Goal: Information Seeking & Learning: Learn about a topic

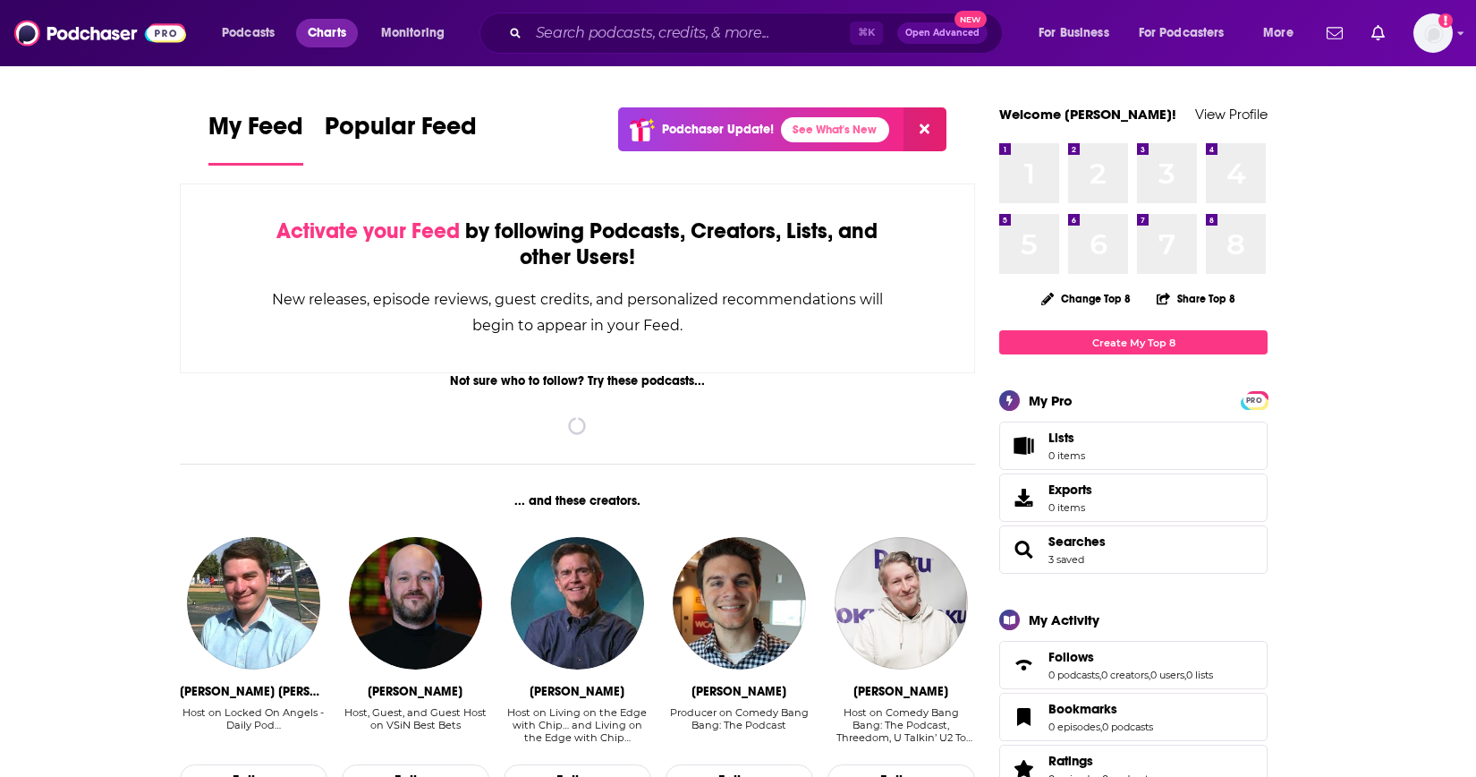
click at [337, 37] on span "Charts" at bounding box center [327, 33] width 38 height 25
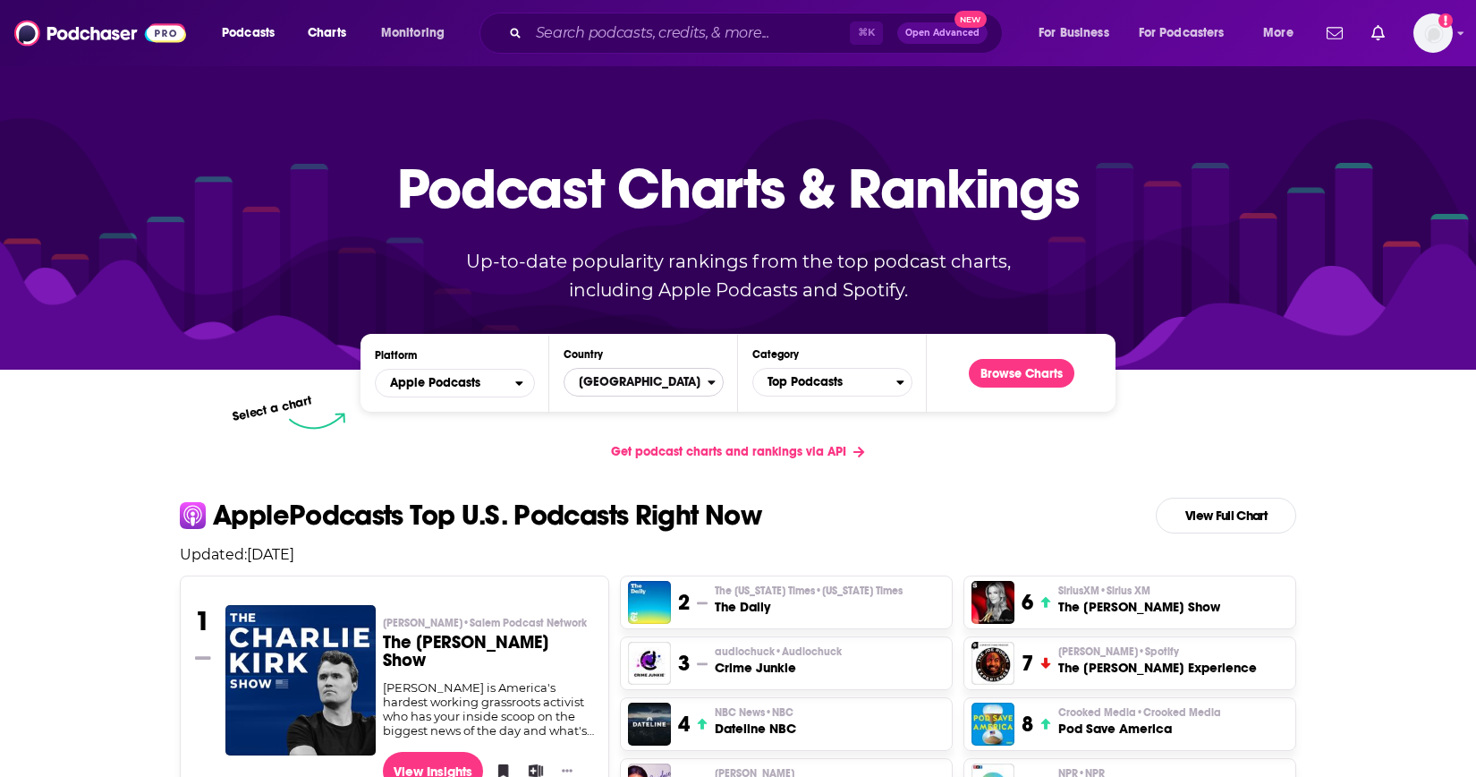
click at [637, 379] on span "[GEOGRAPHIC_DATA]" at bounding box center [636, 382] width 143 height 30
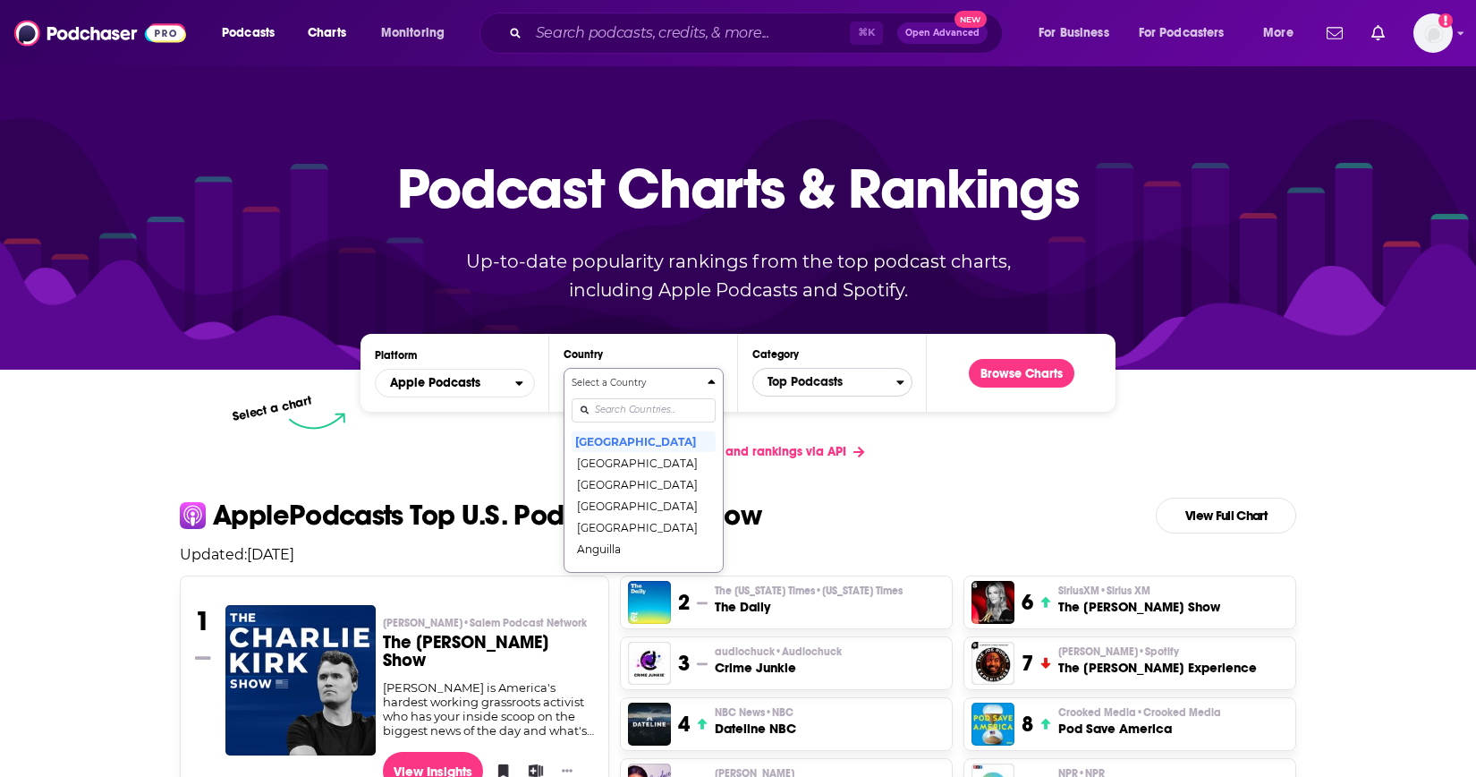
click at [802, 391] on span "Top Podcasts" at bounding box center [824, 382] width 143 height 30
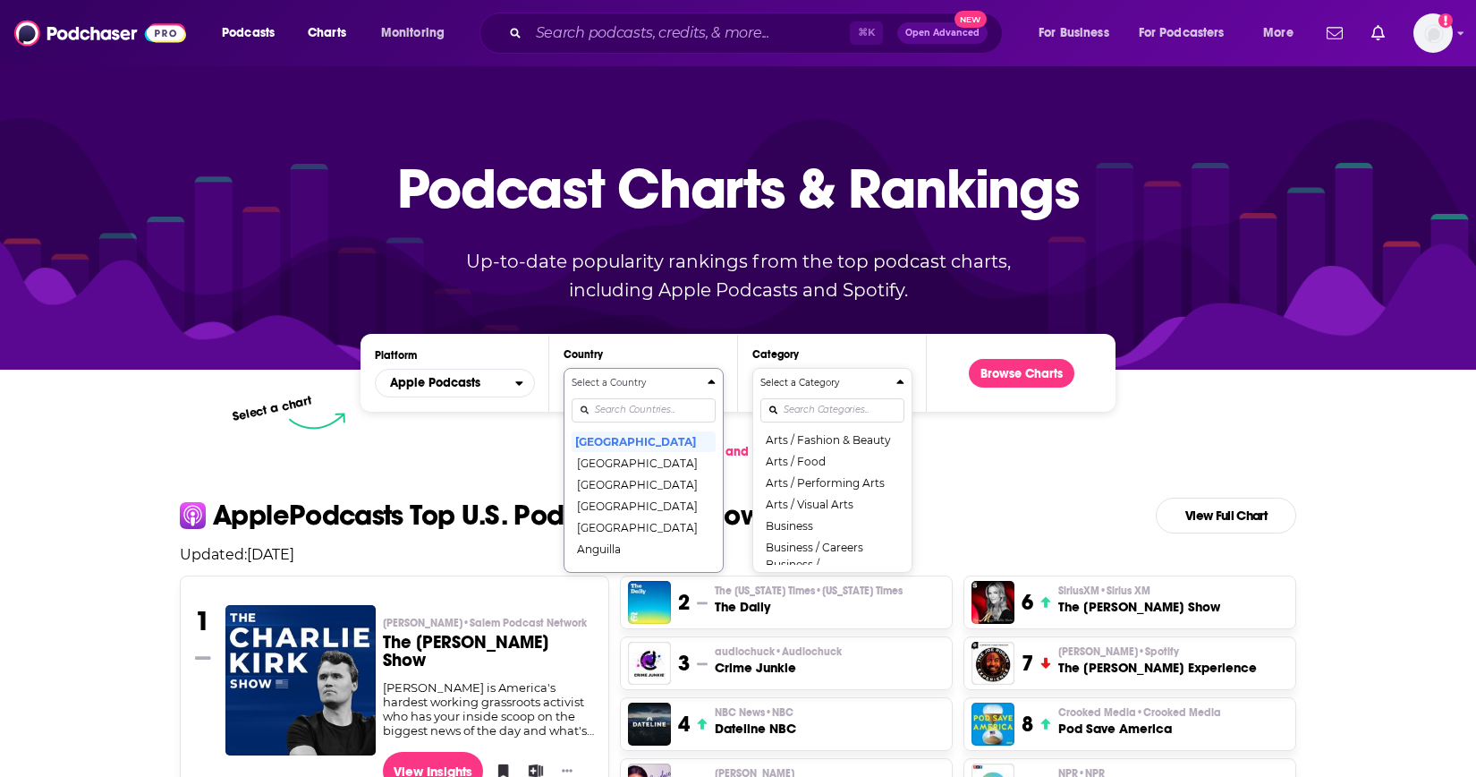
scroll to position [180, 0]
click at [787, 423] on div "Categories" at bounding box center [832, 409] width 144 height 41
click at [787, 410] on input "Categories" at bounding box center [832, 410] width 144 height 24
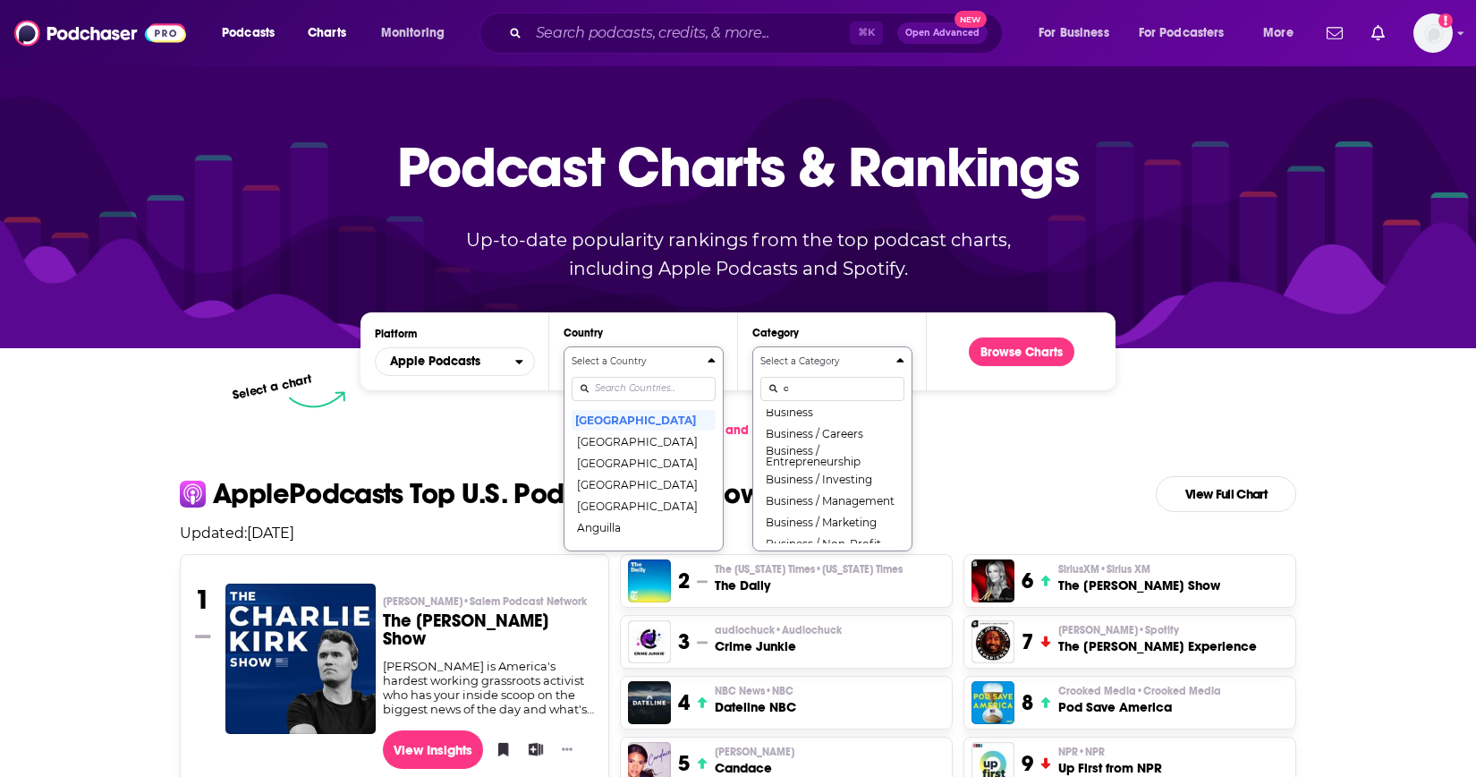
scroll to position [0, 0]
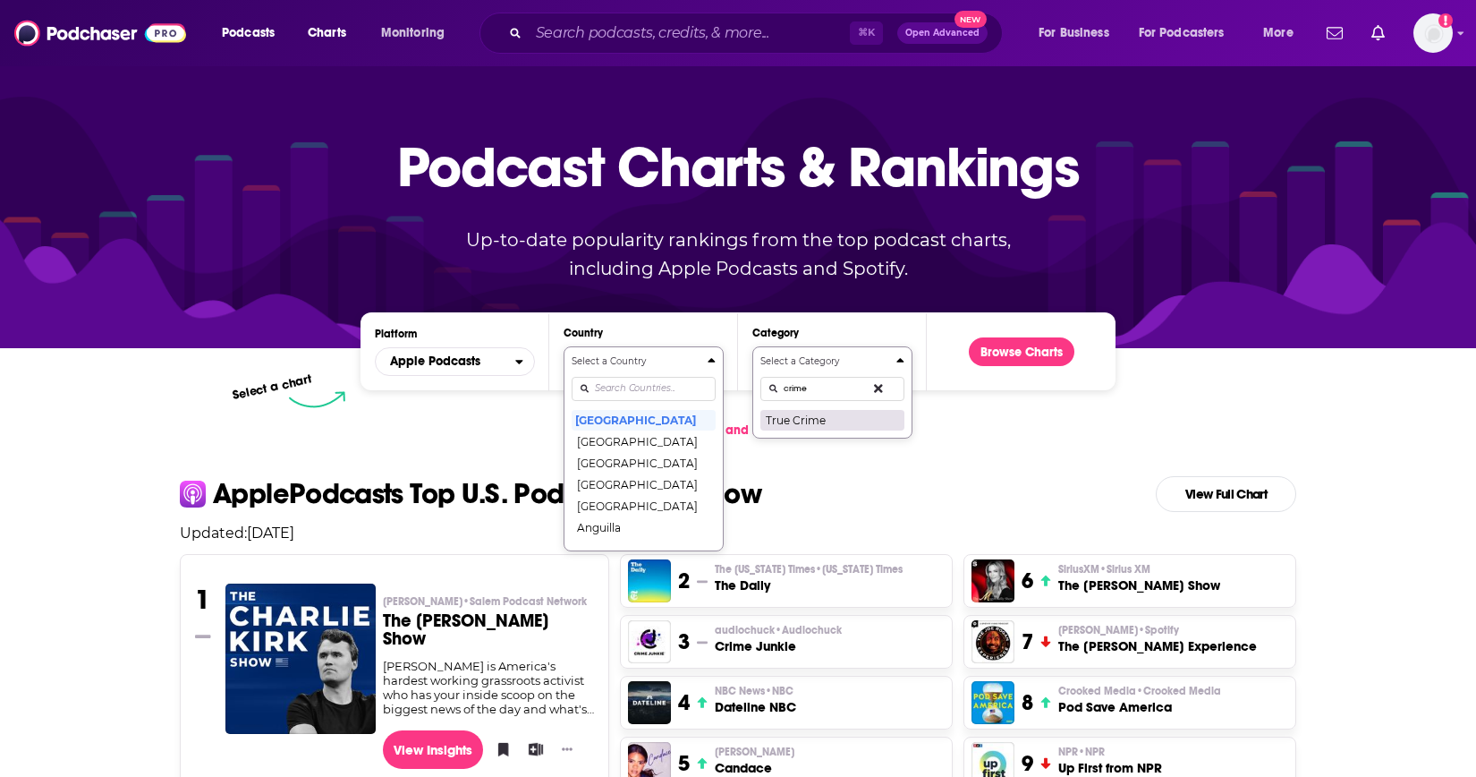
type input "crime"
click at [791, 414] on button "True Crime" at bounding box center [832, 419] width 144 height 21
click at [982, 356] on button "Browse Charts" at bounding box center [1022, 351] width 106 height 29
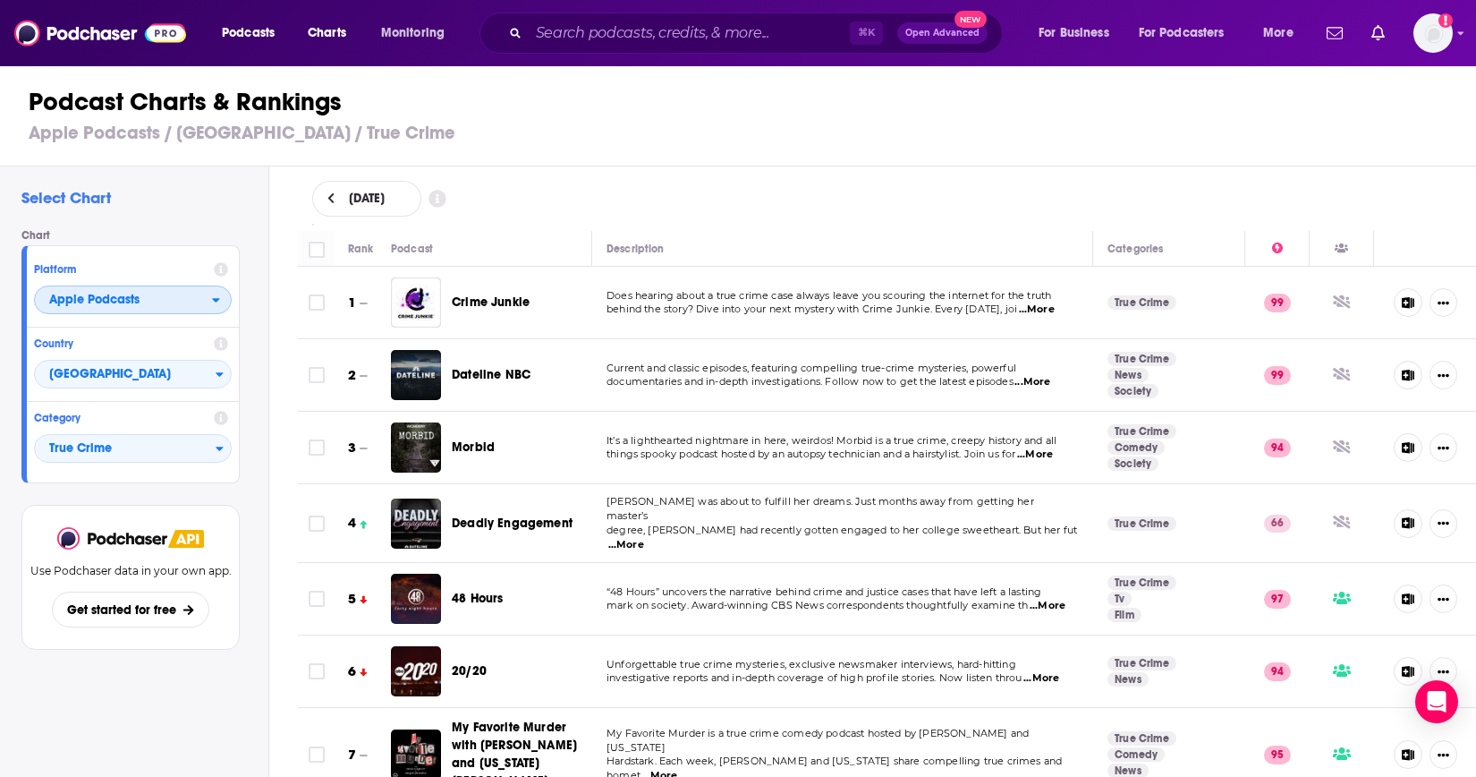
click at [229, 297] on div "open menu" at bounding box center [221, 299] width 19 height 13
click at [166, 358] on span "Spotify" at bounding box center [132, 354] width 174 height 11
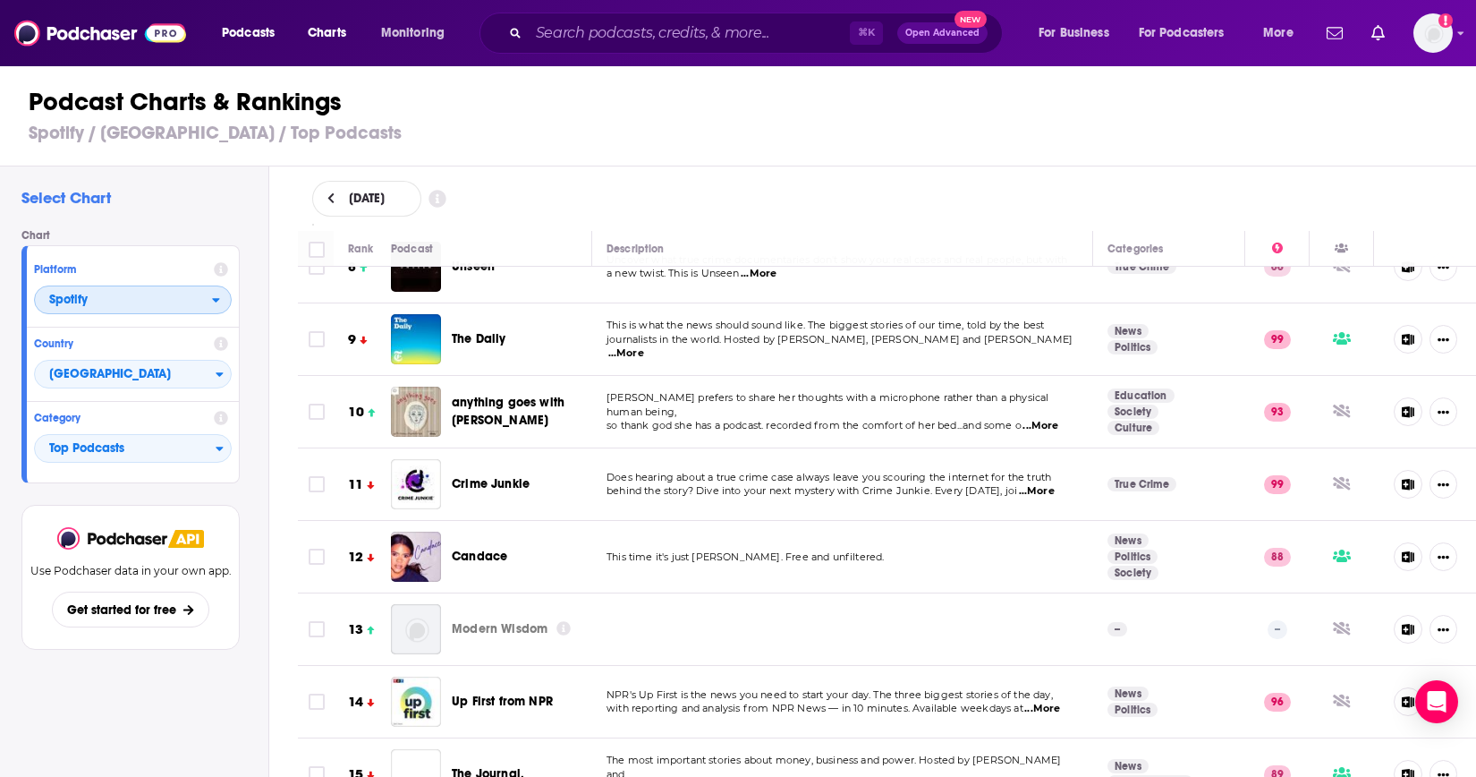
scroll to position [550, 0]
click at [141, 452] on span "Top Podcasts" at bounding box center [125, 449] width 181 height 30
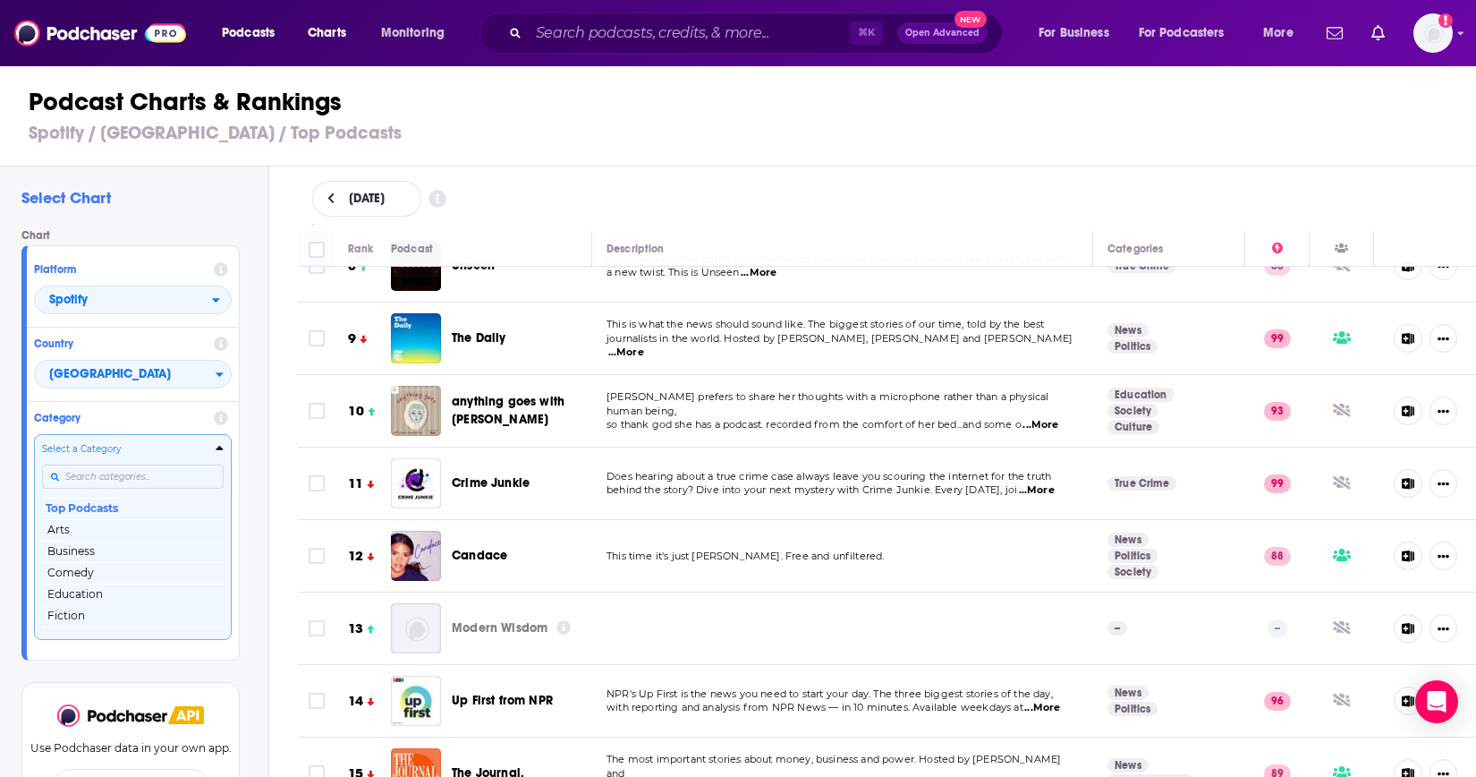
click at [114, 473] on input "Categories" at bounding box center [133, 476] width 182 height 24
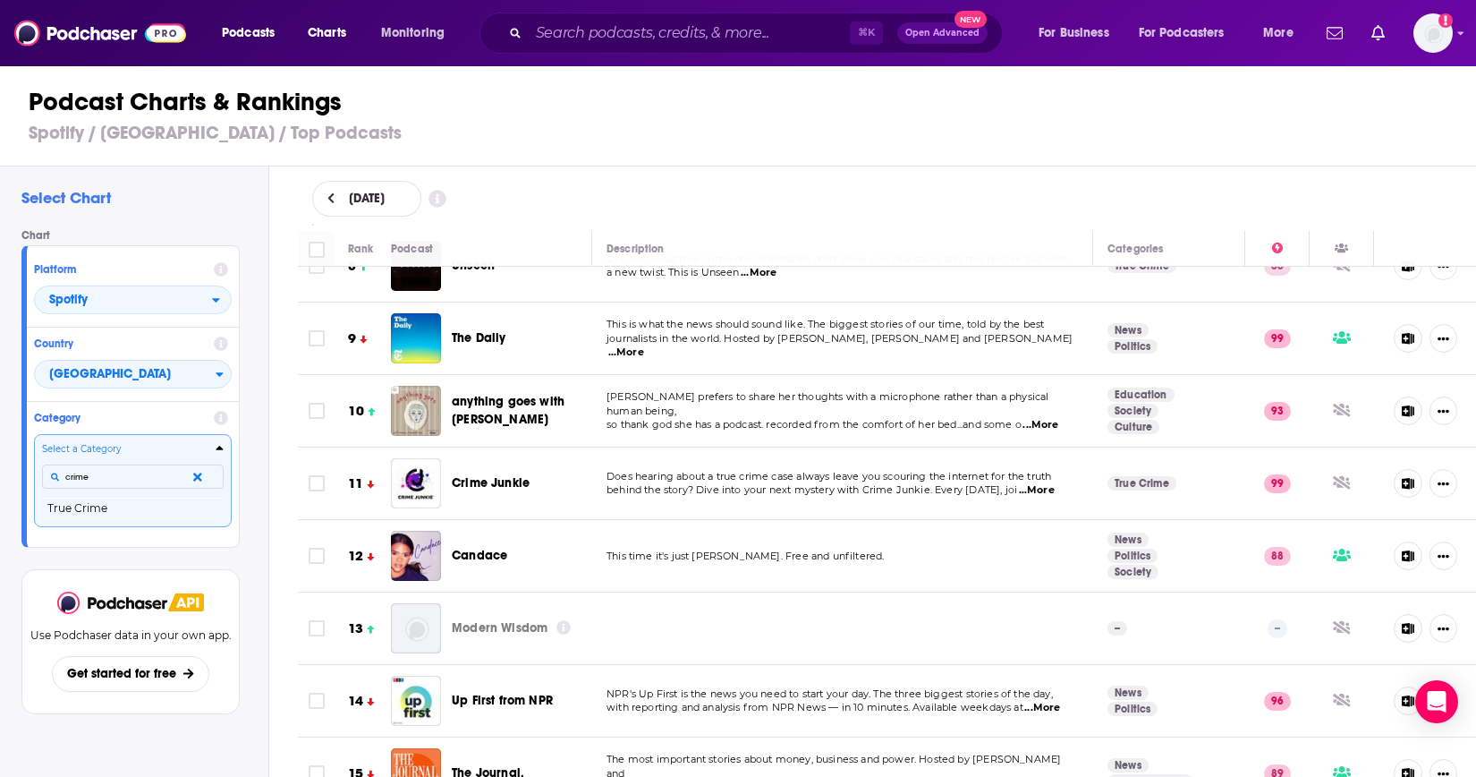
type input "crime"
click at [128, 511] on button "True Crime" at bounding box center [133, 507] width 182 height 21
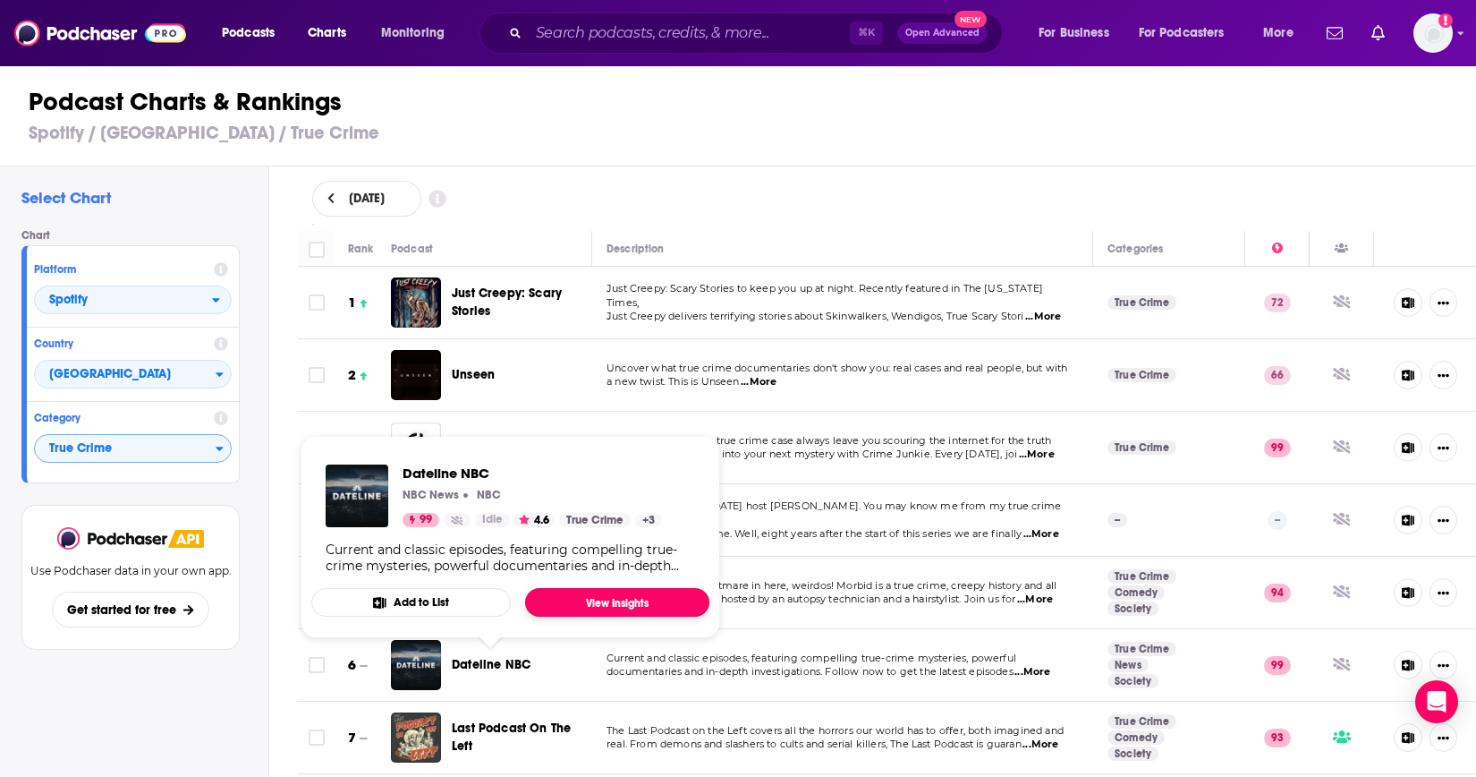
click at [574, 597] on link "View Insights" at bounding box center [617, 602] width 184 height 29
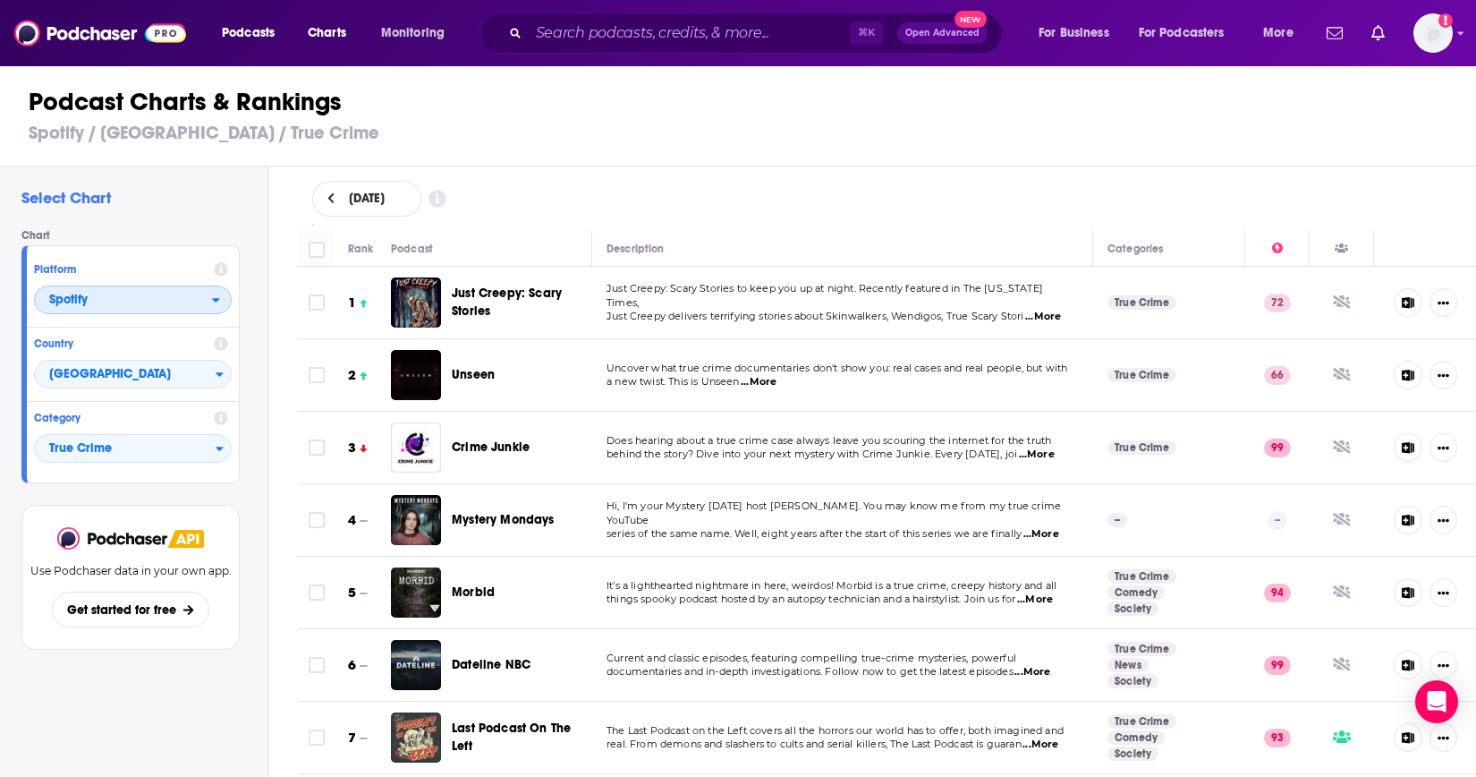
click at [114, 298] on span "Spotify" at bounding box center [123, 300] width 177 height 30
click at [113, 329] on span "Apple Podcasts" at bounding box center [132, 332] width 174 height 11
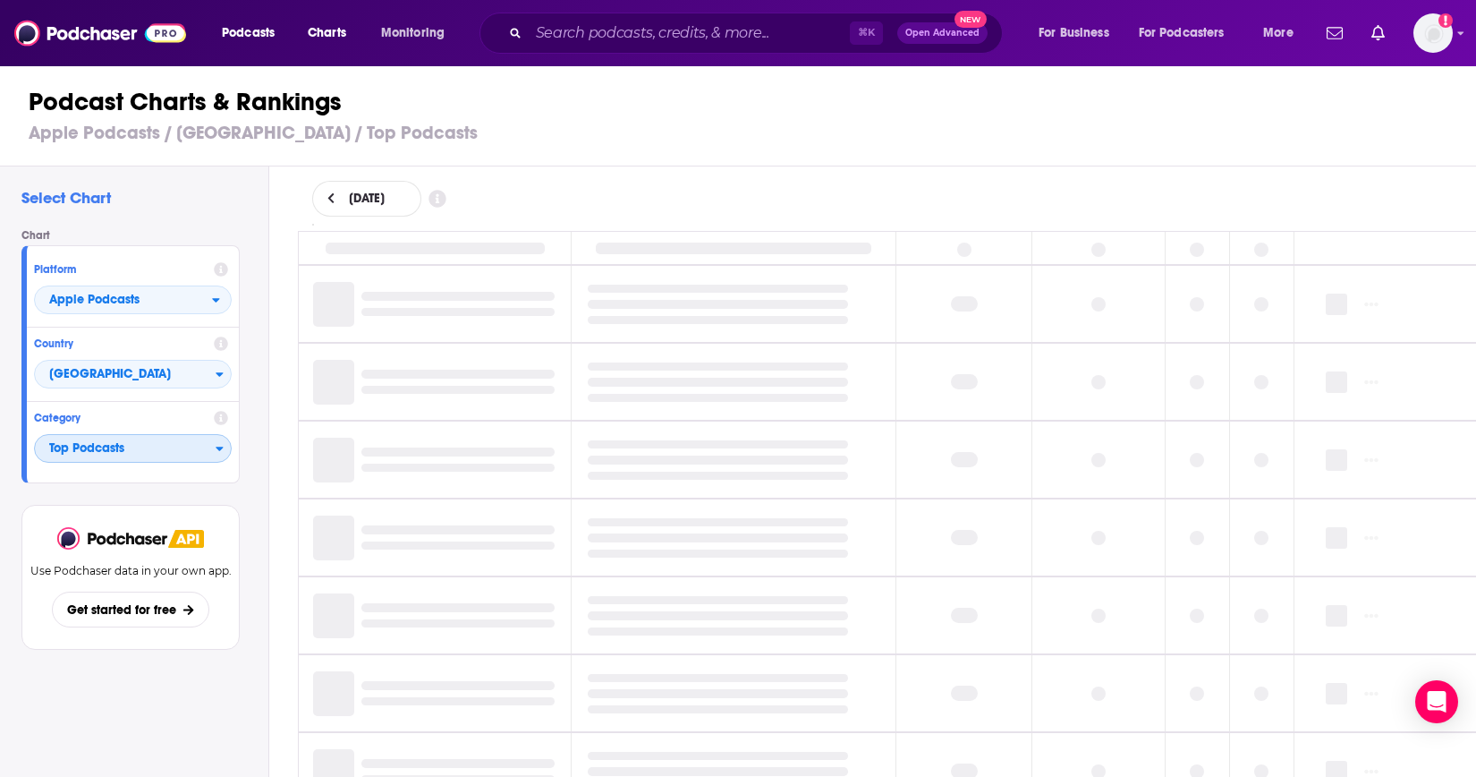
click at [216, 452] on icon "Categories" at bounding box center [220, 448] width 8 height 13
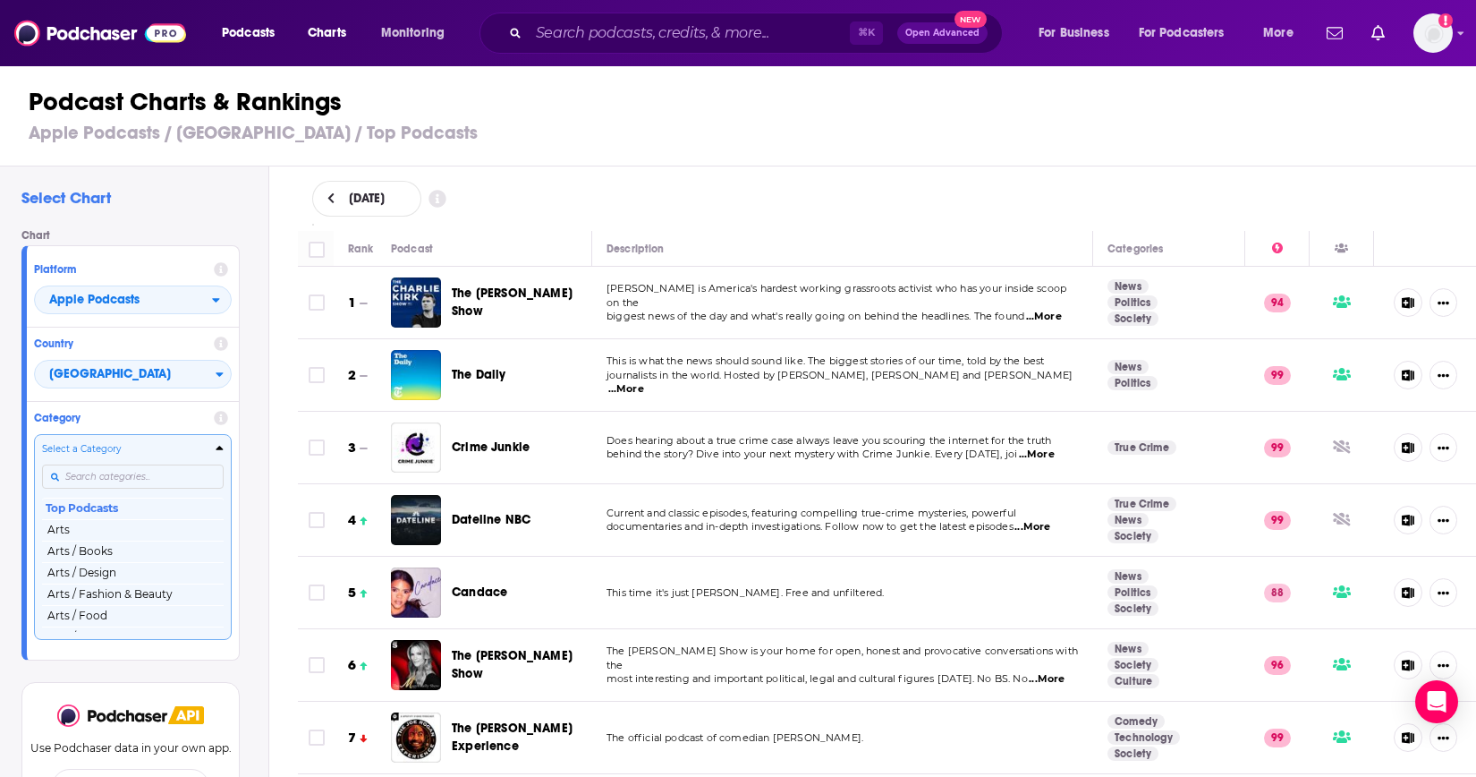
click at [115, 480] on input "Categories" at bounding box center [133, 476] width 182 height 24
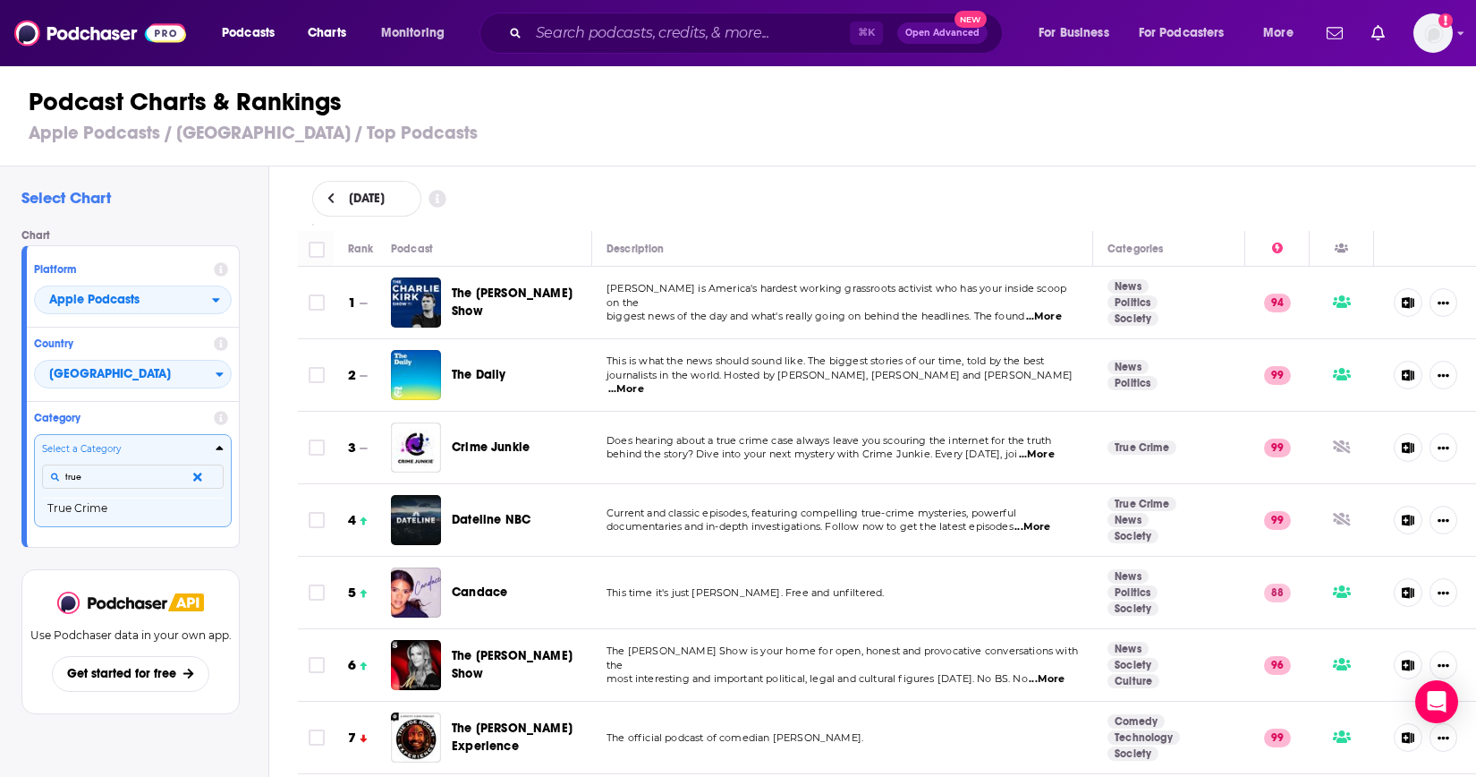
click at [34, 434] on button "Select a Category true True Crime" at bounding box center [133, 480] width 198 height 92
type input "true crime"
click at [109, 505] on button "True Crime" at bounding box center [133, 507] width 182 height 21
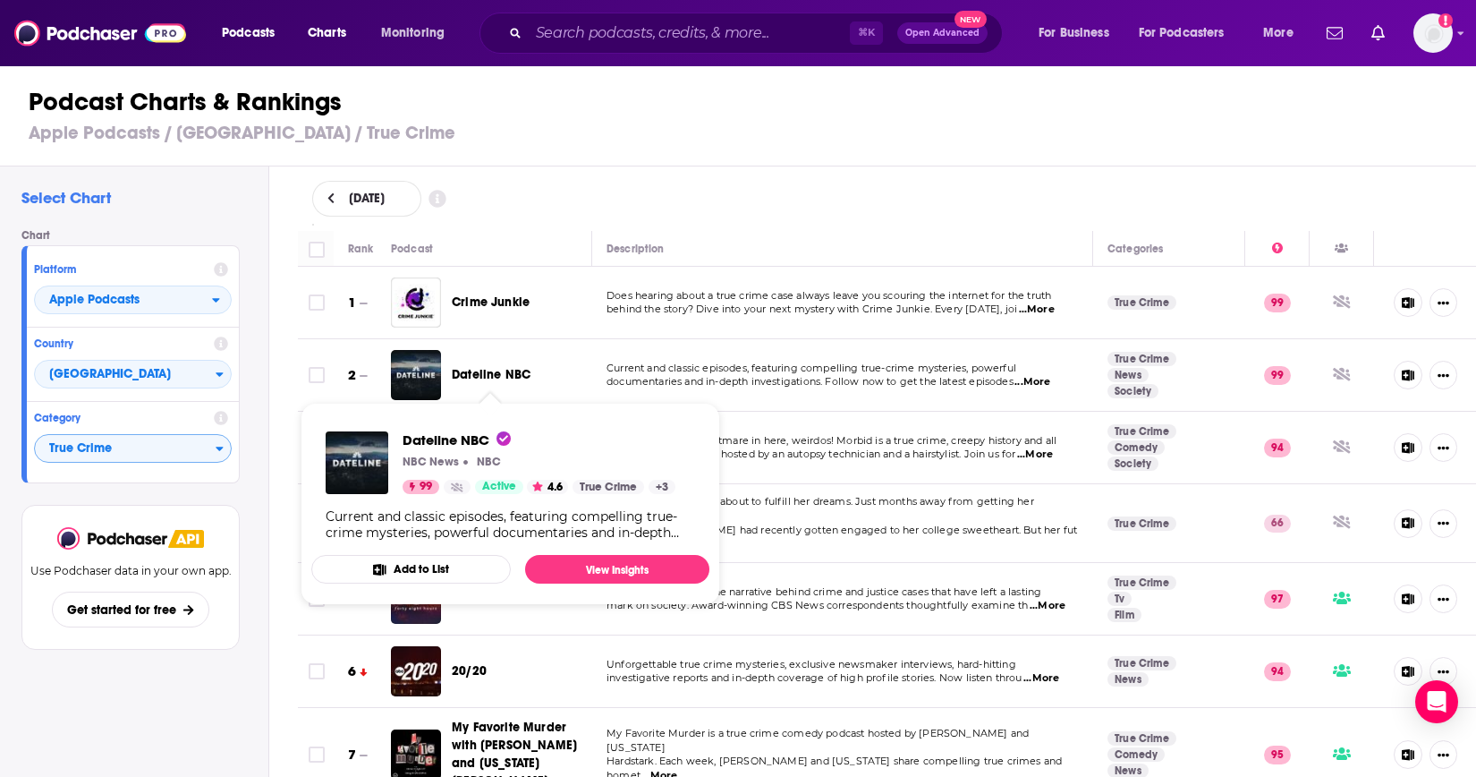
click at [491, 375] on span "Dateline NBC" at bounding box center [491, 374] width 79 height 15
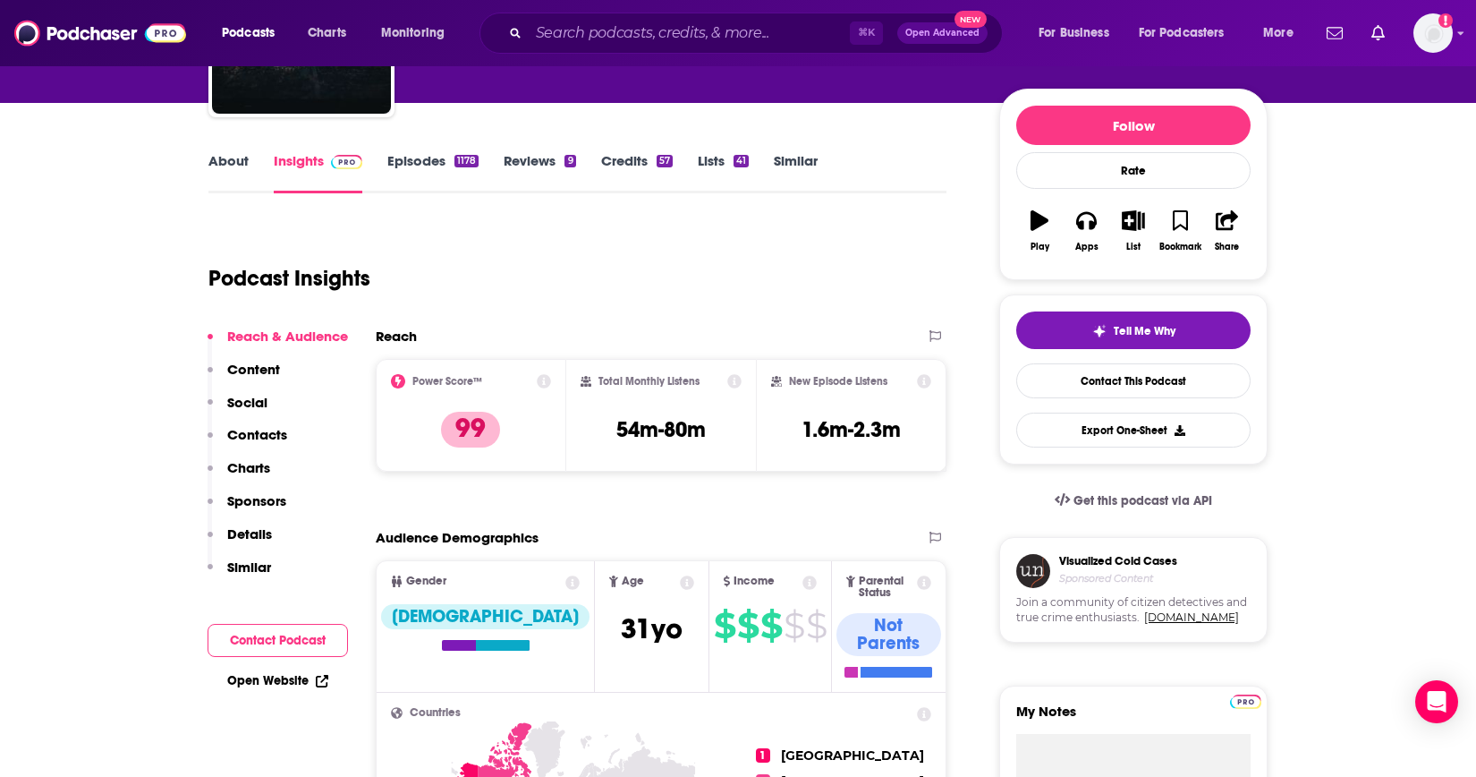
scroll to position [191, 0]
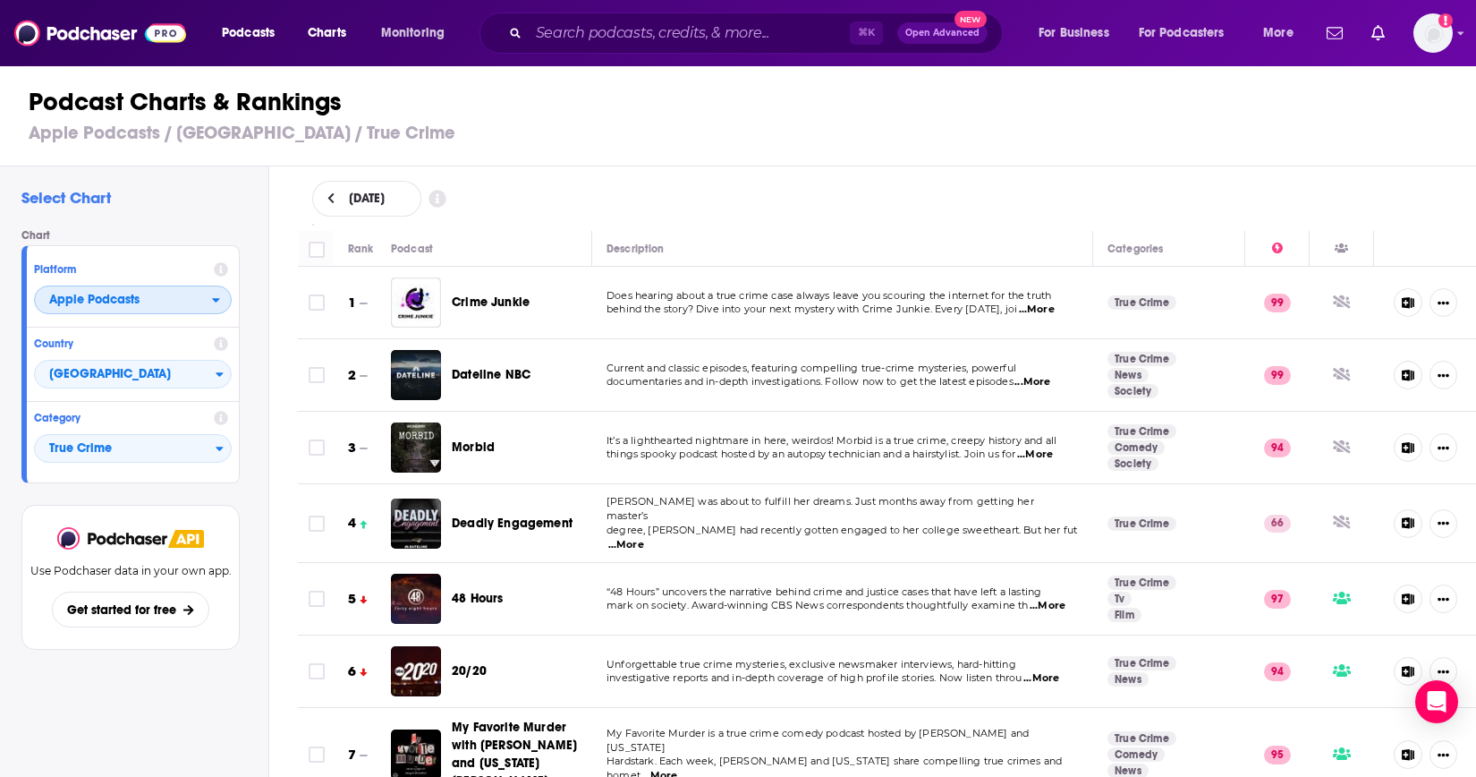
click at [140, 302] on span "Apple Podcasts" at bounding box center [123, 300] width 177 height 30
click at [139, 352] on span "Spotify" at bounding box center [132, 354] width 174 height 11
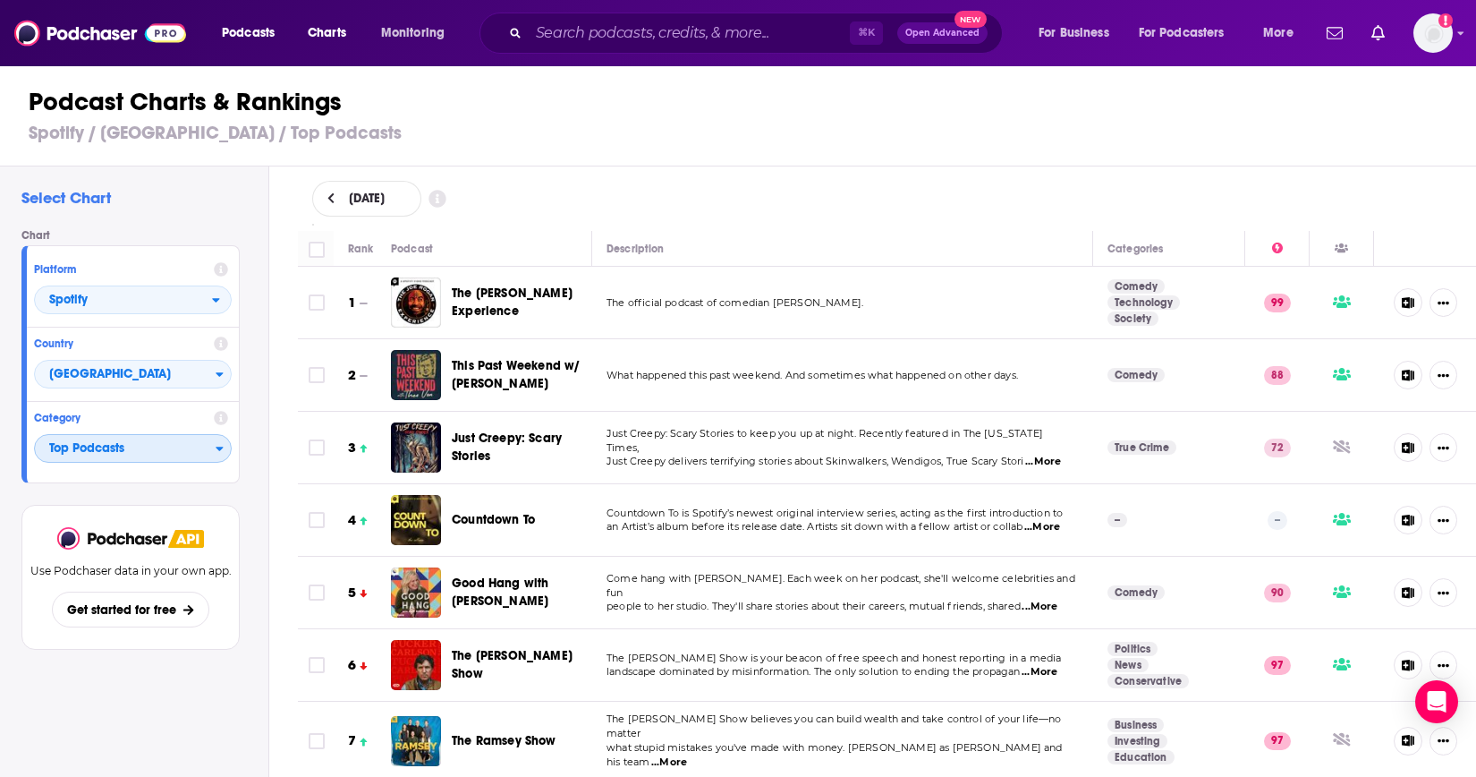
click at [136, 448] on span "Top Podcasts" at bounding box center [125, 449] width 181 height 30
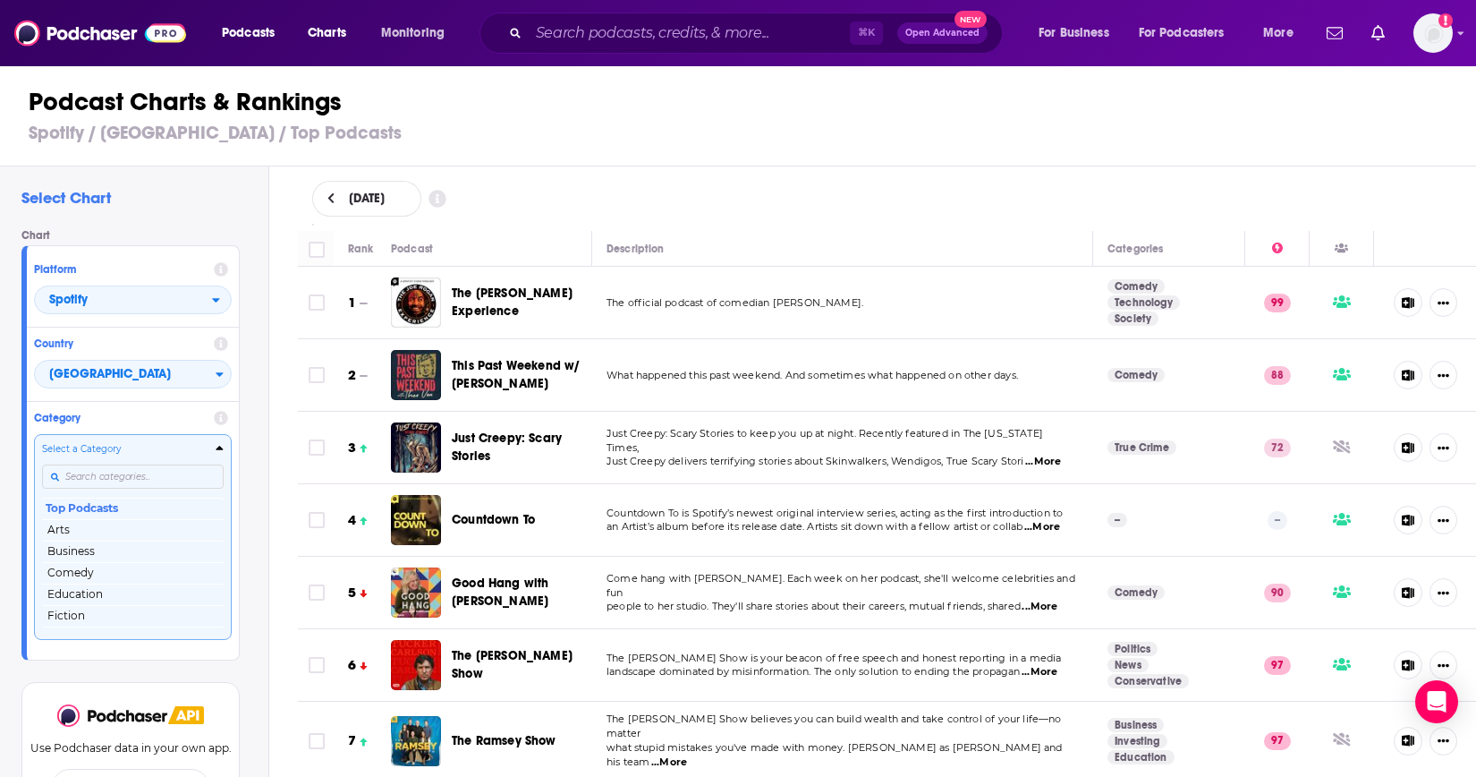
click at [94, 478] on input "Categories" at bounding box center [133, 476] width 182 height 24
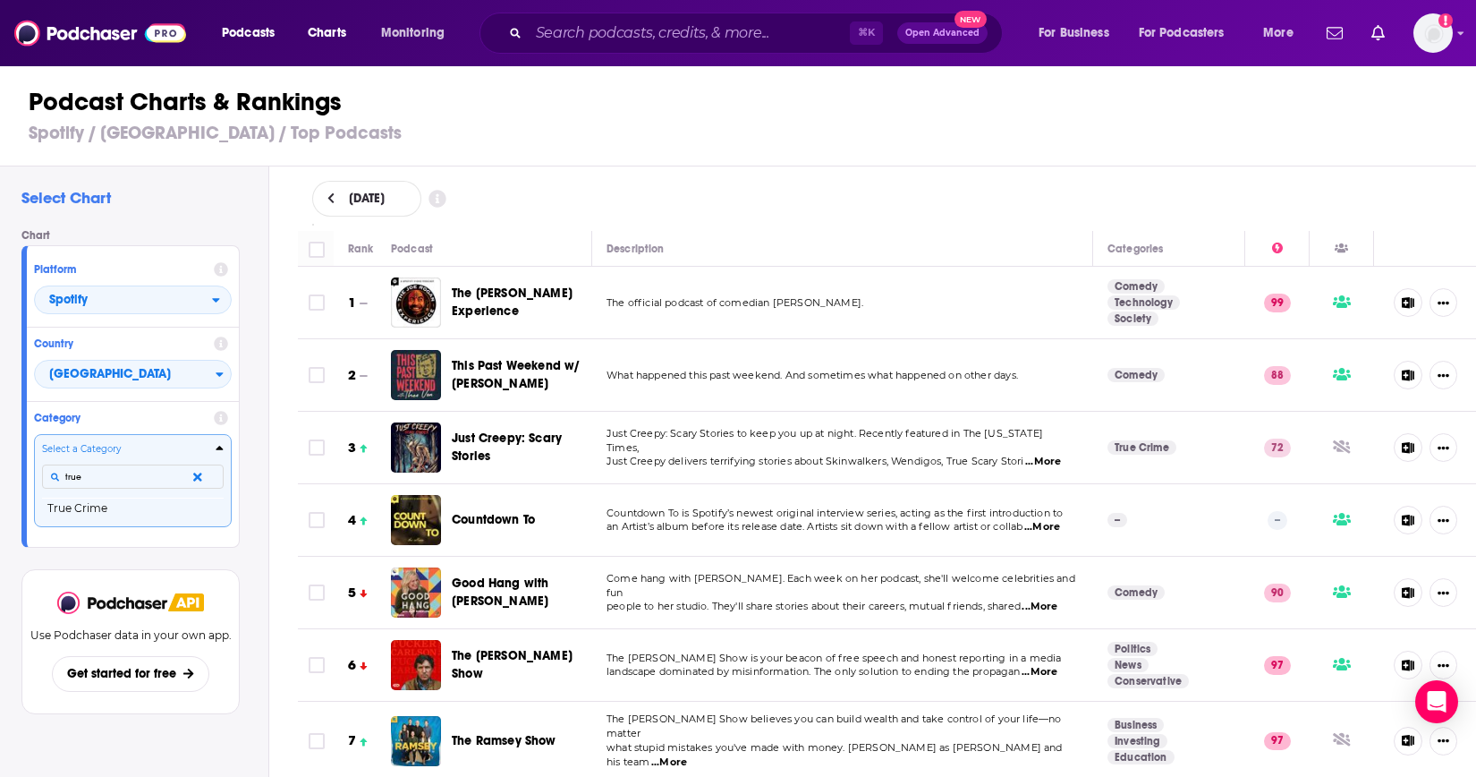
click at [34, 434] on button "Select a Category true True Crime" at bounding box center [133, 480] width 198 height 92
type input "true cri"
click at [86, 510] on button "True Crime" at bounding box center [133, 507] width 182 height 21
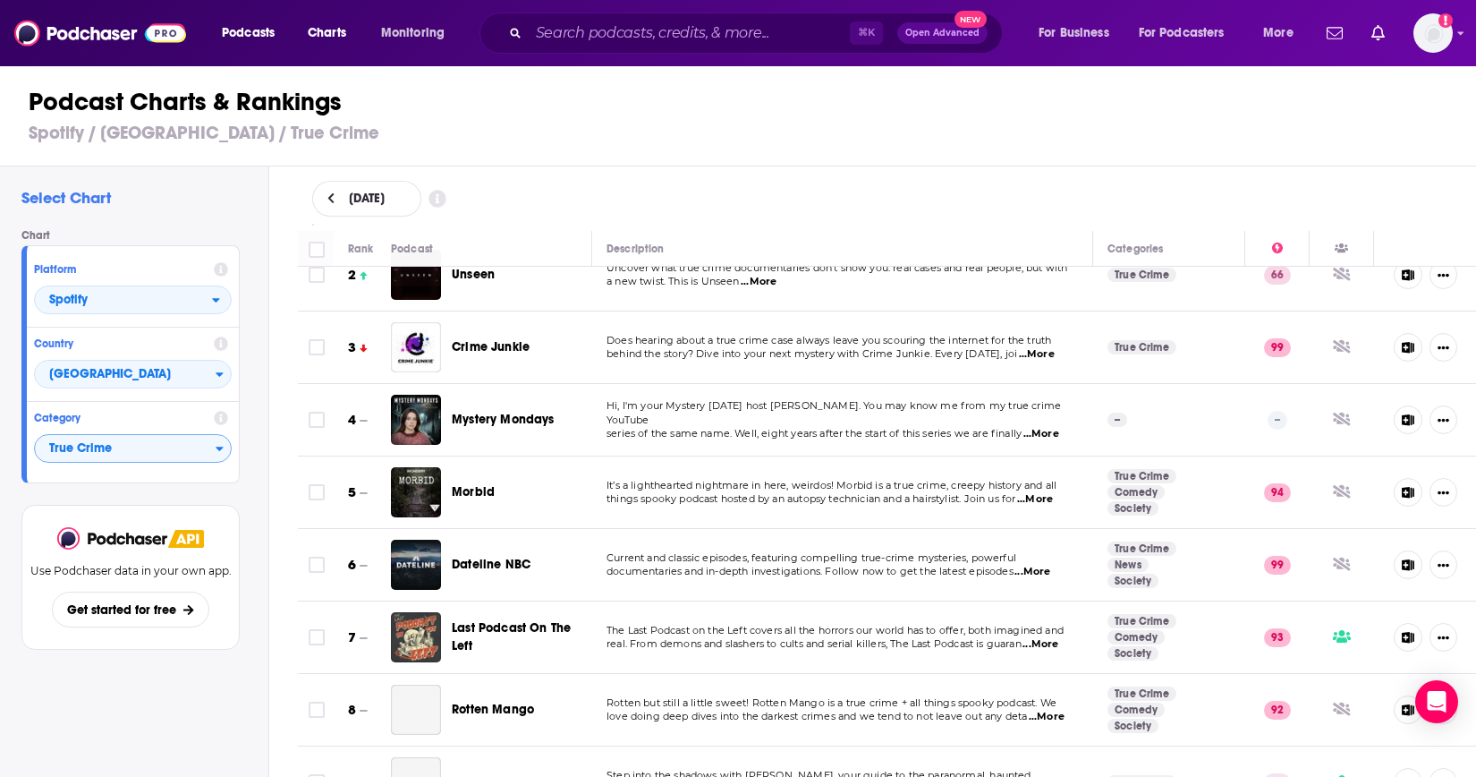
scroll to position [148, 0]
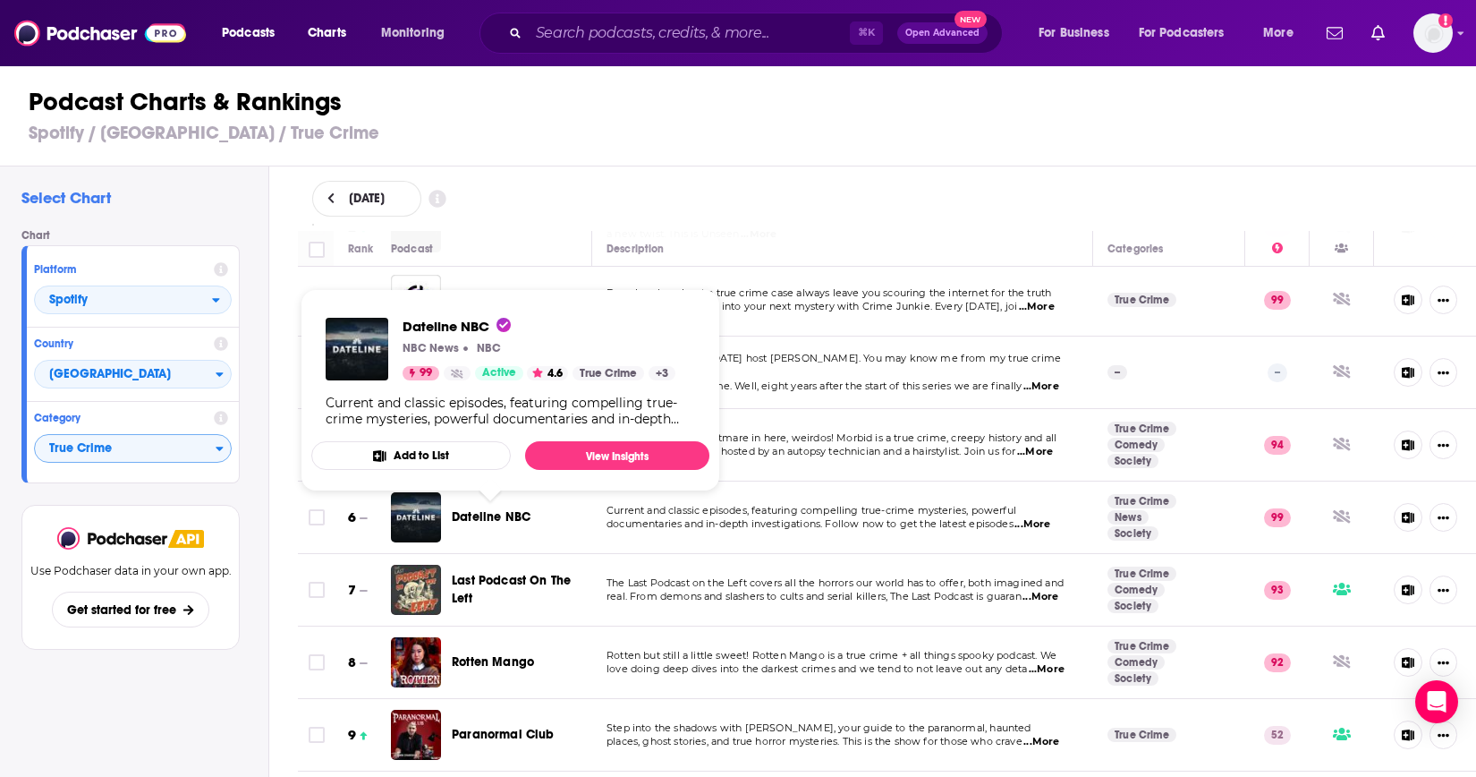
click at [486, 519] on span "Dateline NBC" at bounding box center [491, 516] width 79 height 15
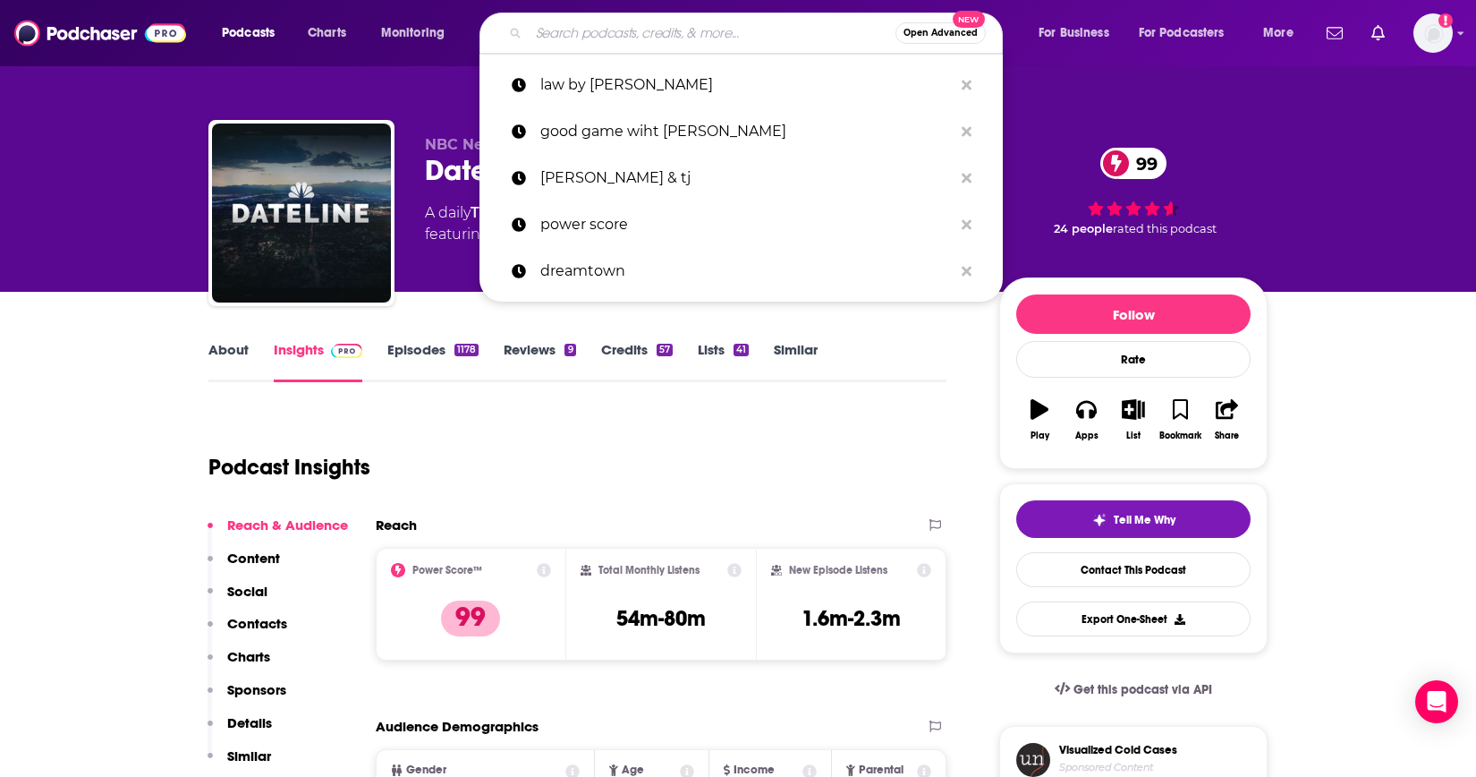
click at [574, 38] on input "Search podcasts, credits, & more..." at bounding box center [712, 33] width 367 height 29
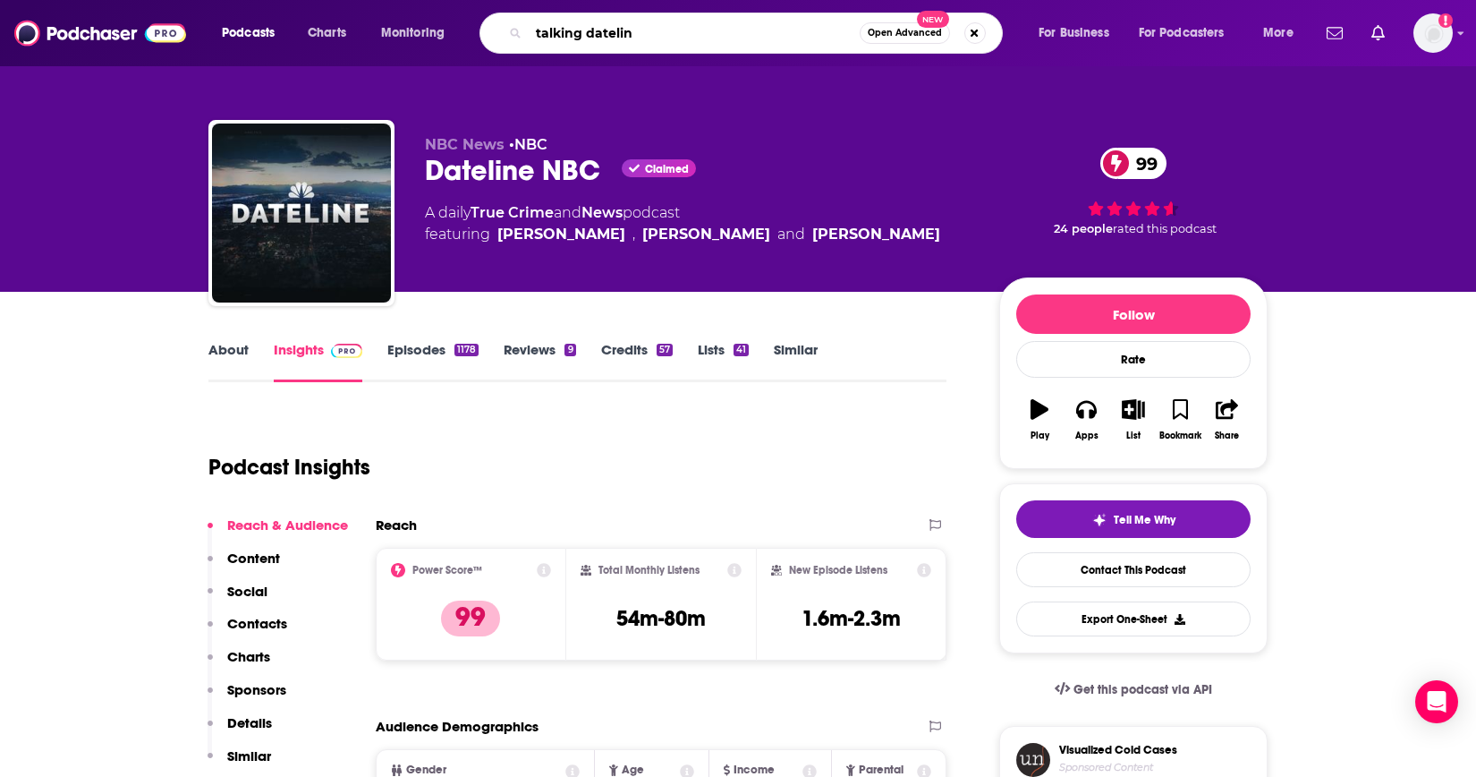
type input "talking dateline"
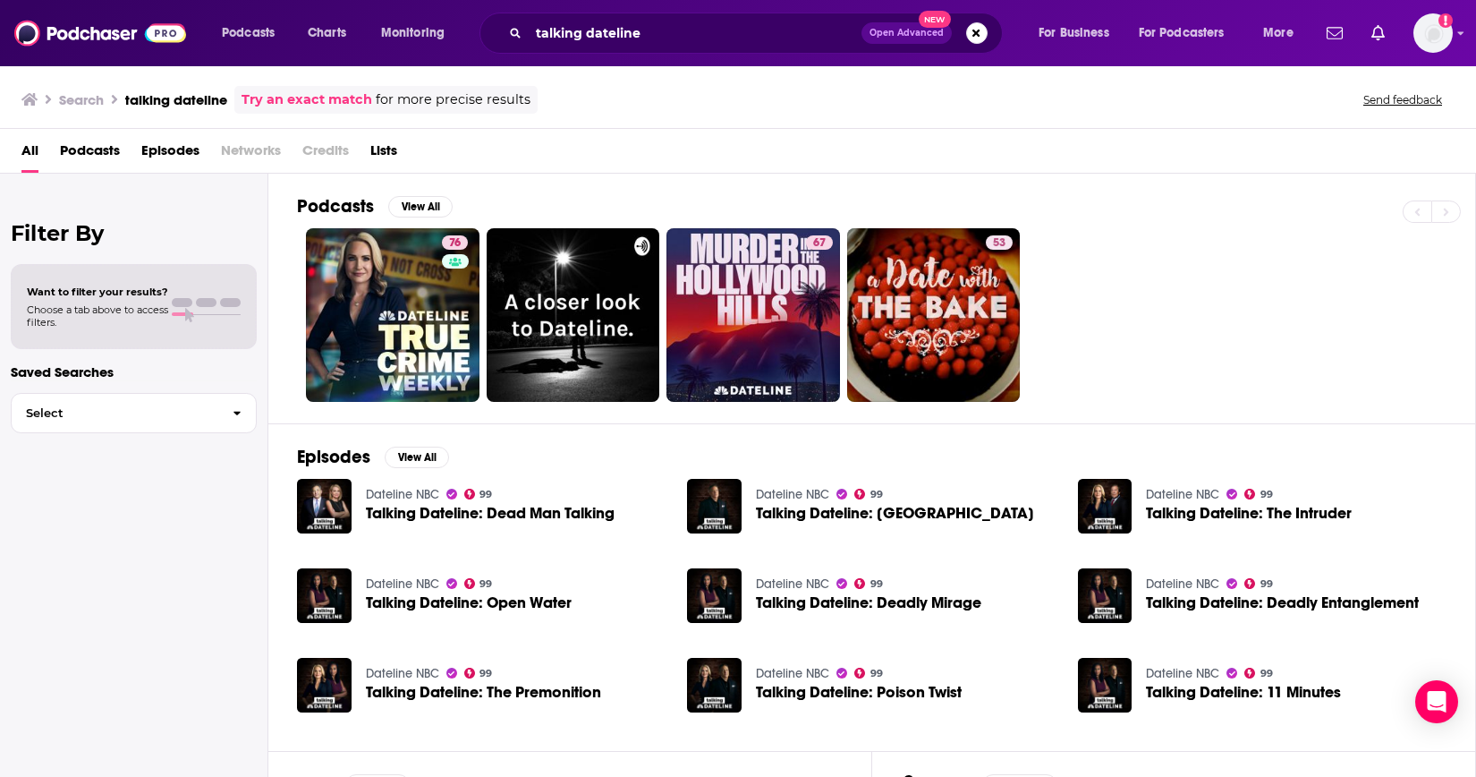
click at [400, 511] on span "Talking Dateline: Dead Man Talking" at bounding box center [490, 512] width 249 height 15
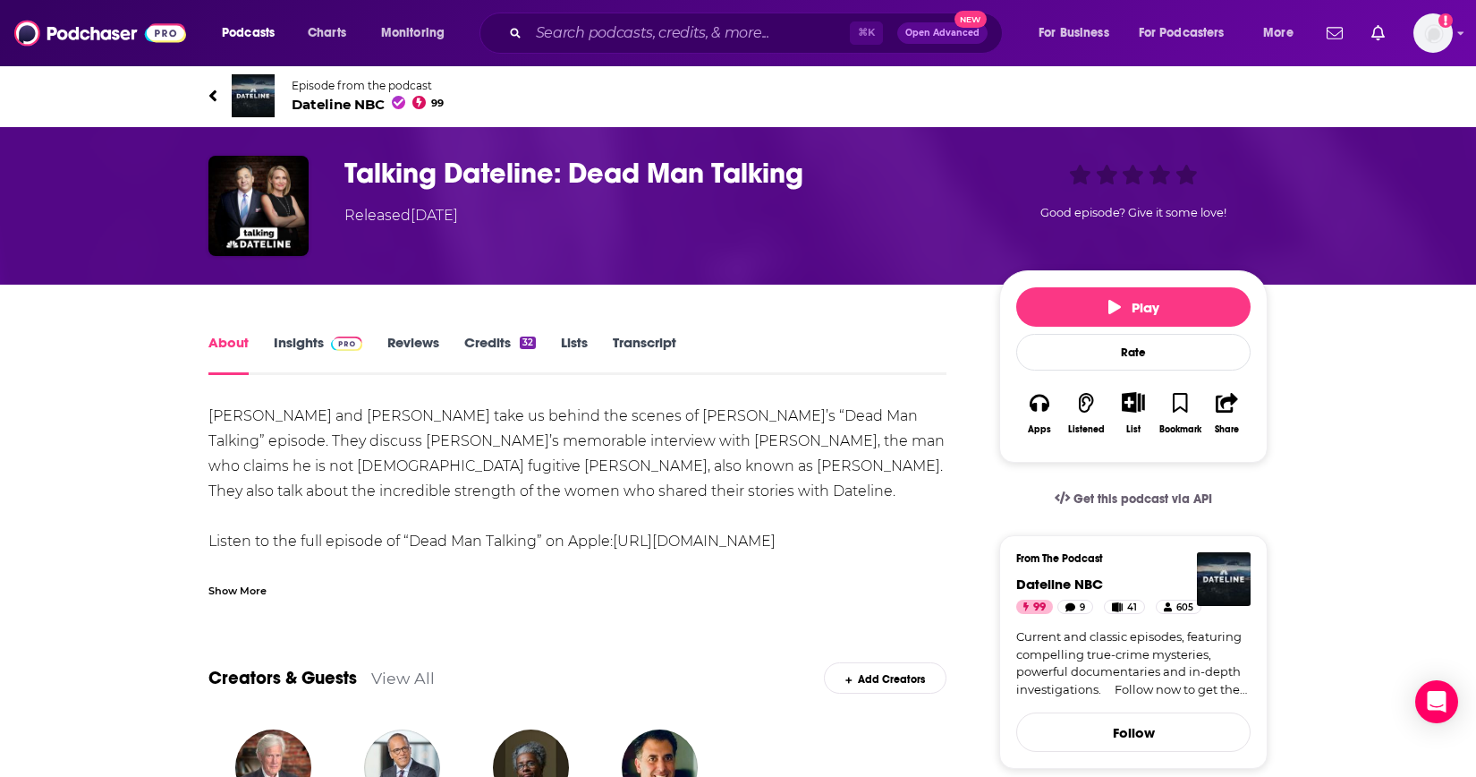
scroll to position [48, 0]
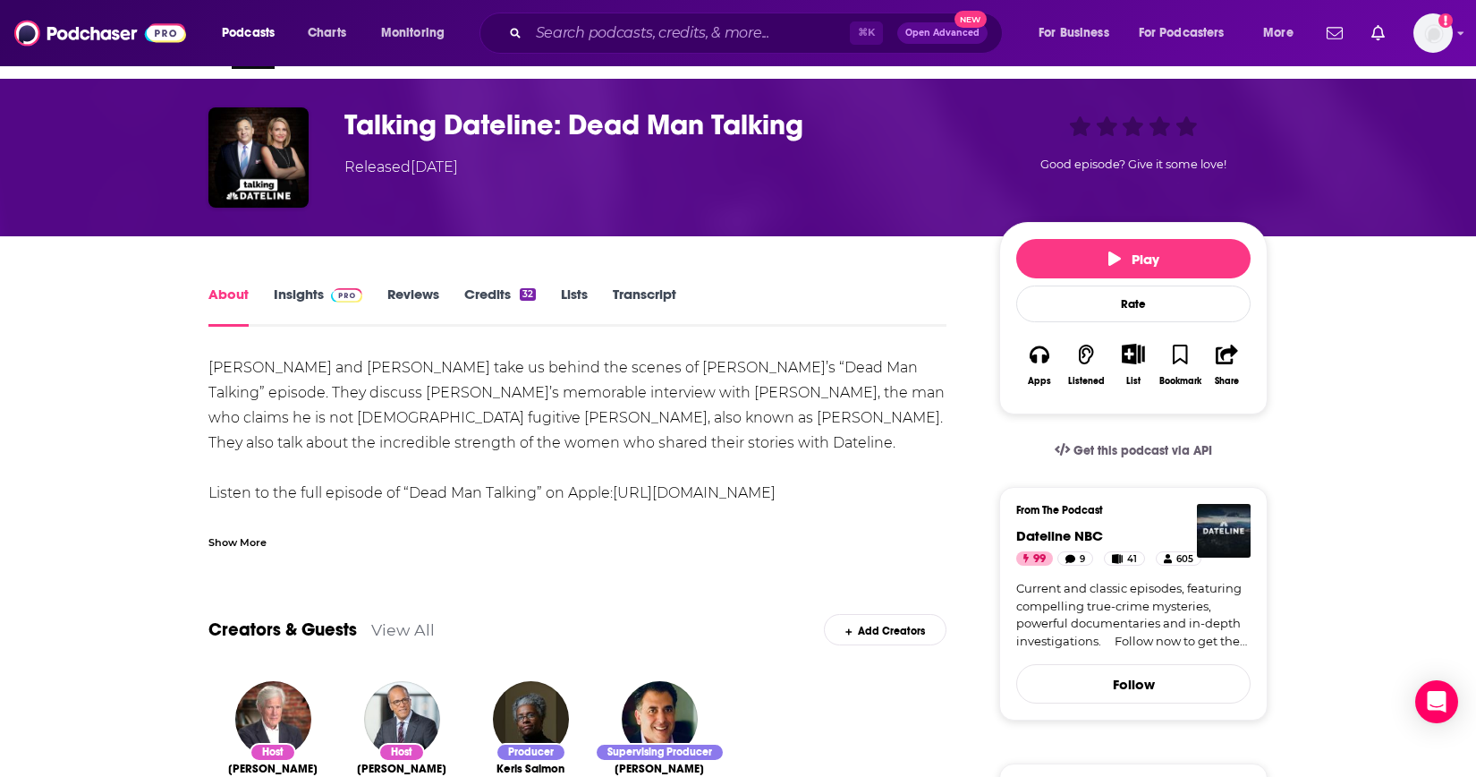
click at [293, 287] on link "Insights" at bounding box center [318, 305] width 89 height 41
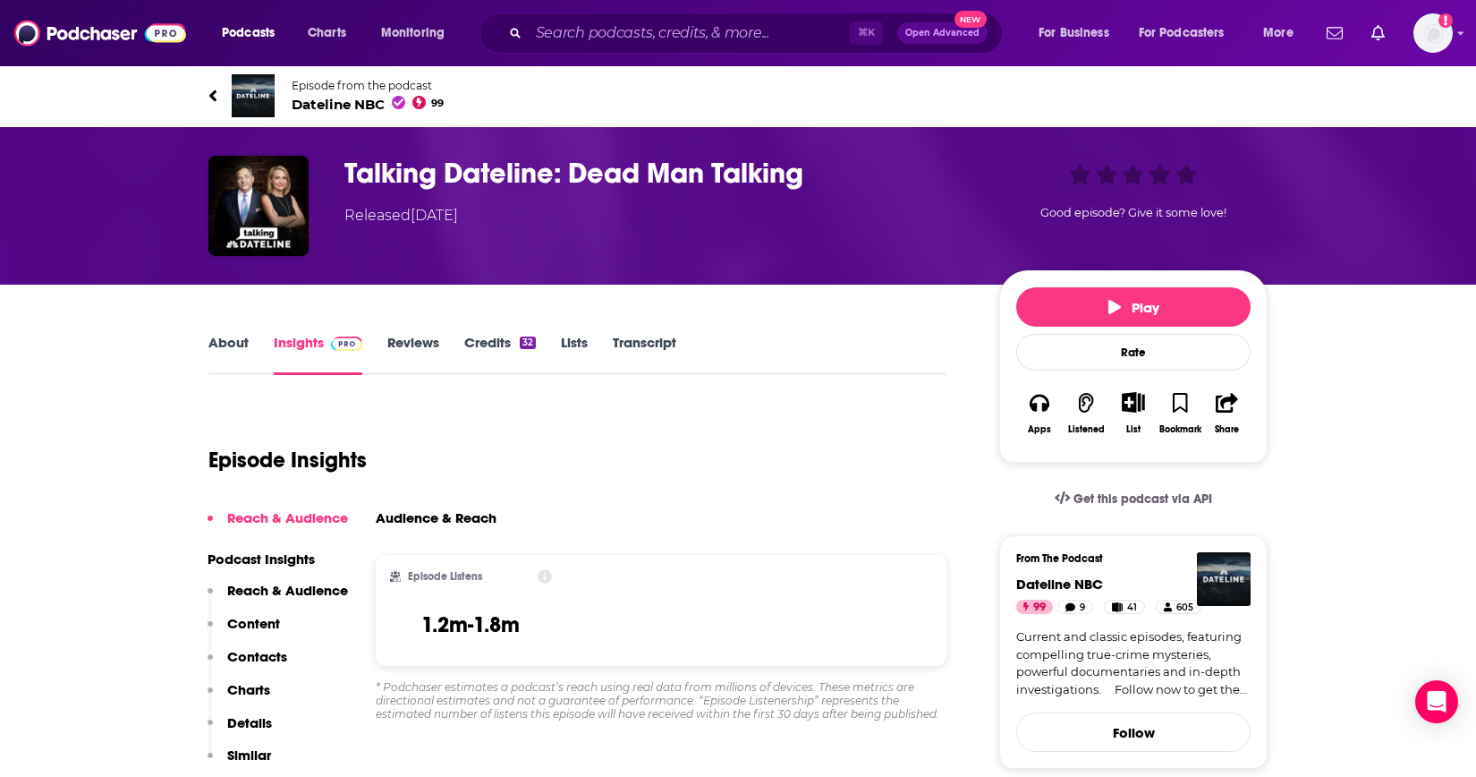
click at [420, 340] on link "Reviews" at bounding box center [413, 354] width 52 height 41
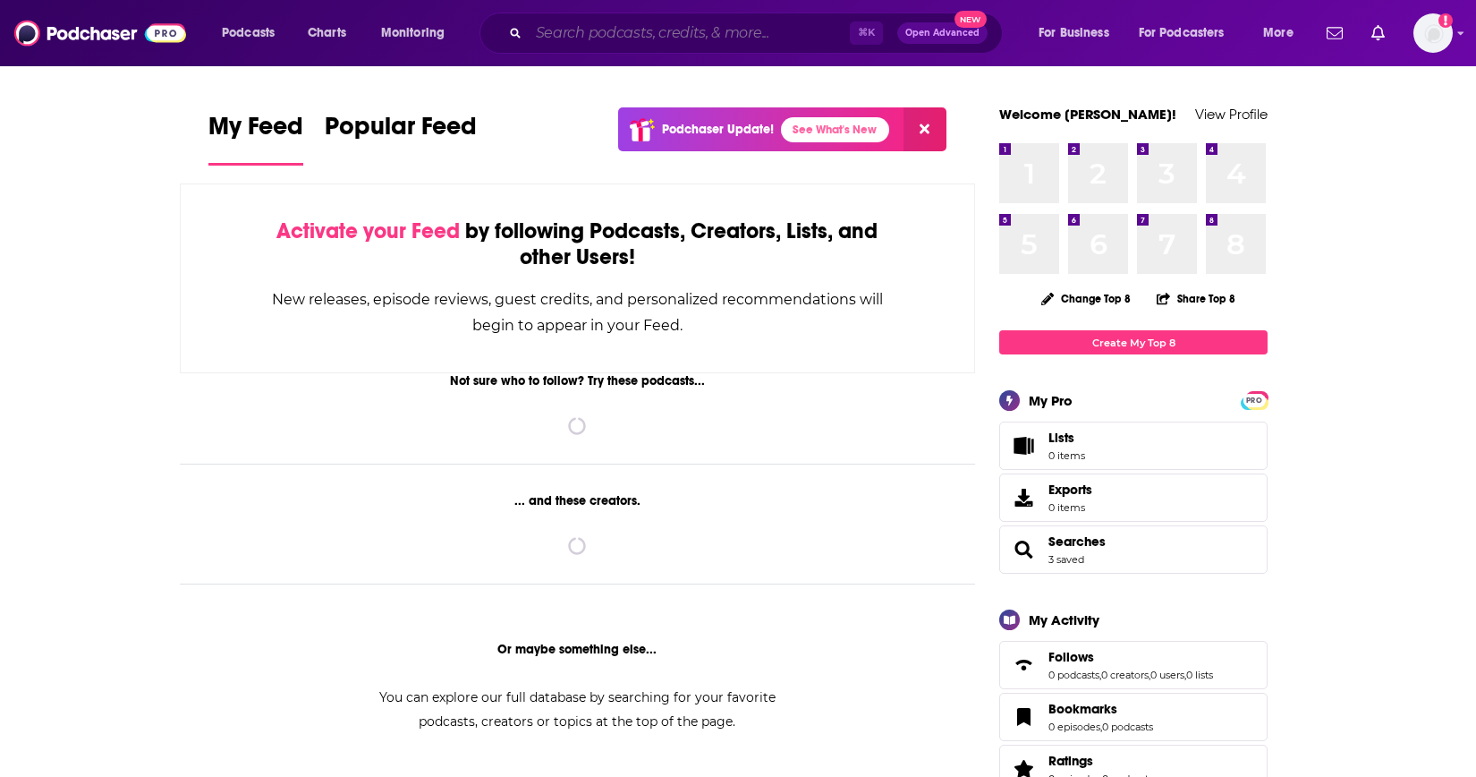
click at [595, 31] on input "Search podcasts, credits, & more..." at bounding box center [689, 33] width 321 height 29
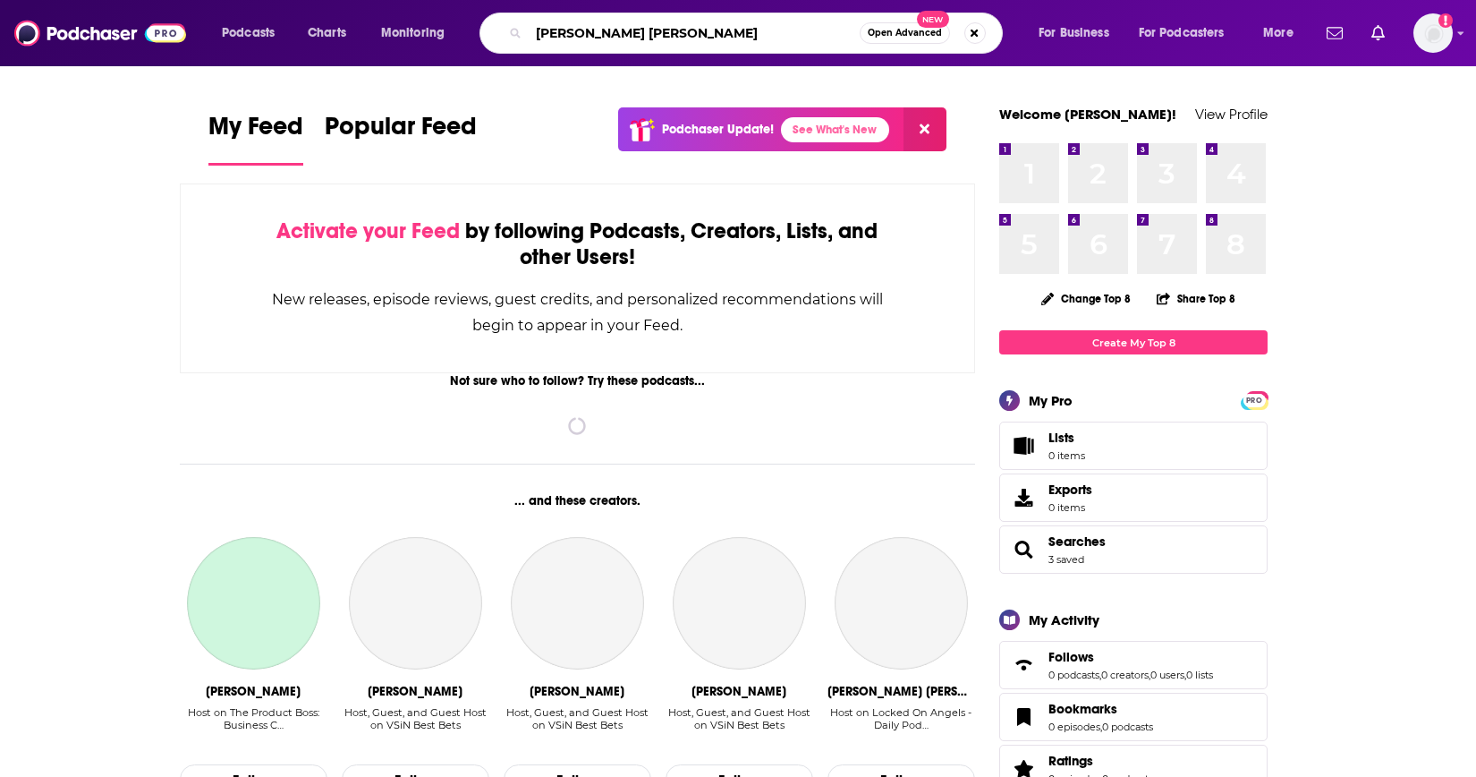
type input "annie elise"
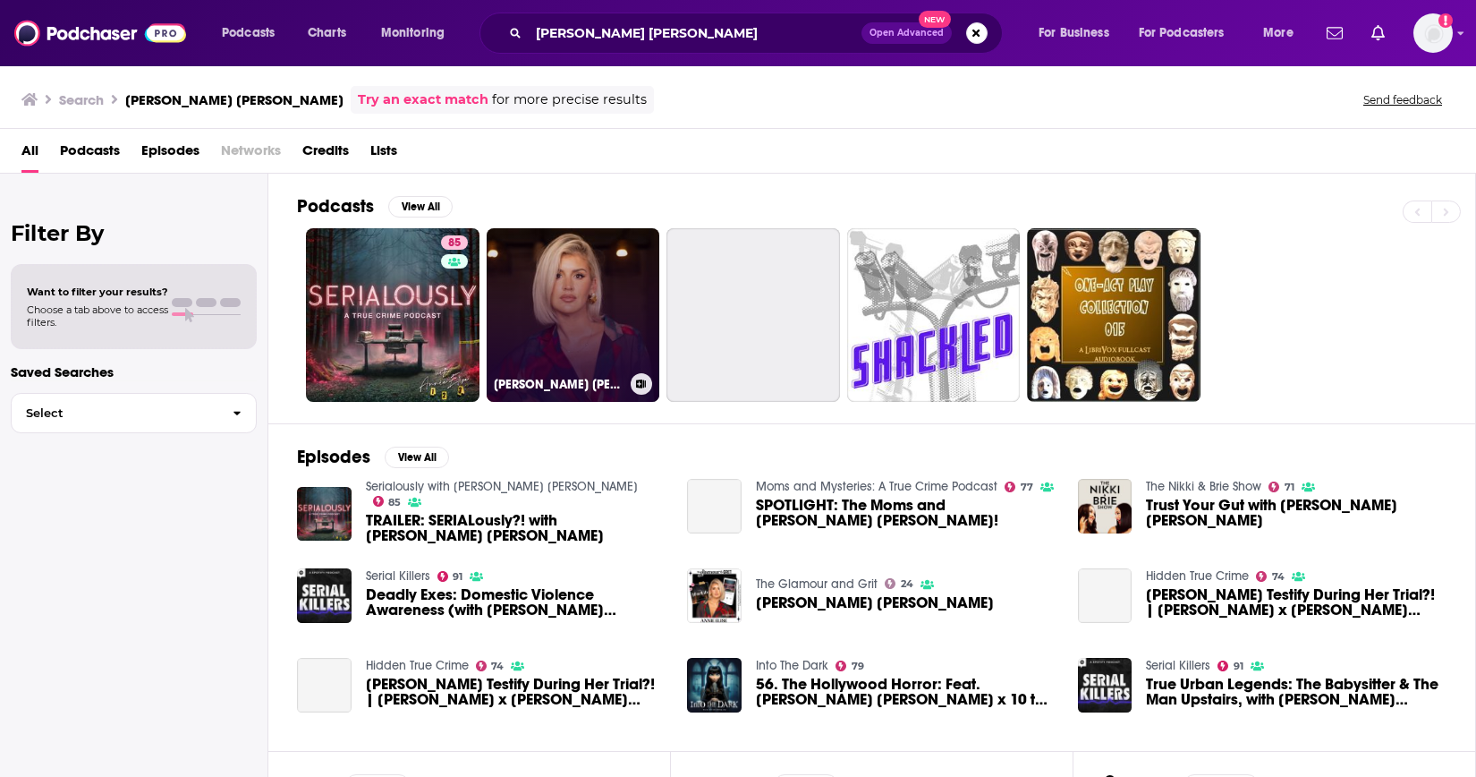
click at [571, 311] on link "Annie Elise x 10 to LIFE" at bounding box center [574, 315] width 174 height 174
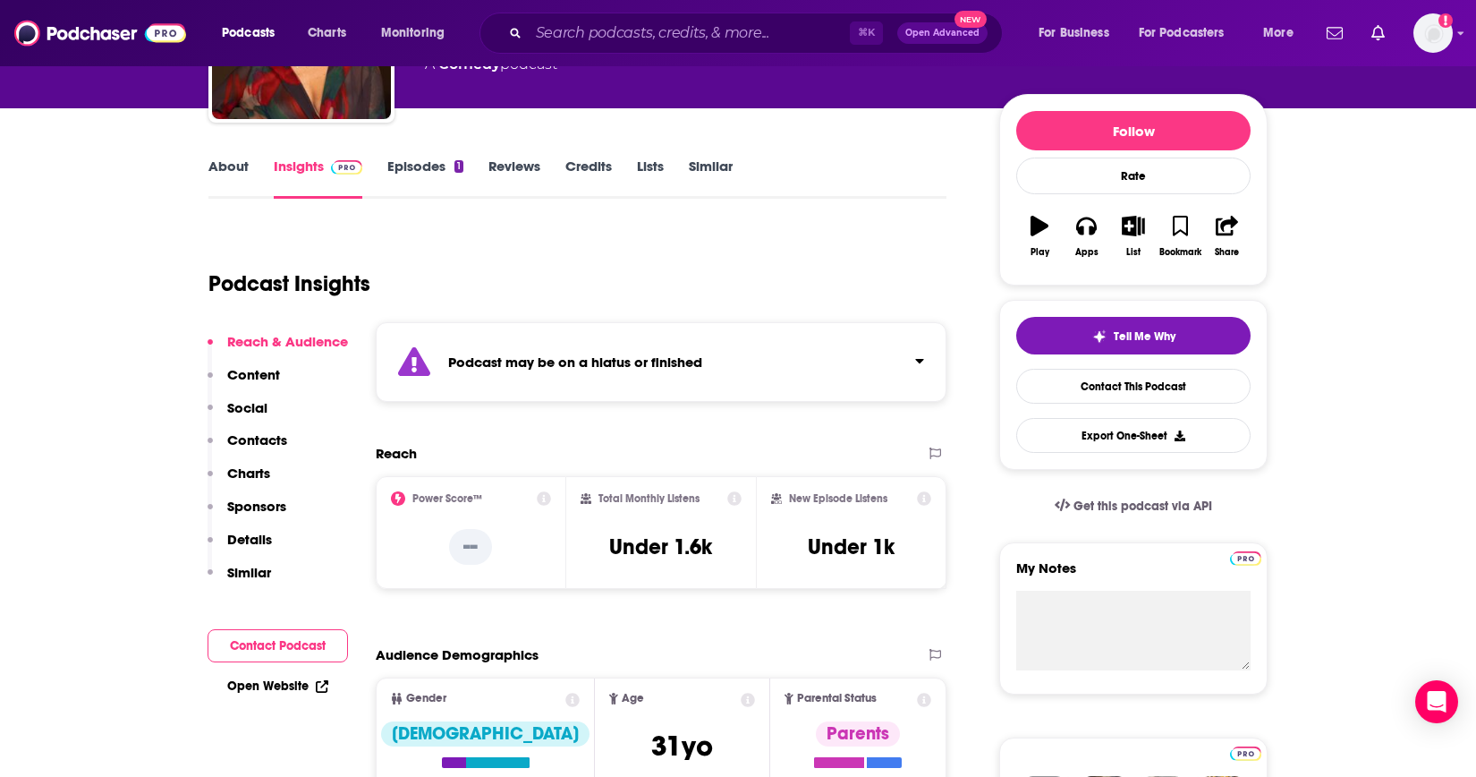
scroll to position [313, 0]
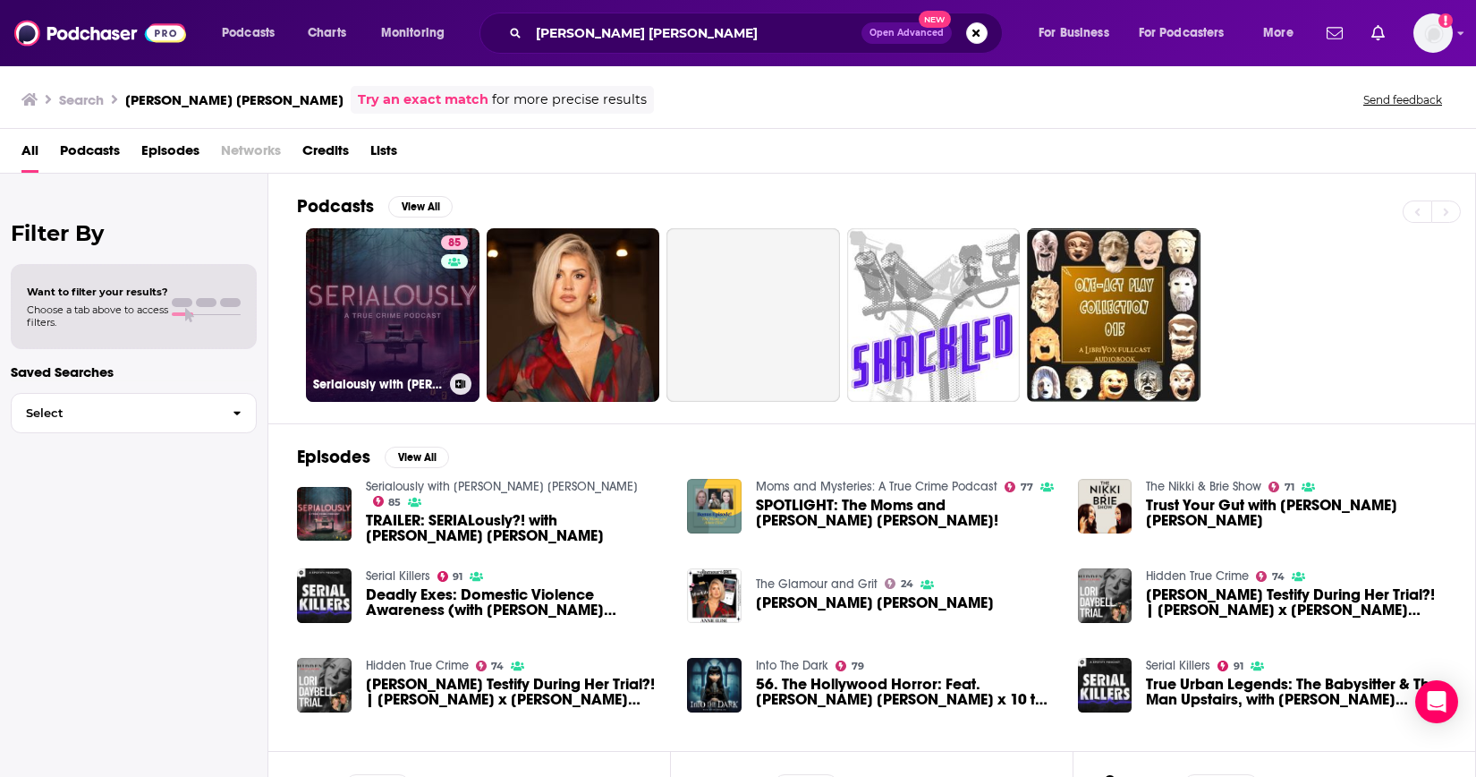
click at [354, 321] on link "85 Serialously with Annie Elise" at bounding box center [393, 315] width 174 height 174
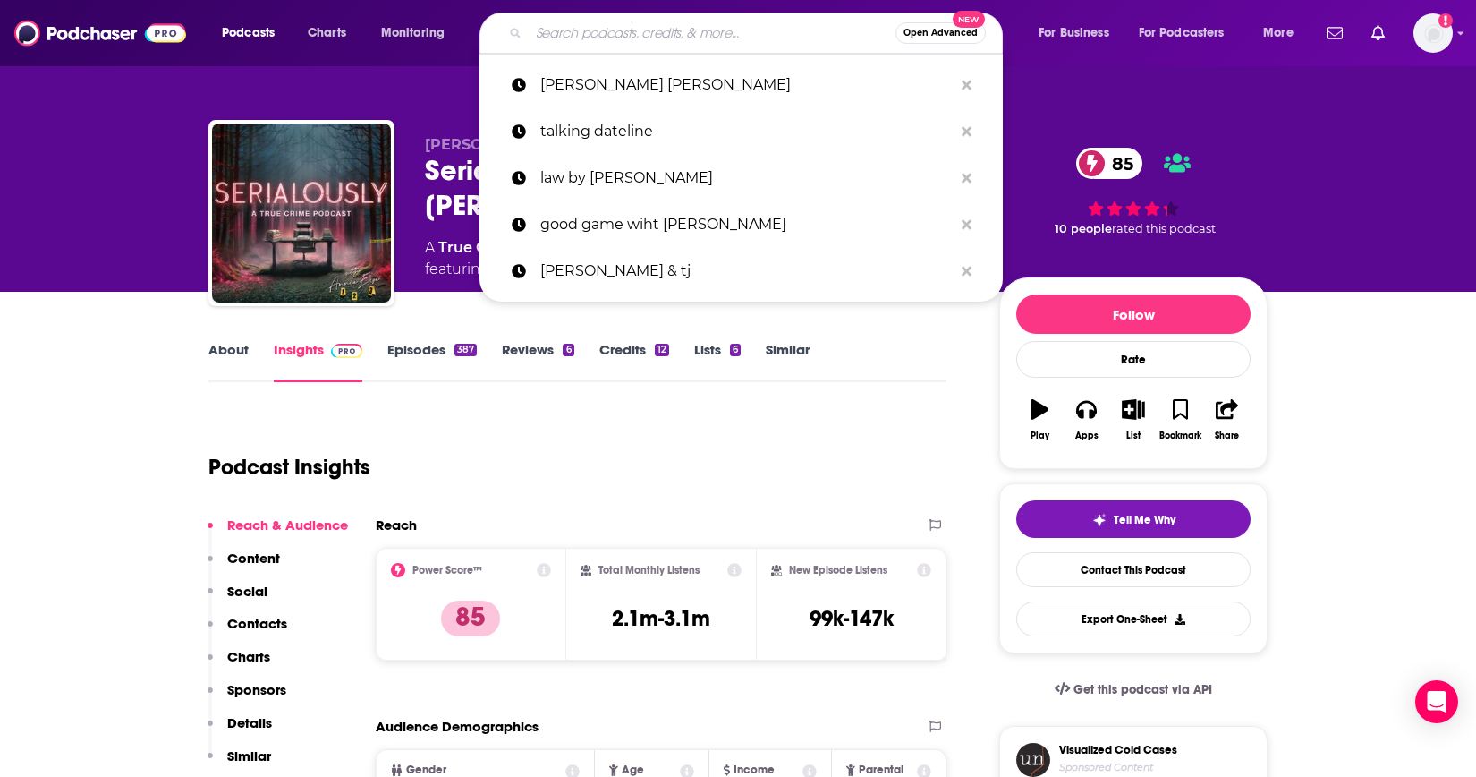
click at [546, 30] on input "Search podcasts, credits, & more..." at bounding box center [712, 33] width 367 height 29
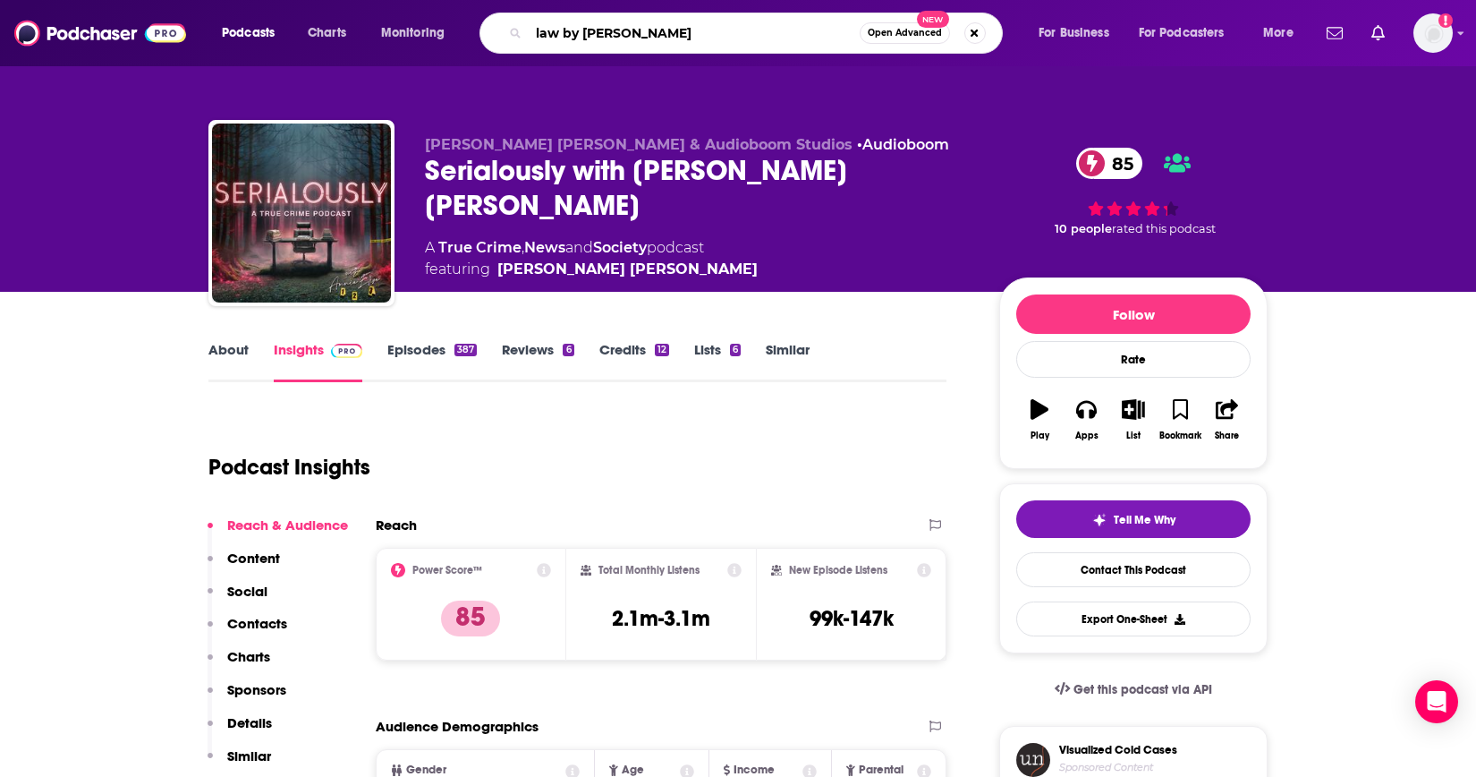
type input "law by [PERSON_NAME]"
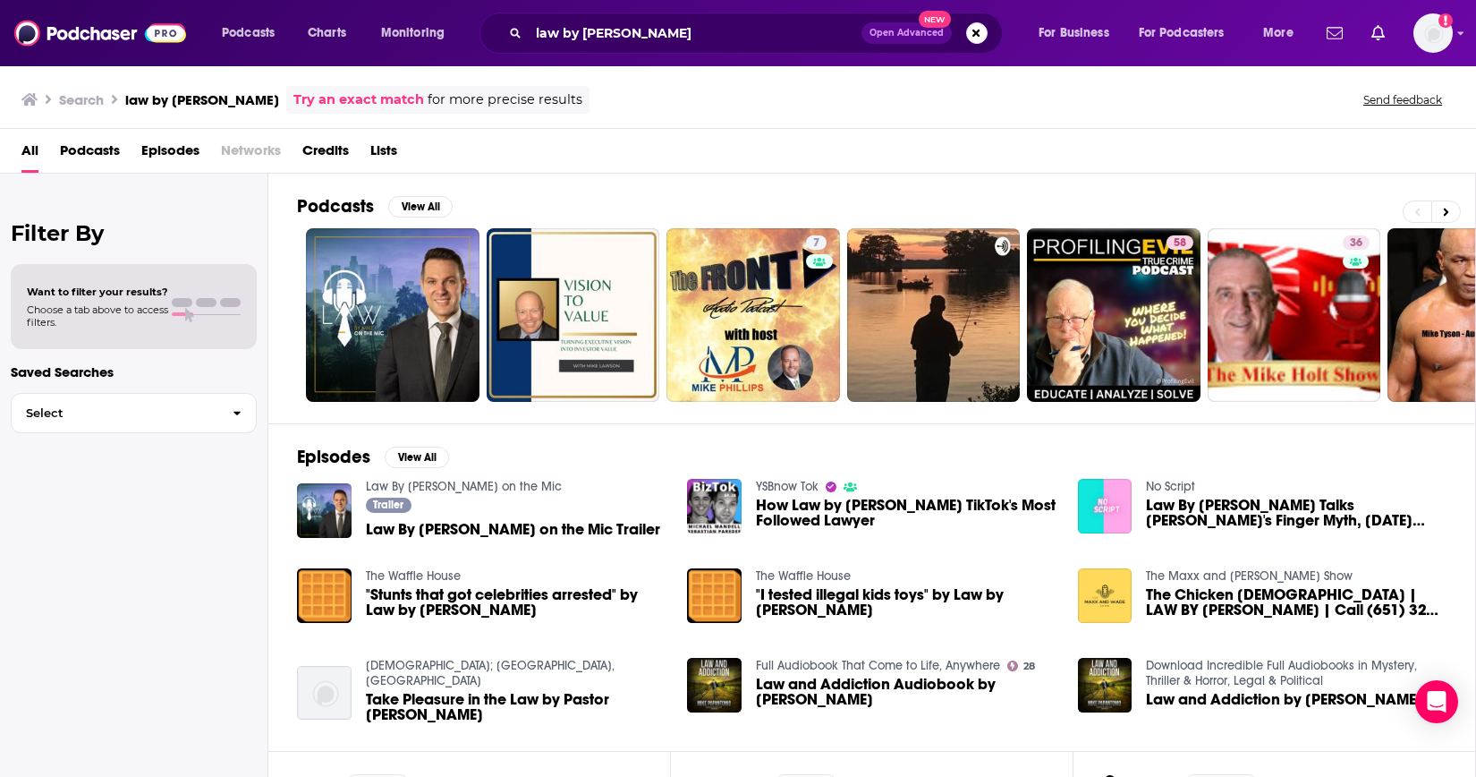
click at [452, 524] on span "Law By Mike on the Mic Trailer" at bounding box center [513, 529] width 294 height 15
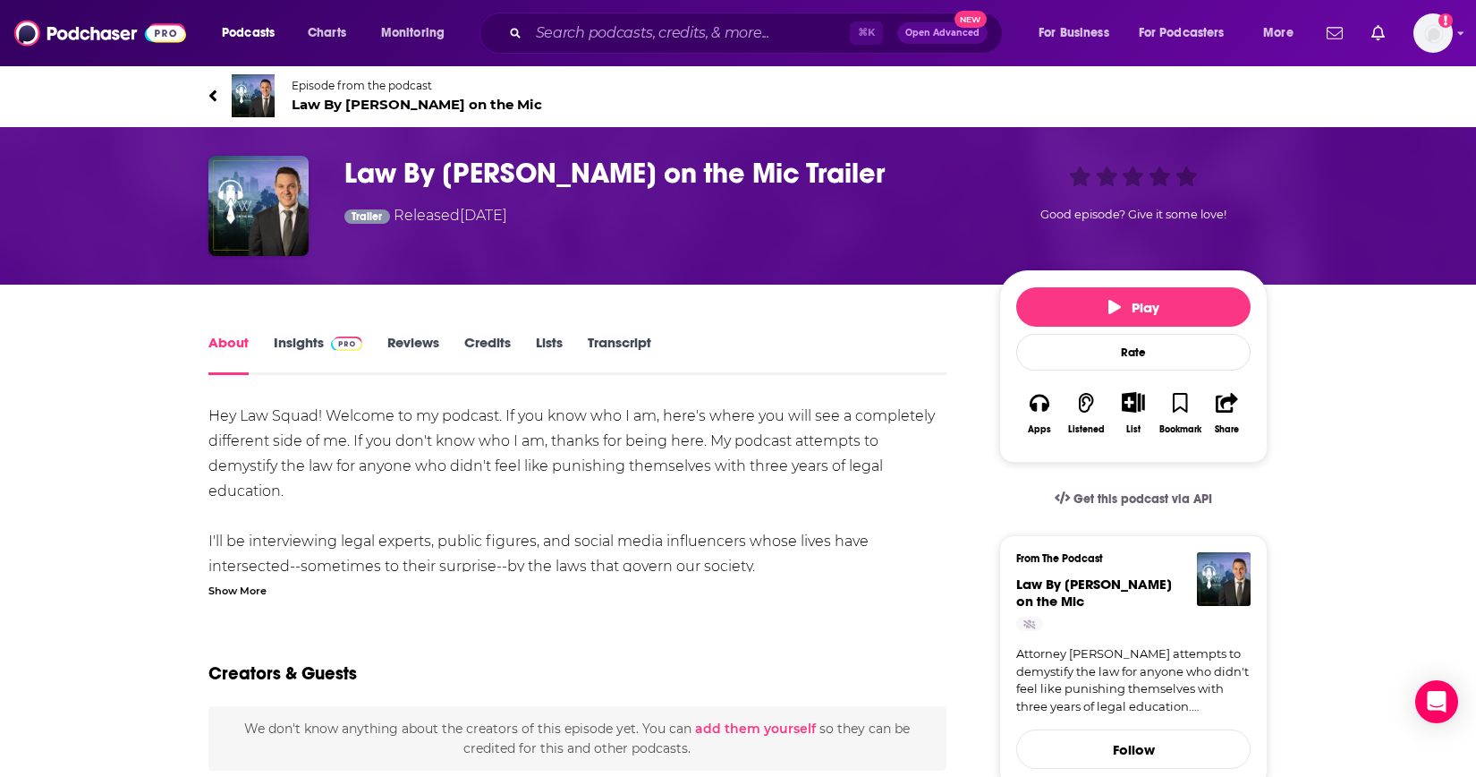
click at [283, 345] on link "Insights" at bounding box center [318, 354] width 89 height 41
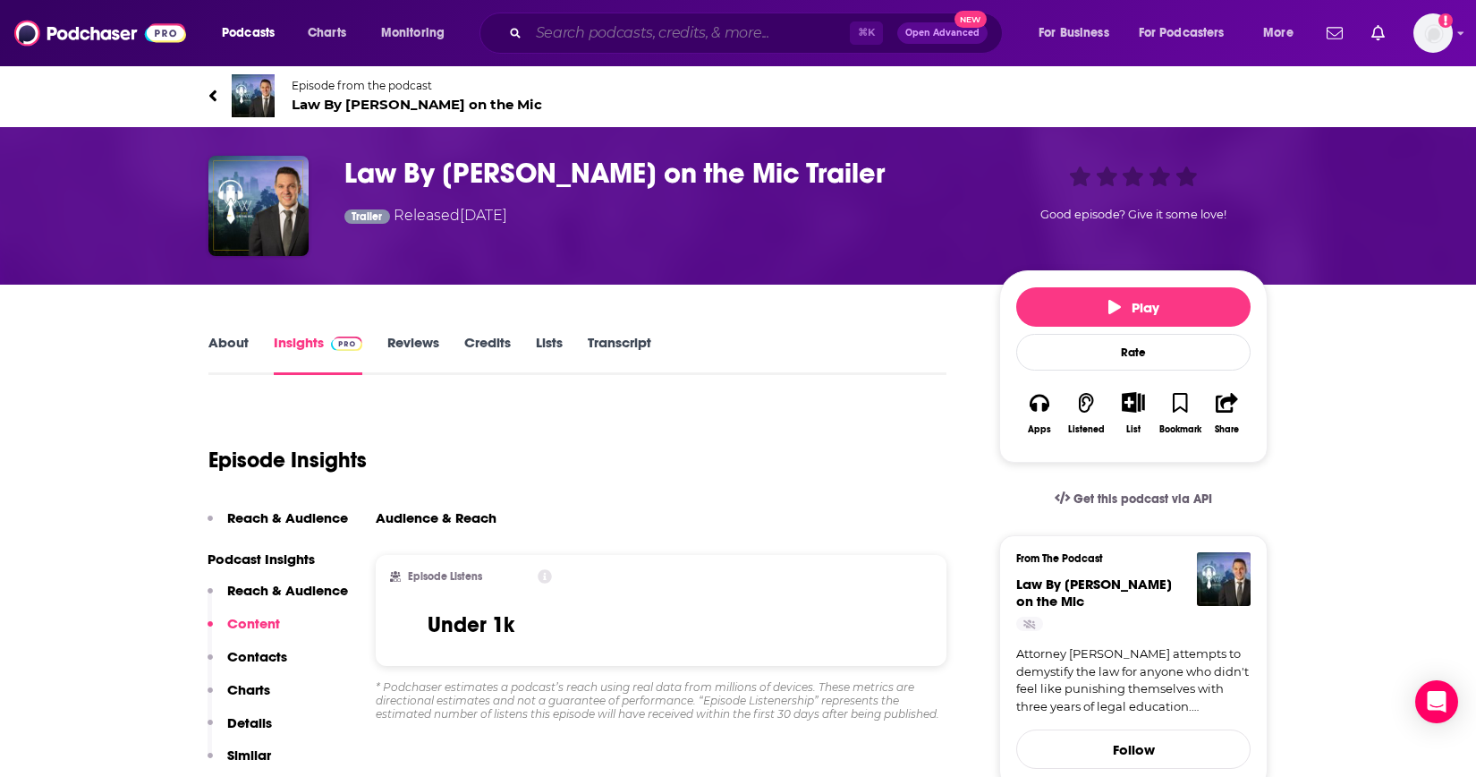
click at [587, 34] on input "Search podcasts, credits, & more..." at bounding box center [689, 33] width 321 height 29
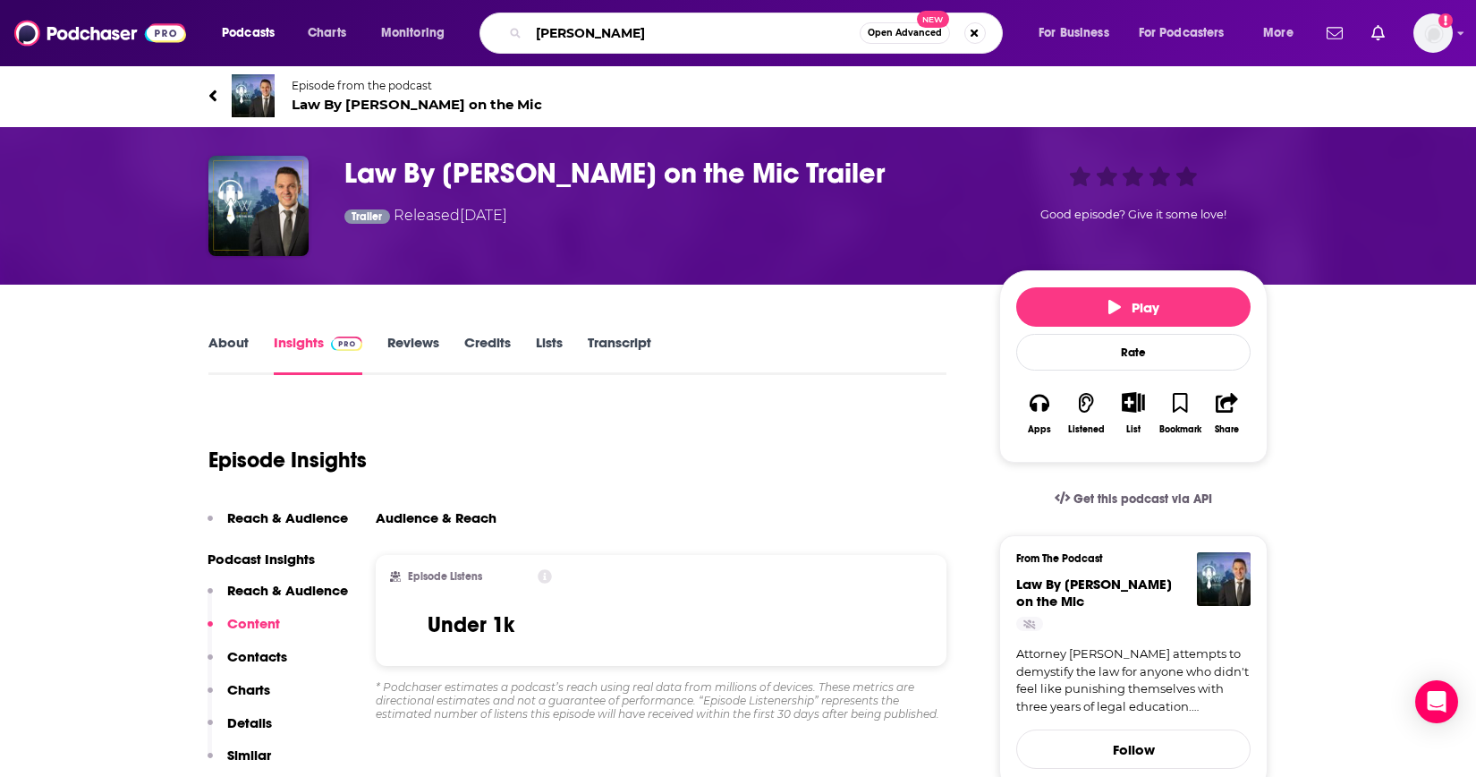
type input "bailey sarian"
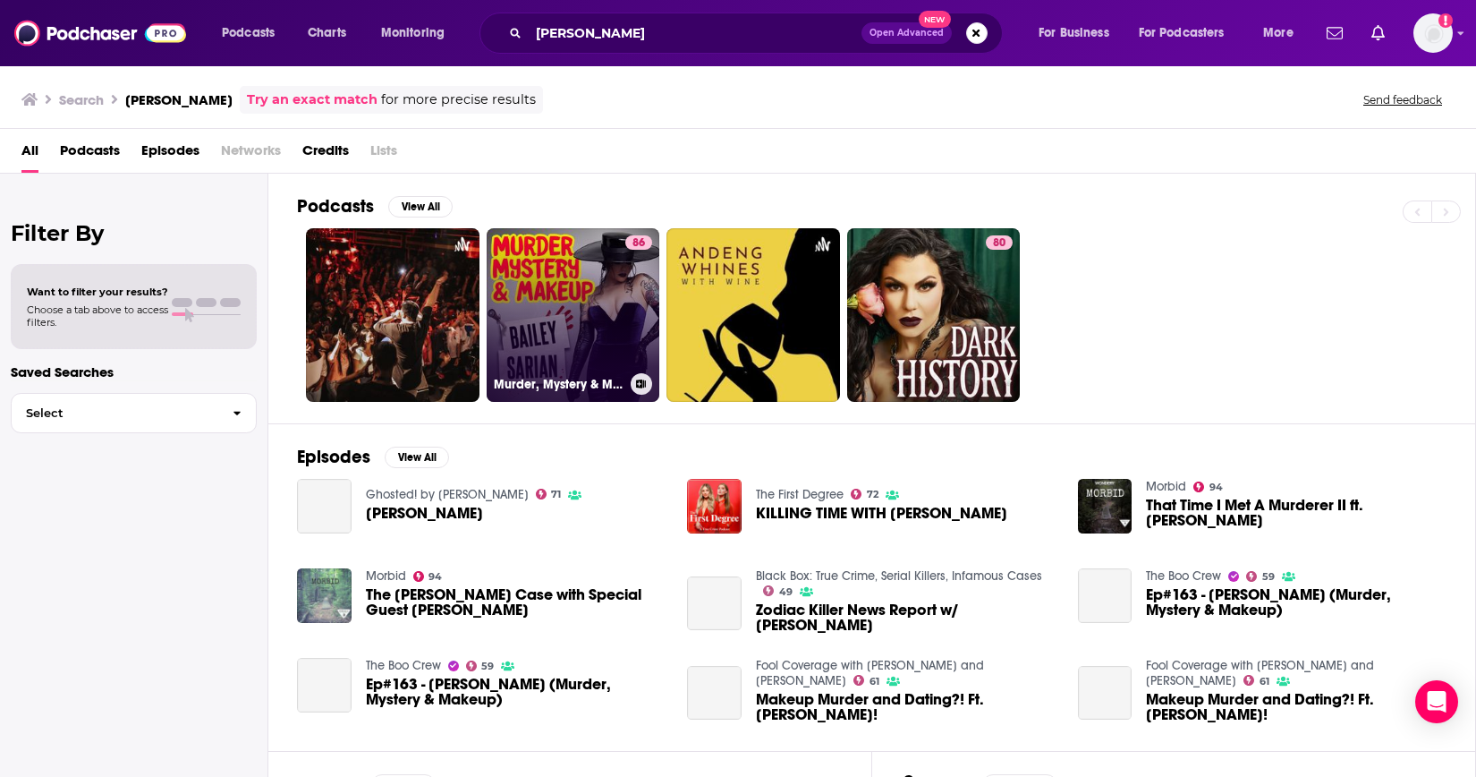
click at [560, 288] on link "86 Murder, Mystery & Makeup" at bounding box center [574, 315] width 174 height 174
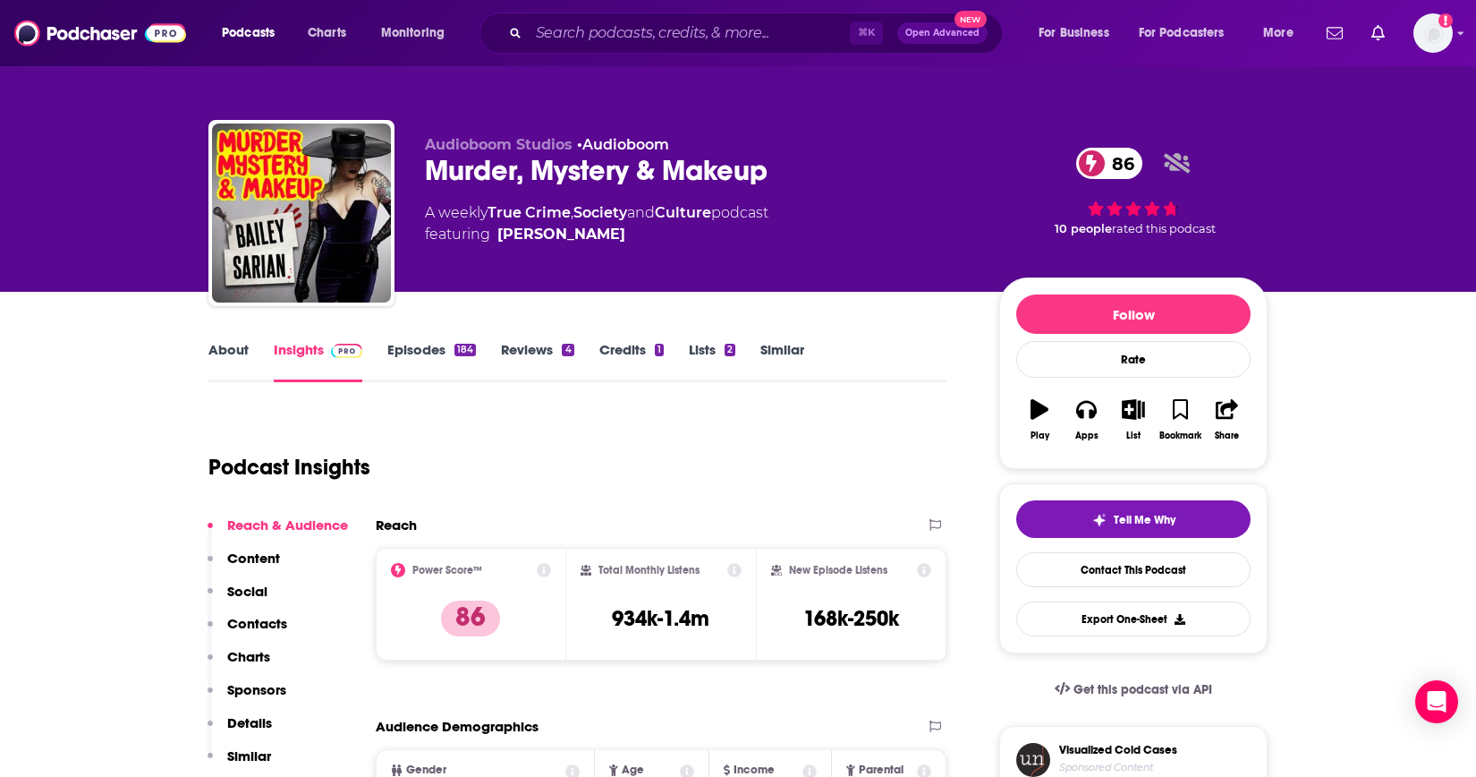
click at [302, 348] on link "Insights" at bounding box center [318, 361] width 89 height 41
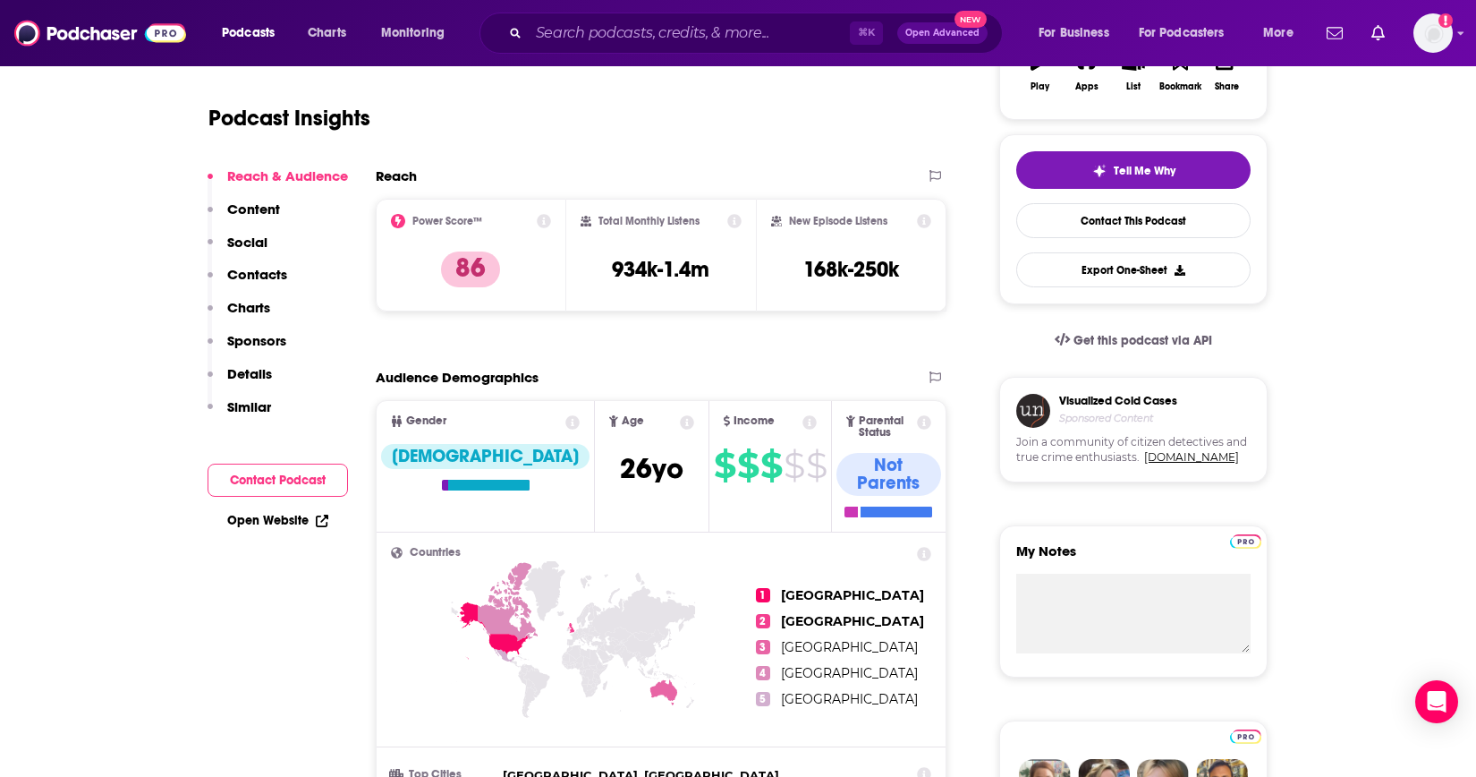
scroll to position [350, 0]
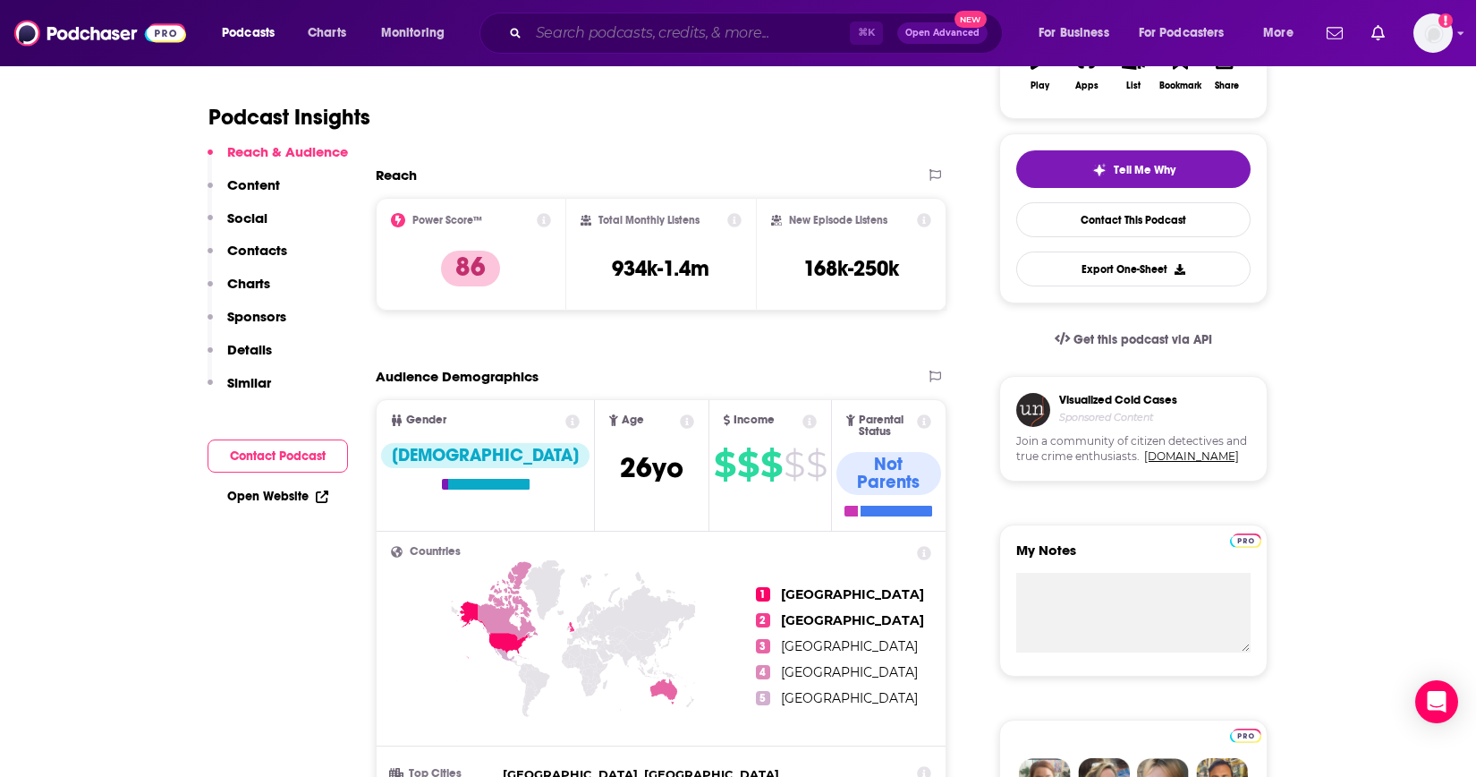
click at [688, 39] on input "Search podcasts, credits, & more..." at bounding box center [689, 33] width 321 height 29
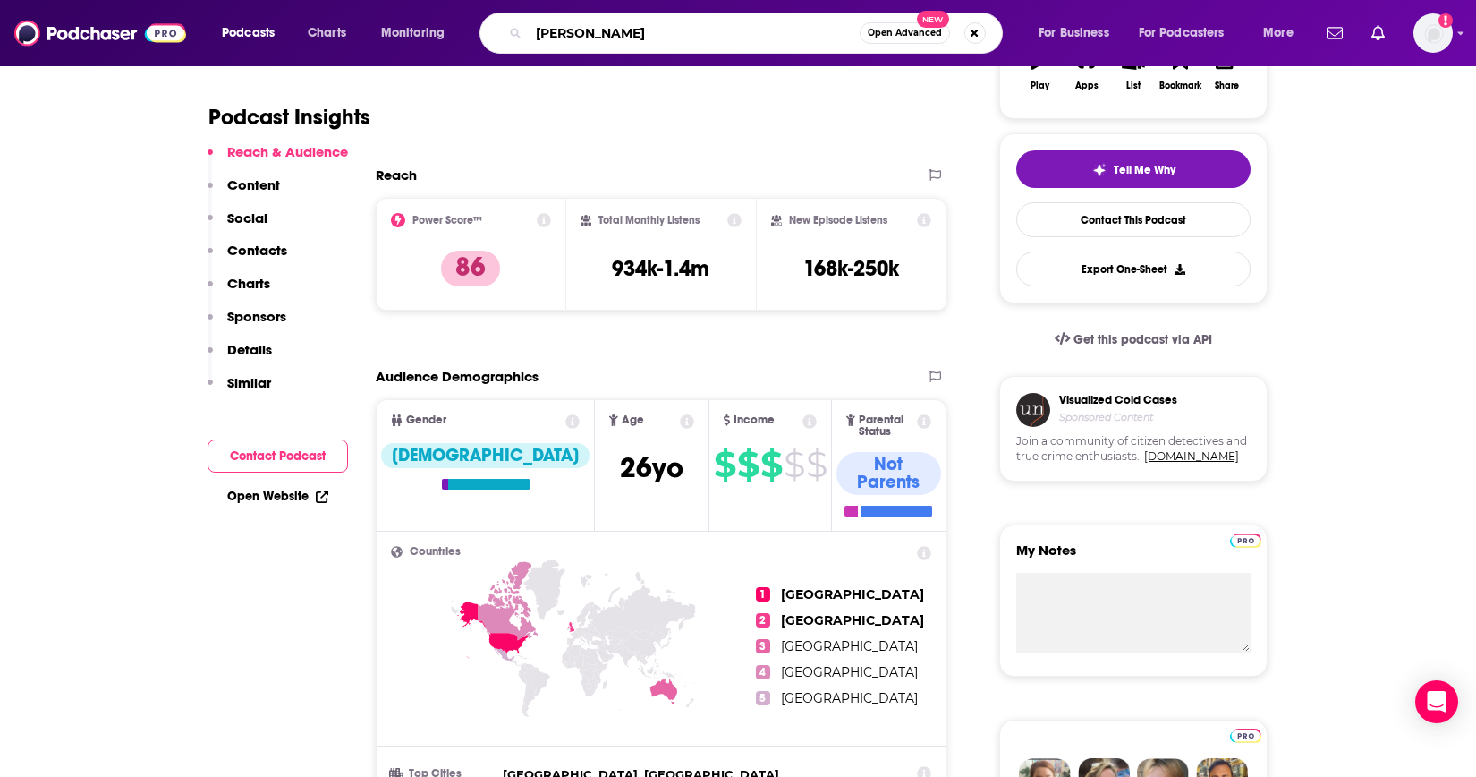
type input "stephanie soo"
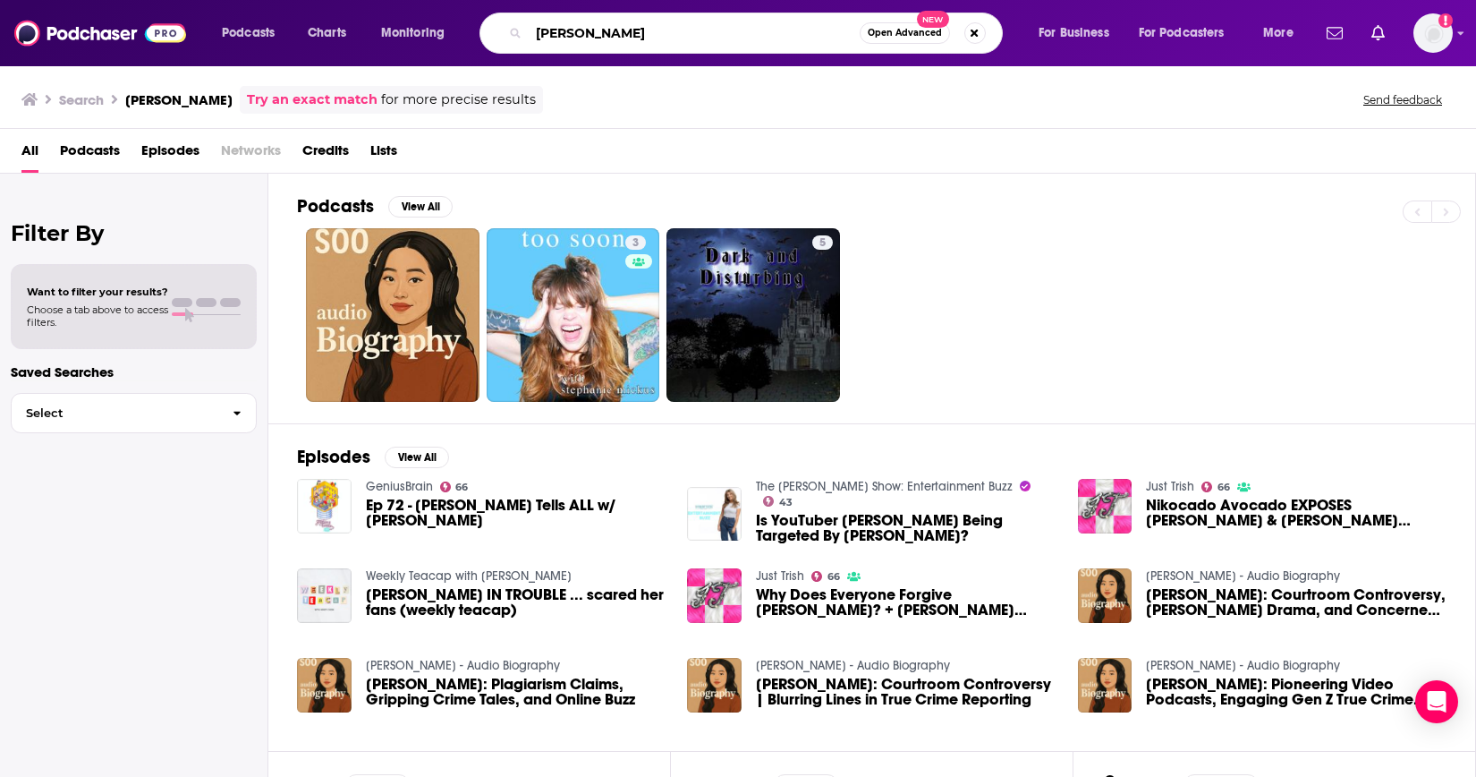
drag, startPoint x: 631, startPoint y: 32, endPoint x: 455, endPoint y: 27, distance: 175.4
click at [455, 28] on div "Podcasts Charts Monitoring stephanie soo Open Advanced New For Business For Pod…" at bounding box center [759, 33] width 1101 height 41
type input "rotten mango"
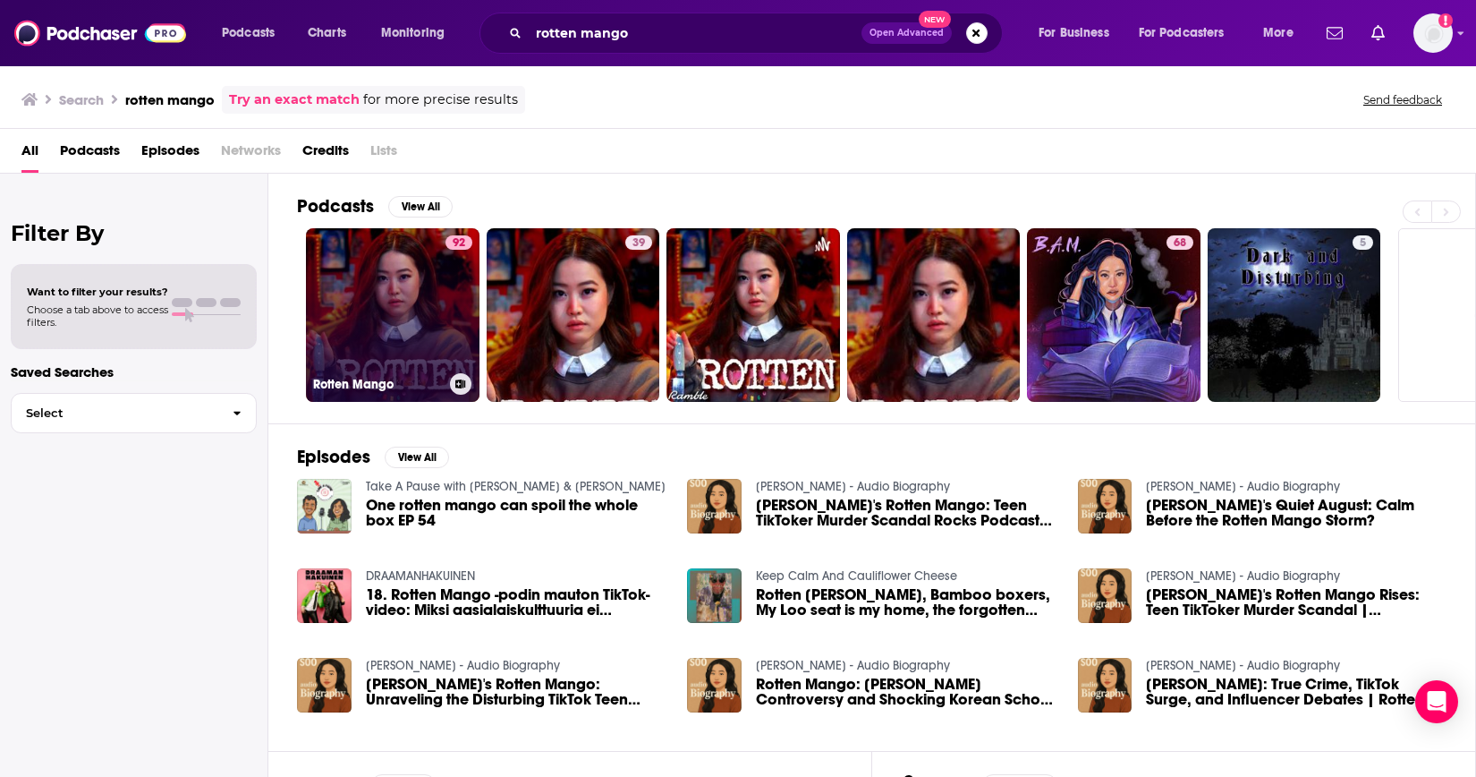
click at [410, 314] on link "92 Rotten Mango" at bounding box center [393, 315] width 174 height 174
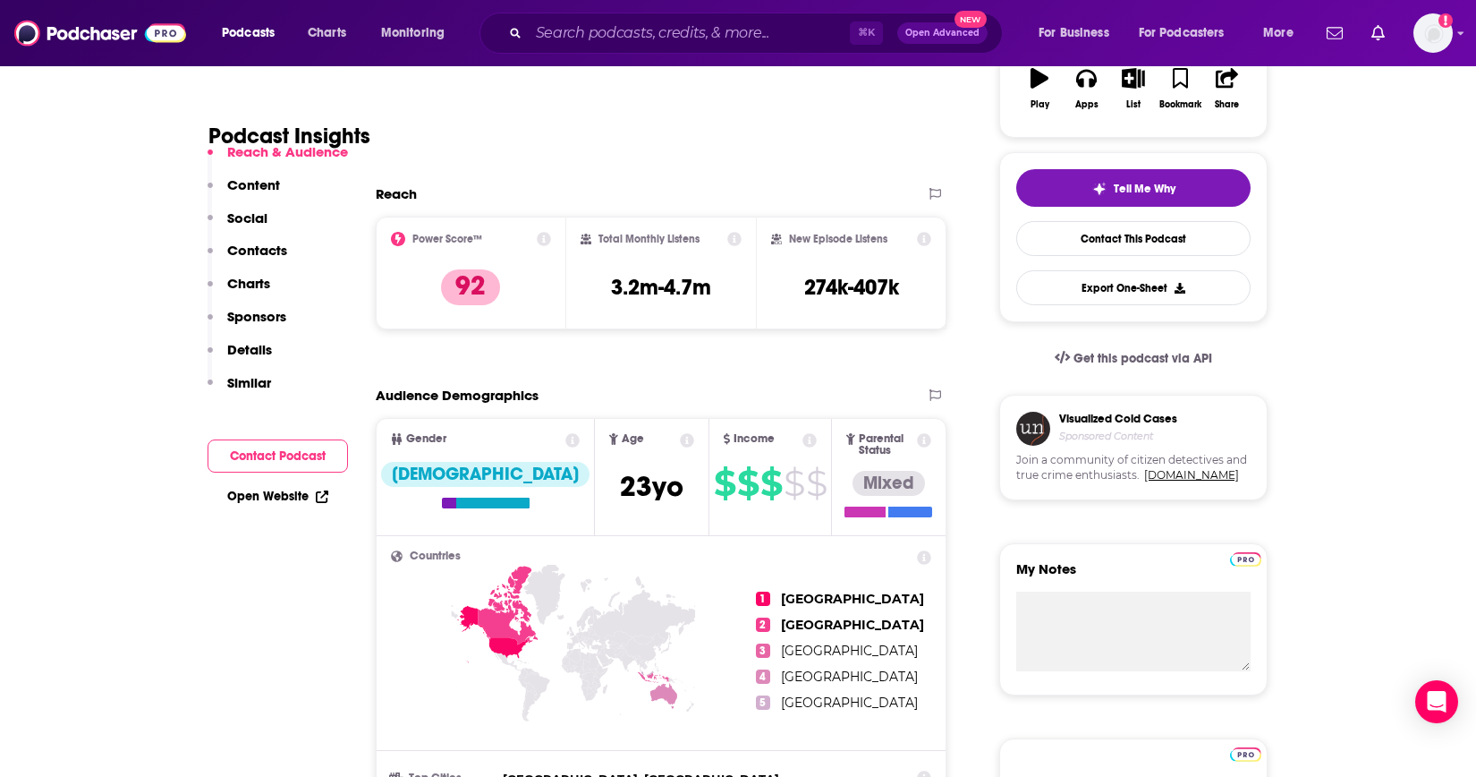
scroll to position [327, 0]
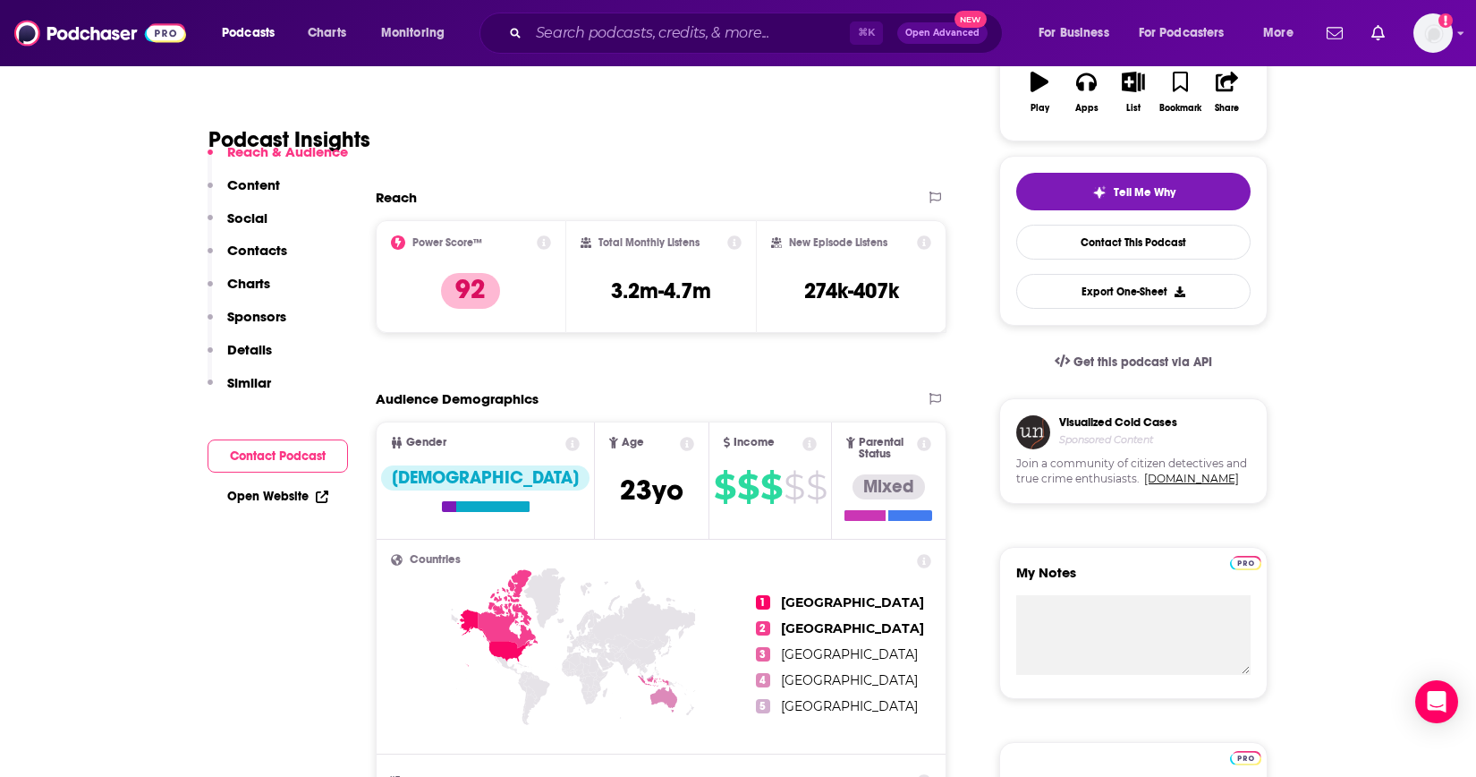
click at [680, 445] on icon at bounding box center [687, 444] width 14 height 14
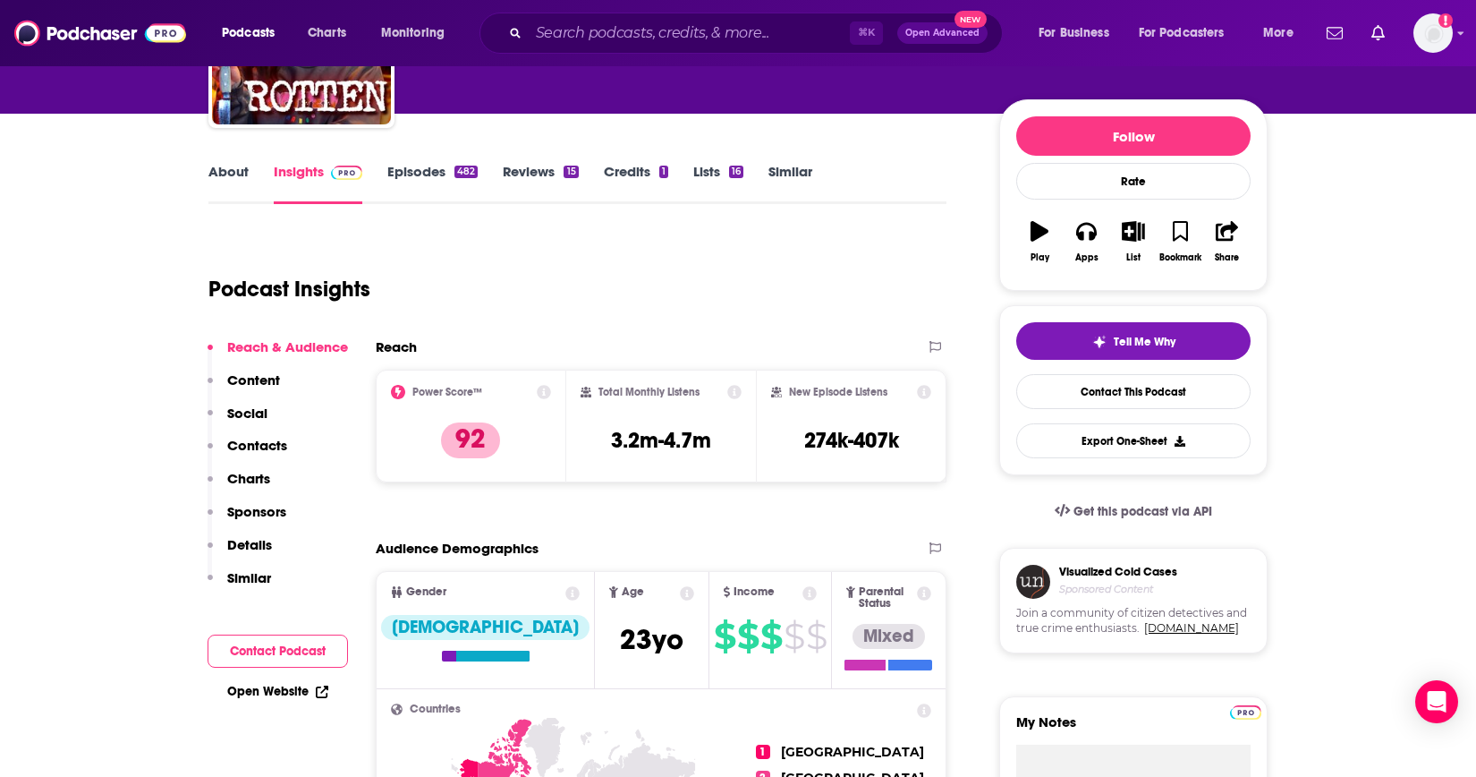
scroll to position [0, 0]
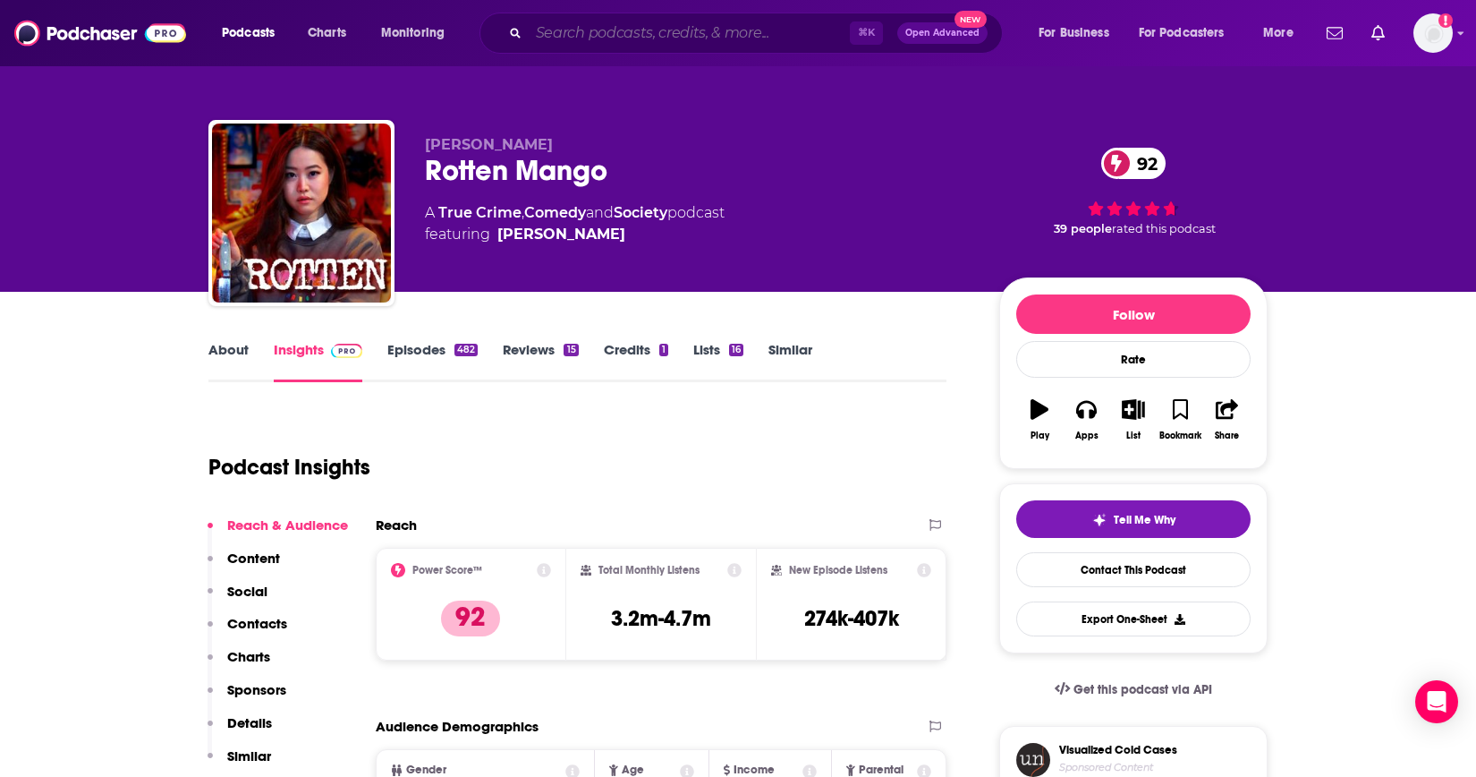
click at [619, 31] on input "Search podcasts, credits, & more..." at bounding box center [689, 33] width 321 height 29
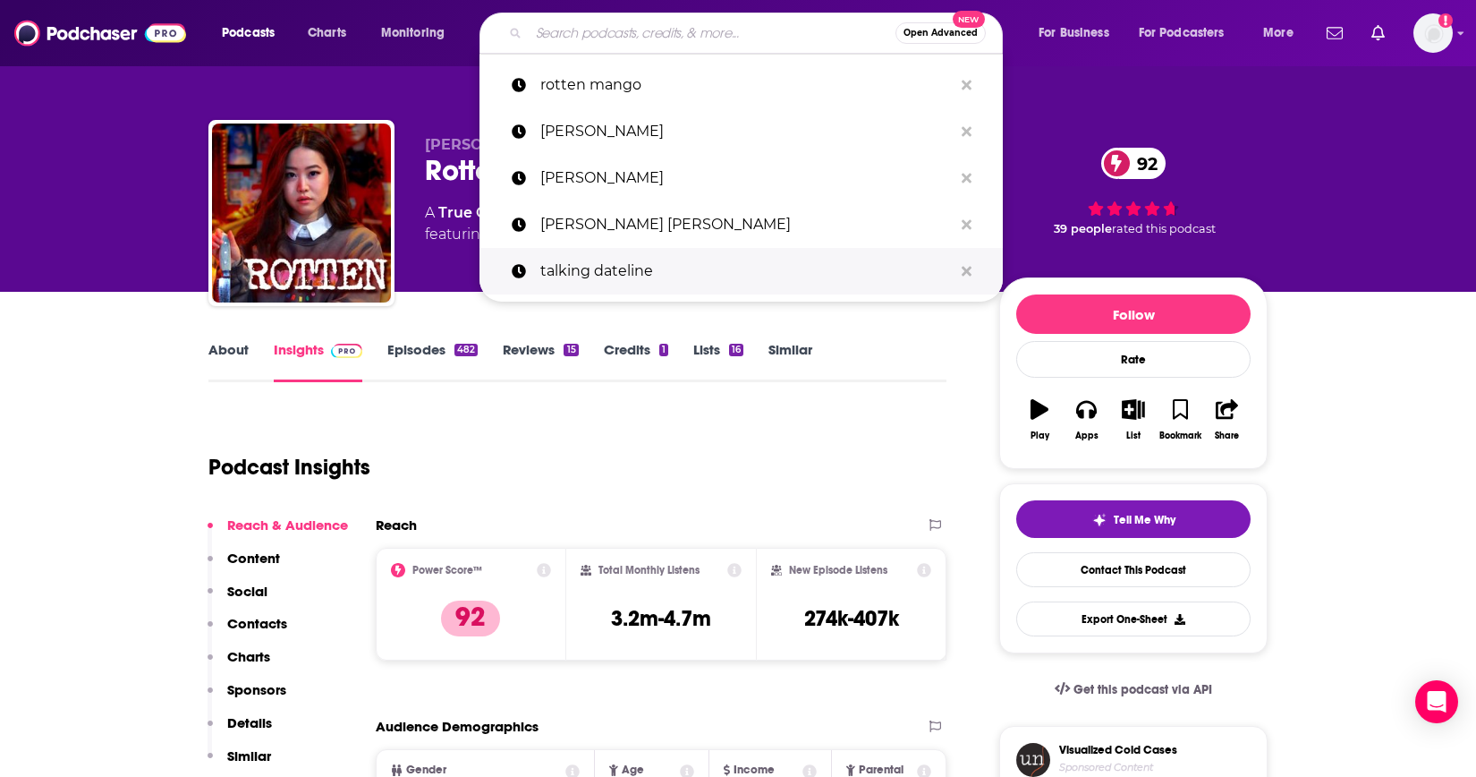
click at [599, 272] on p "talking dateline" at bounding box center [746, 271] width 412 height 47
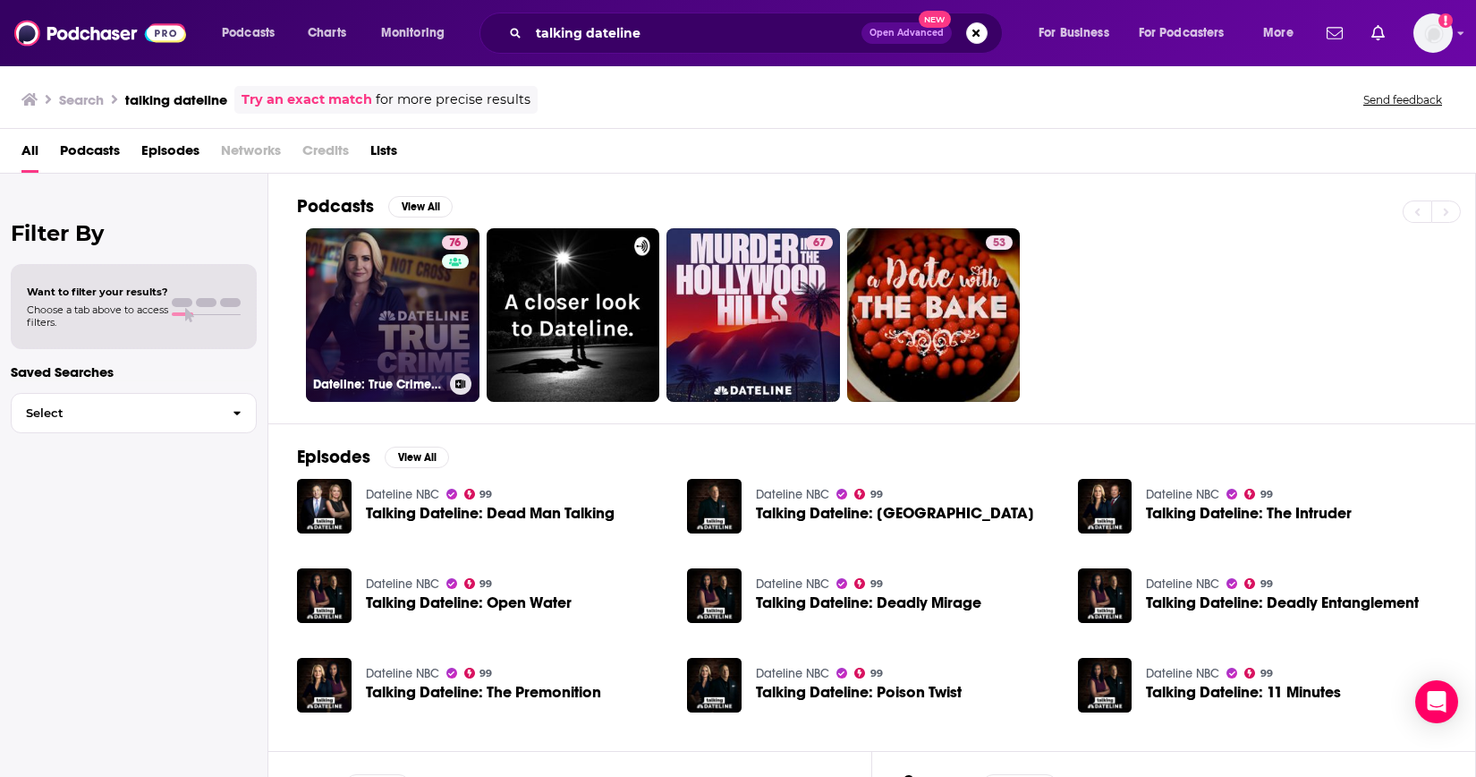
click at [395, 303] on link "76 Dateline: True Crime Weekly" at bounding box center [393, 315] width 174 height 174
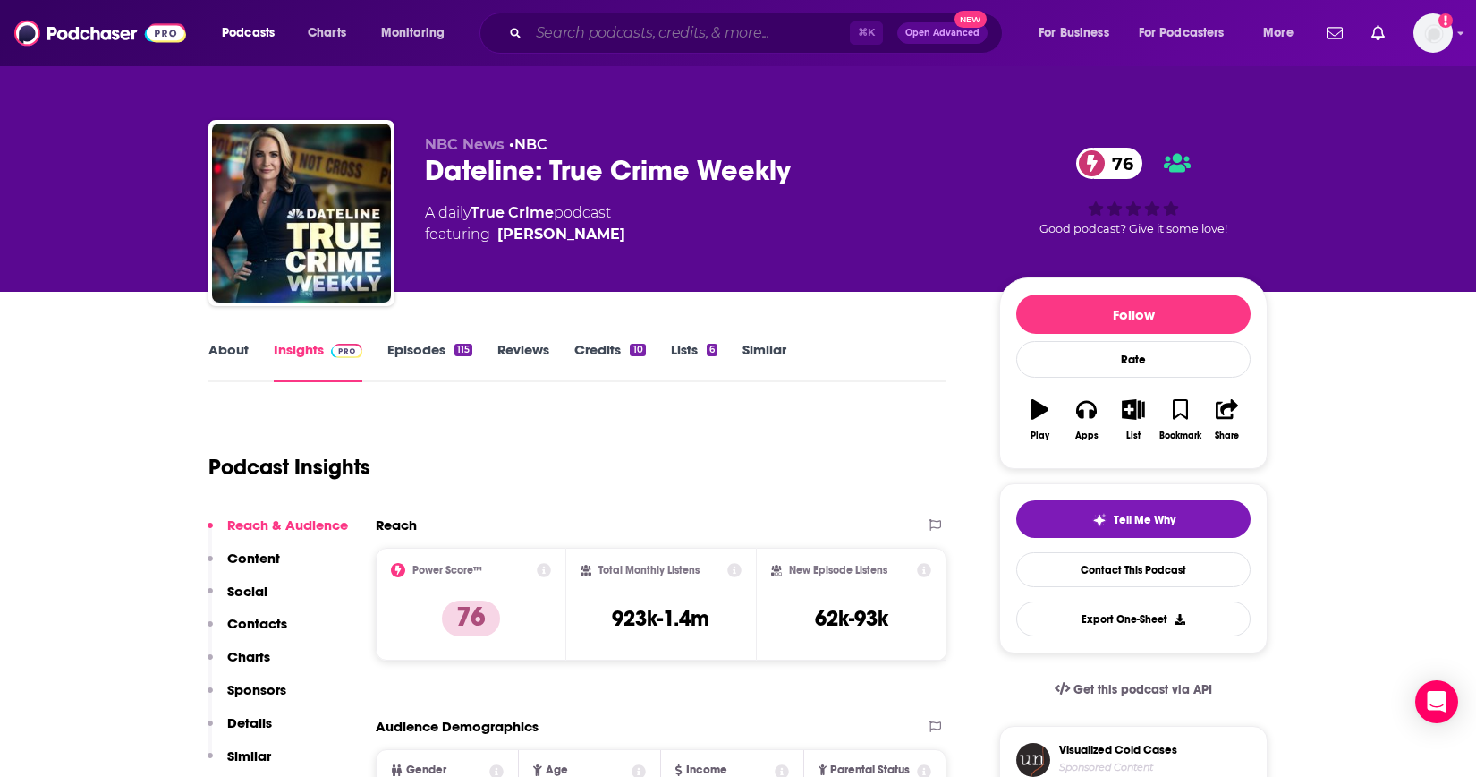
click at [560, 33] on input "Search podcasts, credits, & more..." at bounding box center [689, 33] width 321 height 29
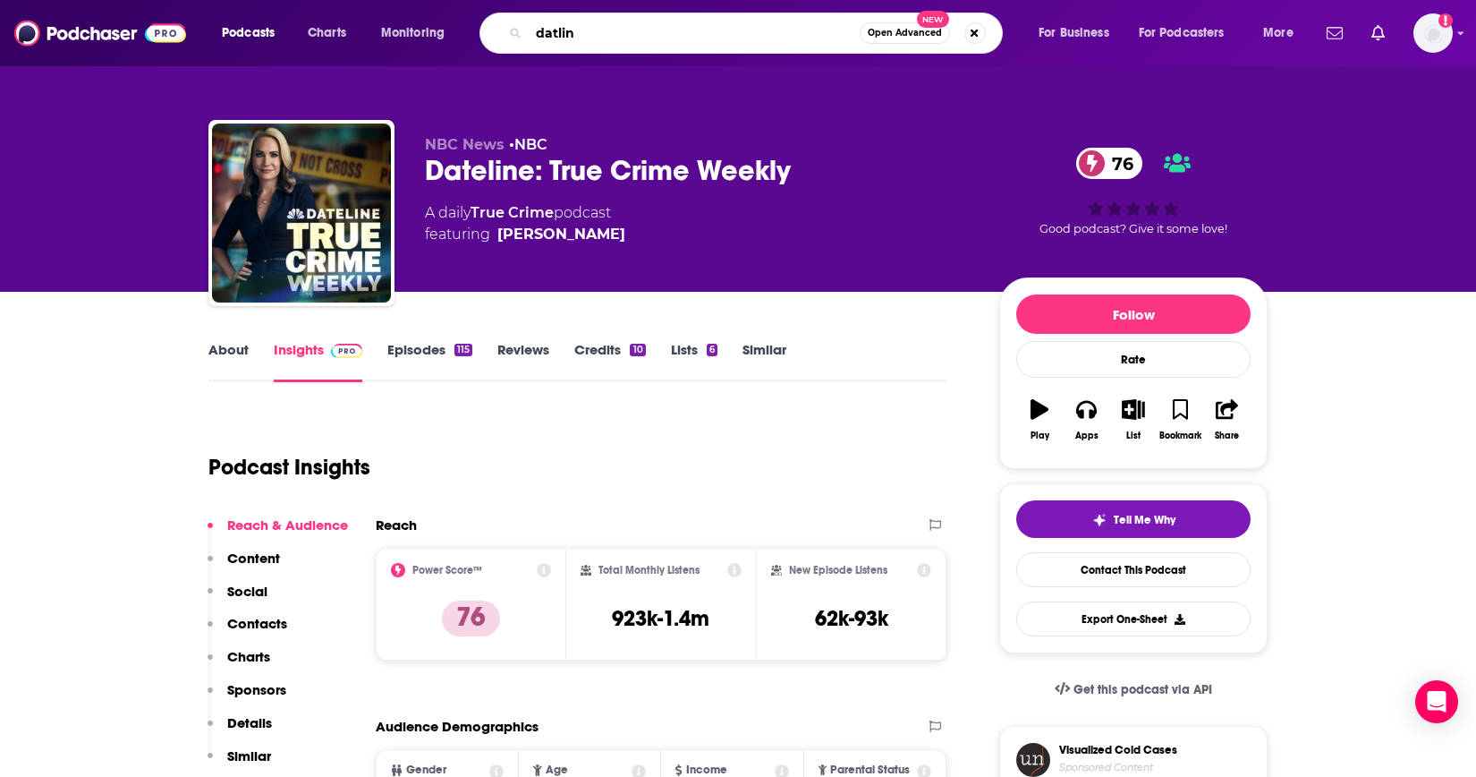
type input "datline"
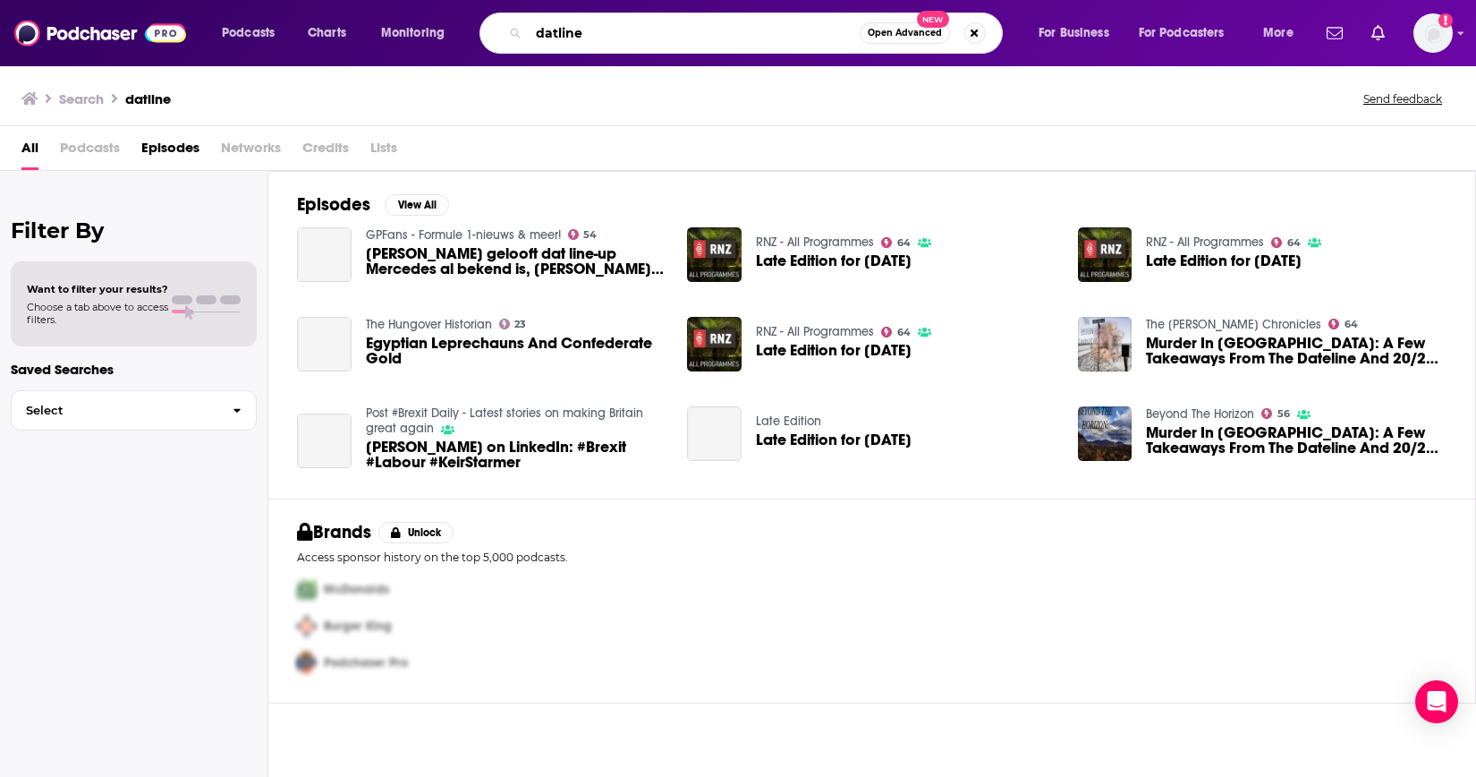
click at [558, 35] on input "datline" at bounding box center [694, 33] width 331 height 29
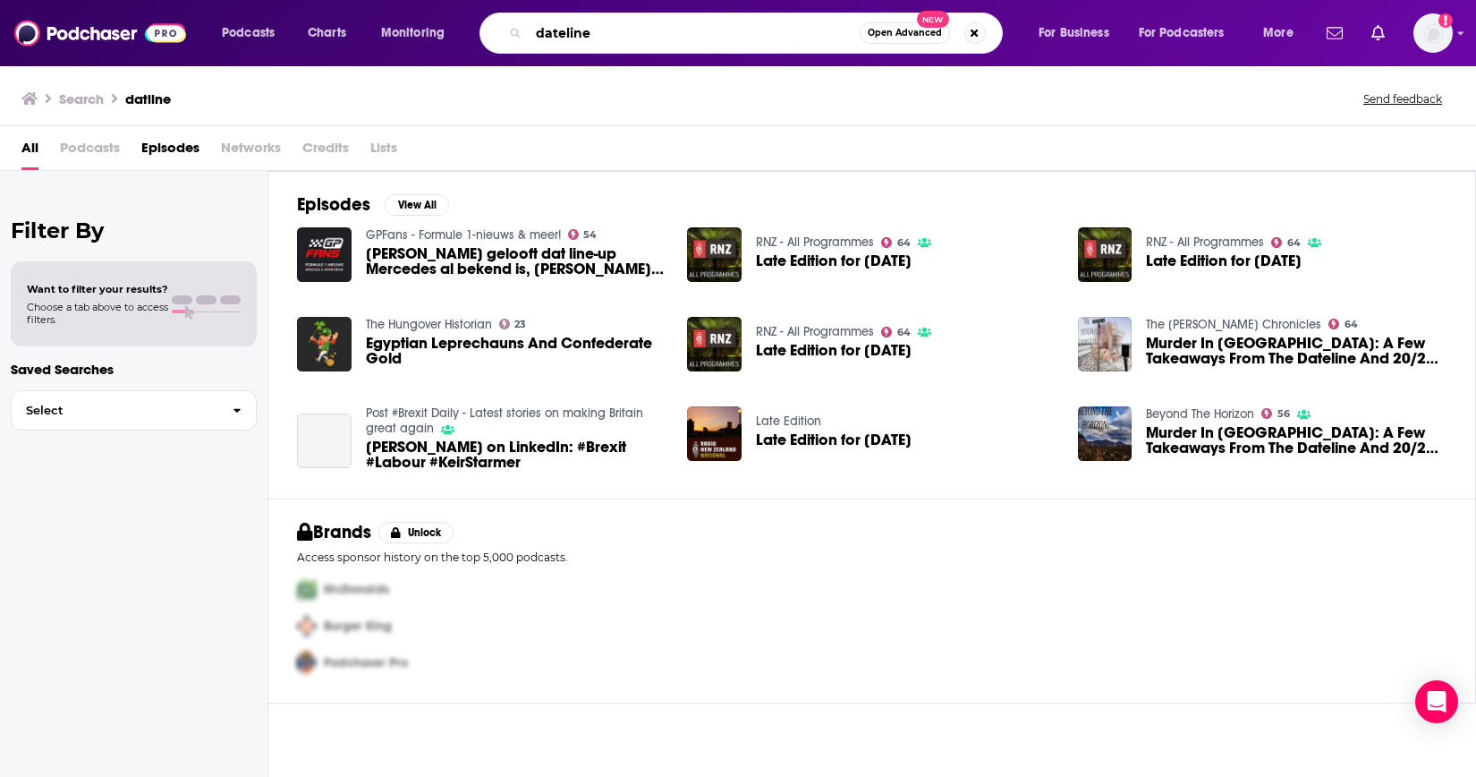
type input "dateline"
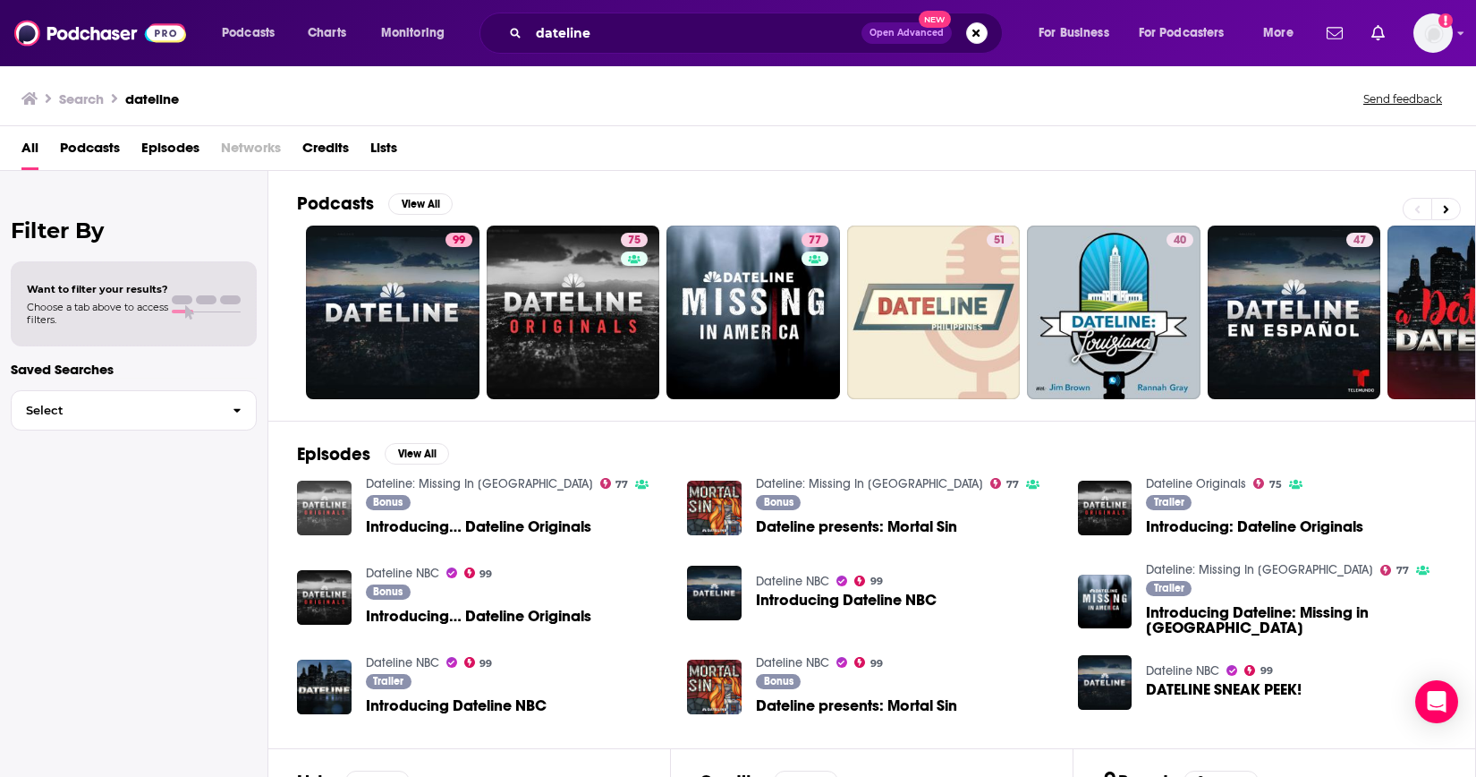
click at [320, 513] on img "Introducing… Dateline Originals" at bounding box center [324, 507] width 55 height 55
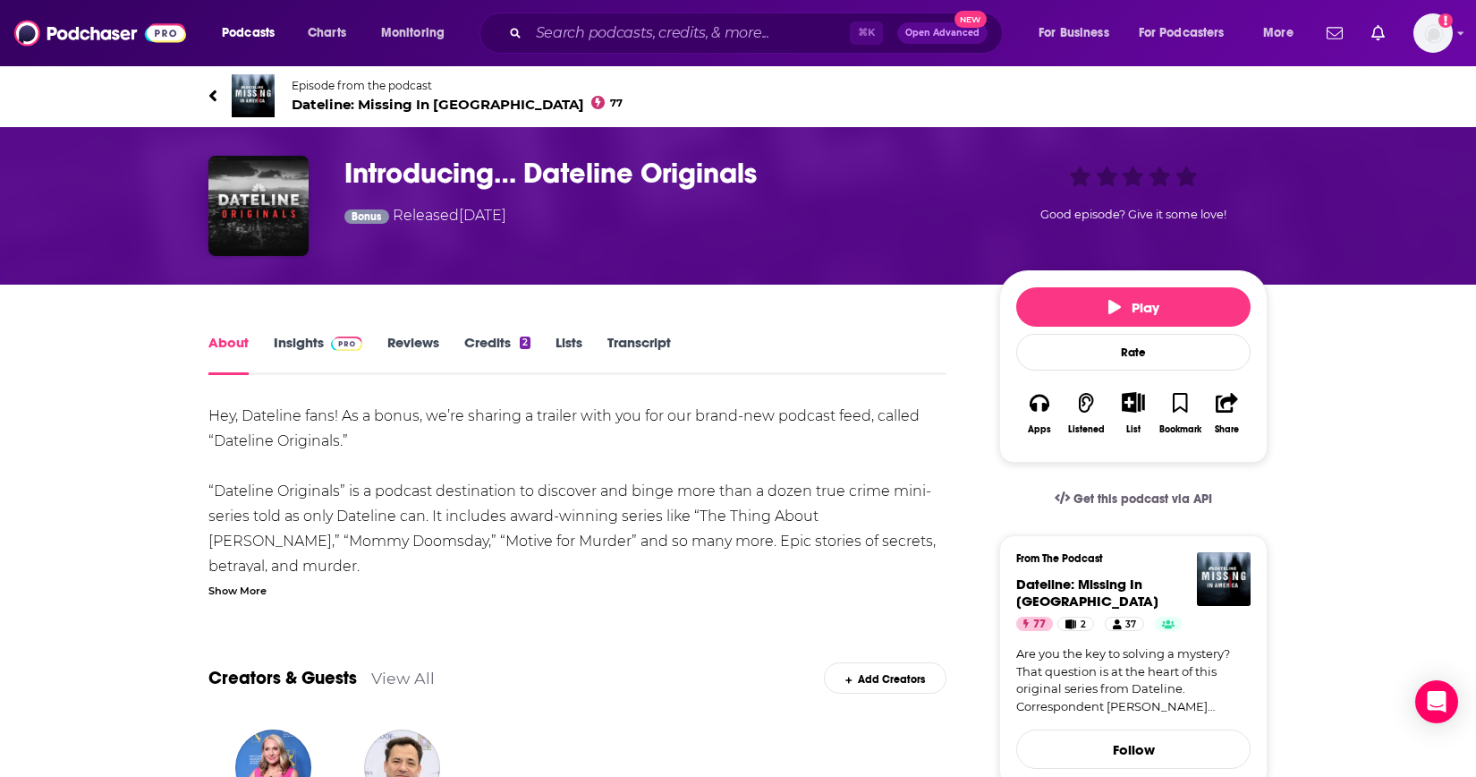
click at [310, 337] on link "Insights" at bounding box center [318, 354] width 89 height 41
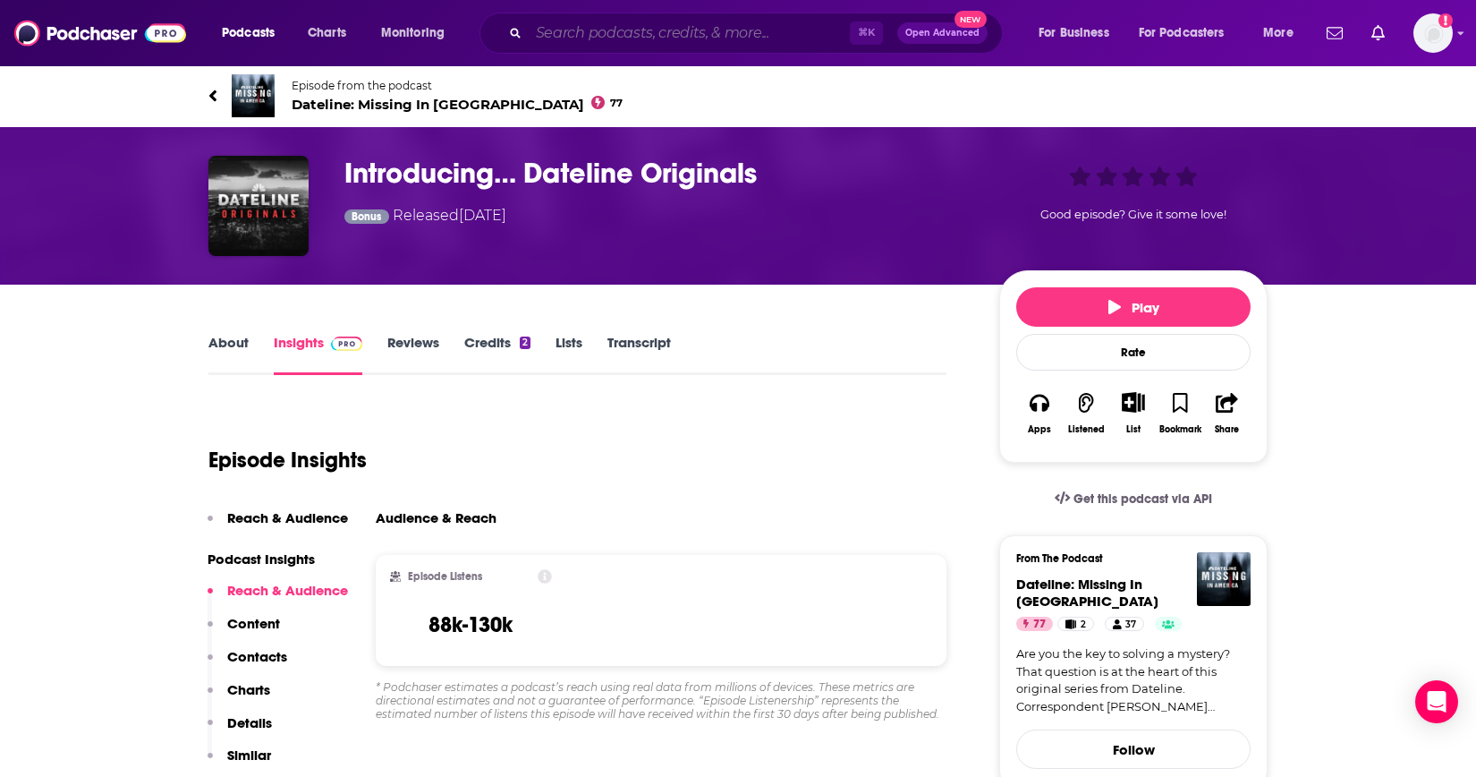
click at [566, 38] on input "Search podcasts, credits, & more..." at bounding box center [689, 33] width 321 height 29
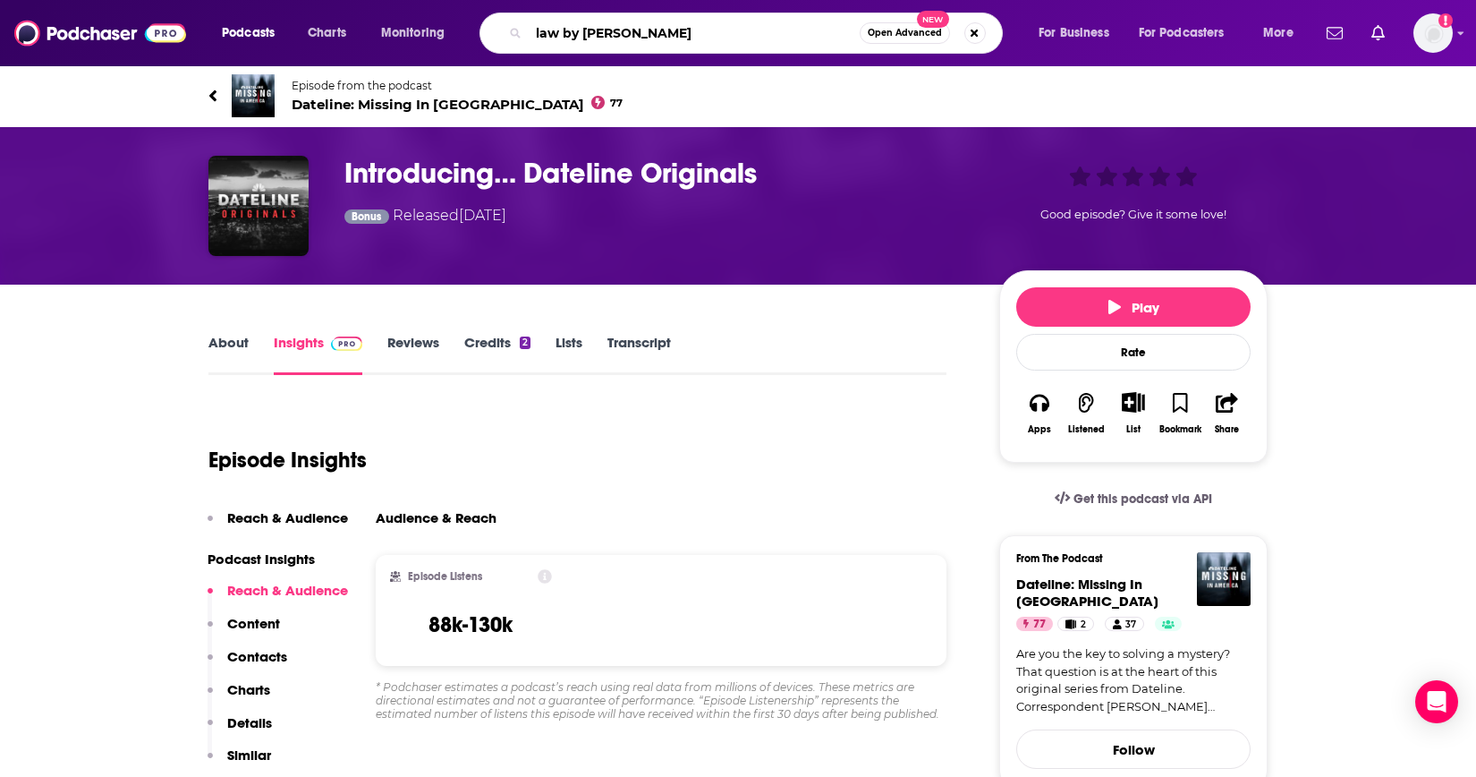
type input "law by [PERSON_NAME]"
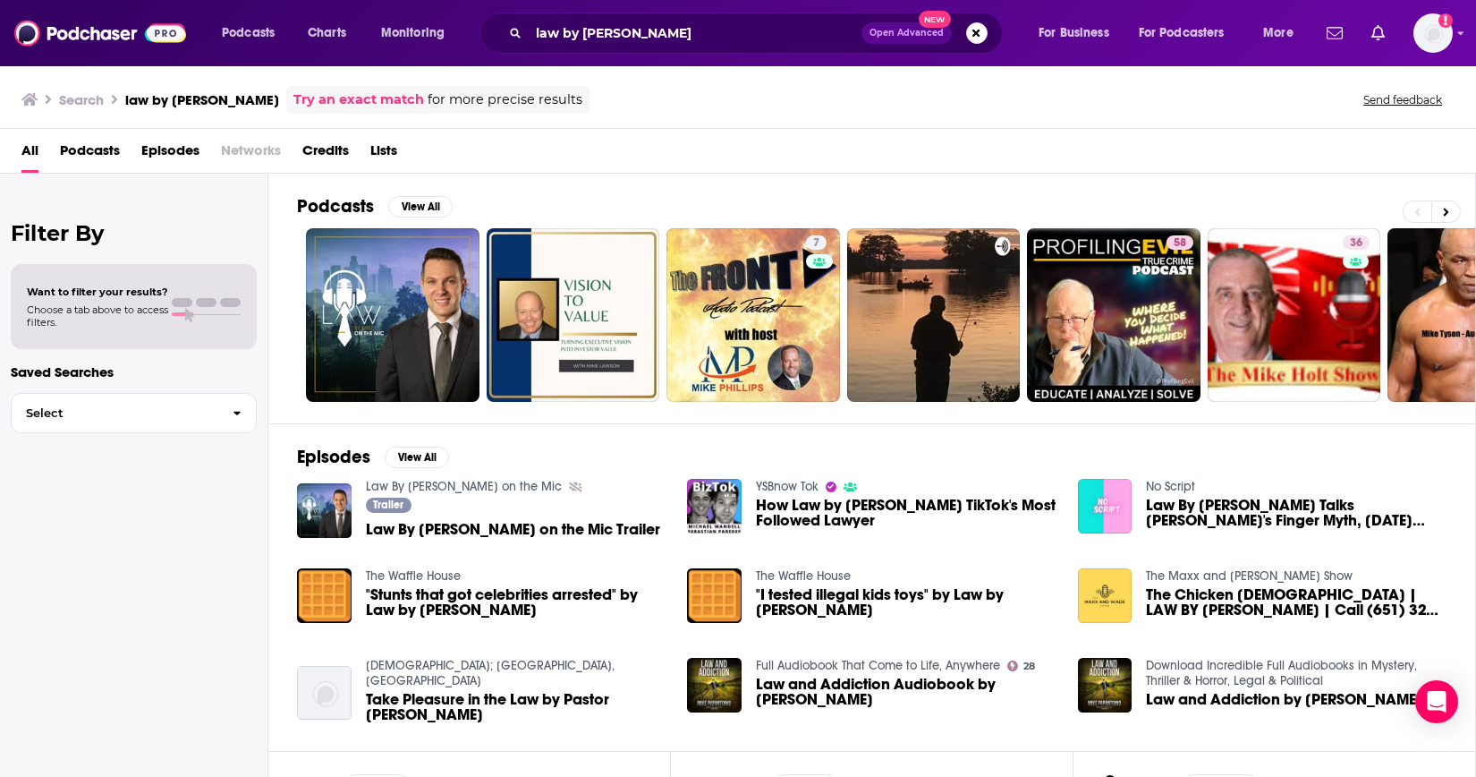
click at [772, 503] on span "How Law by Mike Became TikTok's Most Followed Lawyer" at bounding box center [906, 512] width 301 height 30
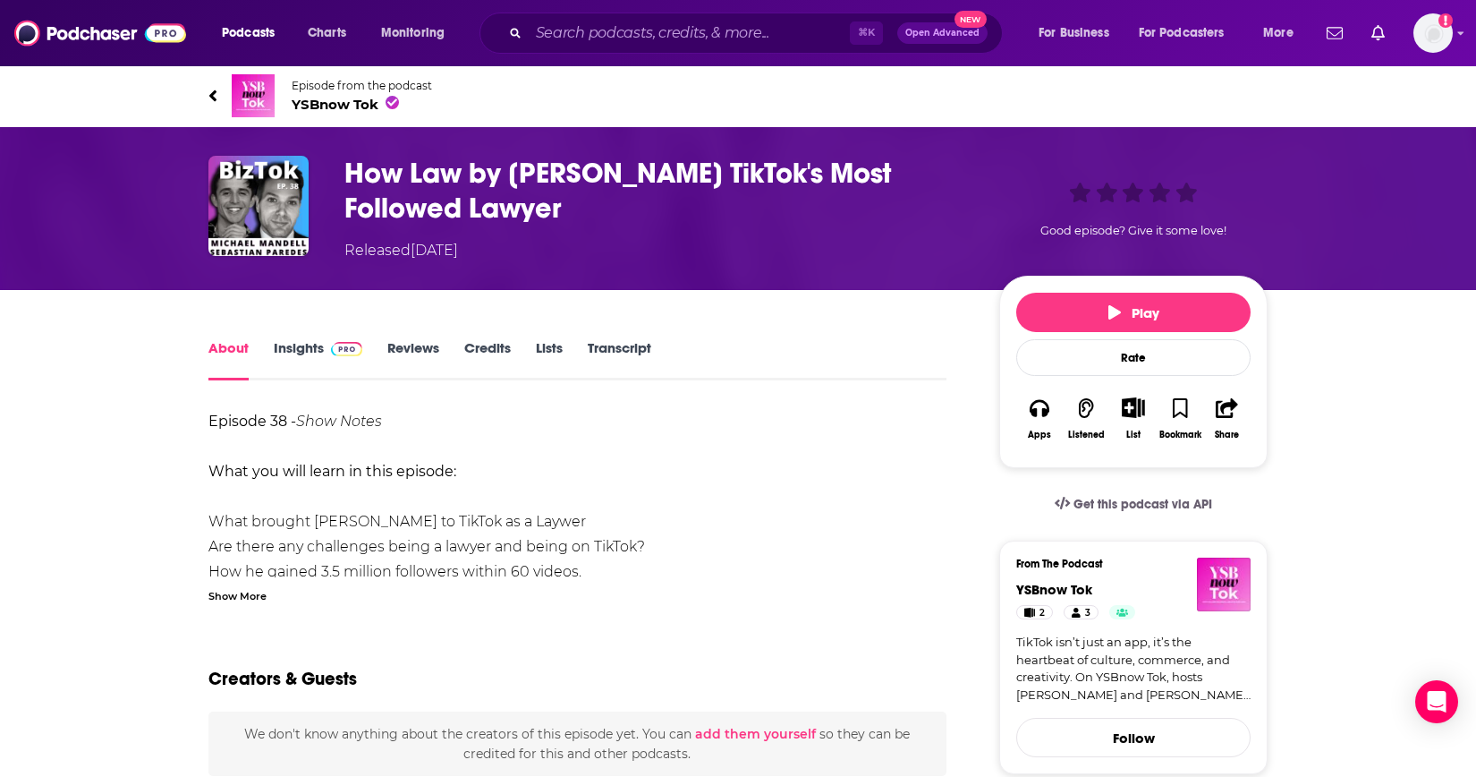
click at [311, 354] on link "Insights" at bounding box center [318, 359] width 89 height 41
